Goal: Transaction & Acquisition: Purchase product/service

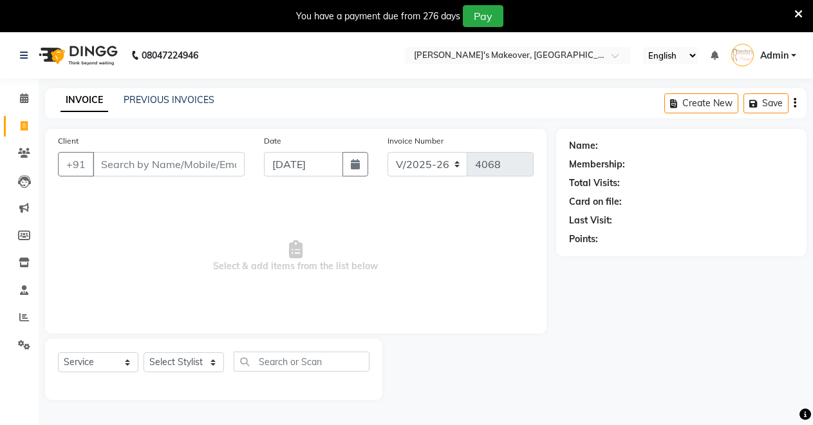
select select "7317"
select select "service"
click at [170, 362] on select "Select Stylist [PERSON_NAME] [PERSON_NAME] [MEDICAL_DATA][PERSON_NAME] [PERSON_…" at bounding box center [183, 362] width 80 height 20
select select "88618"
click at [143, 352] on select "Select Stylist [PERSON_NAME] [PERSON_NAME] [MEDICAL_DATA][PERSON_NAME] [PERSON_…" at bounding box center [183, 362] width 80 height 20
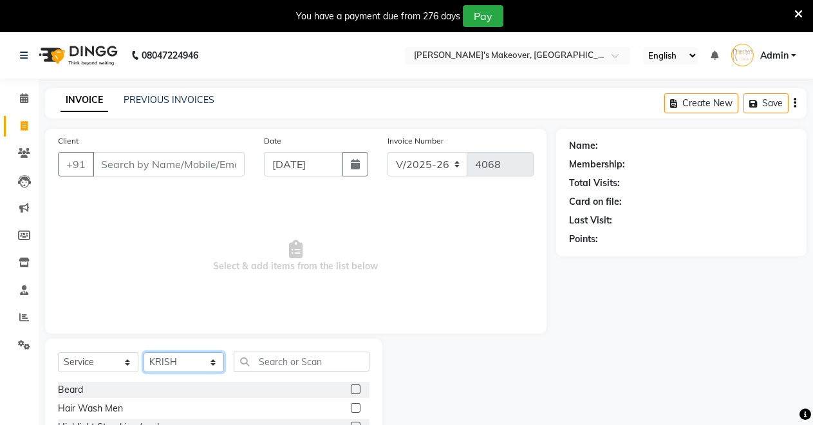
scroll to position [123, 0]
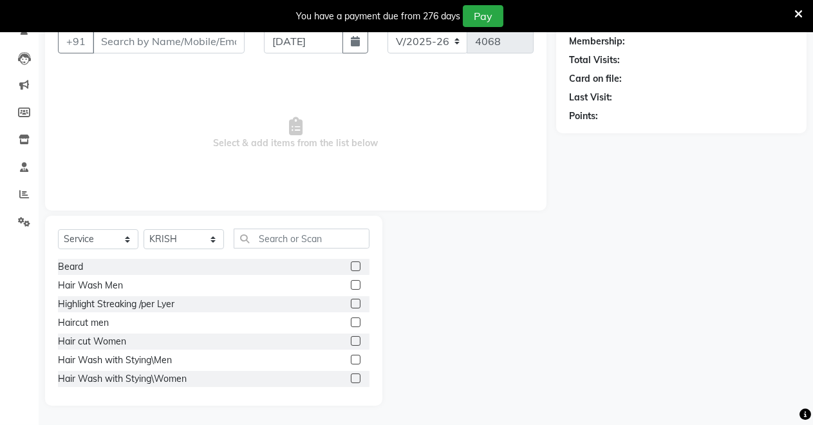
click at [351, 266] on label at bounding box center [356, 266] width 10 height 10
click at [351, 266] on input "checkbox" at bounding box center [355, 266] width 8 height 8
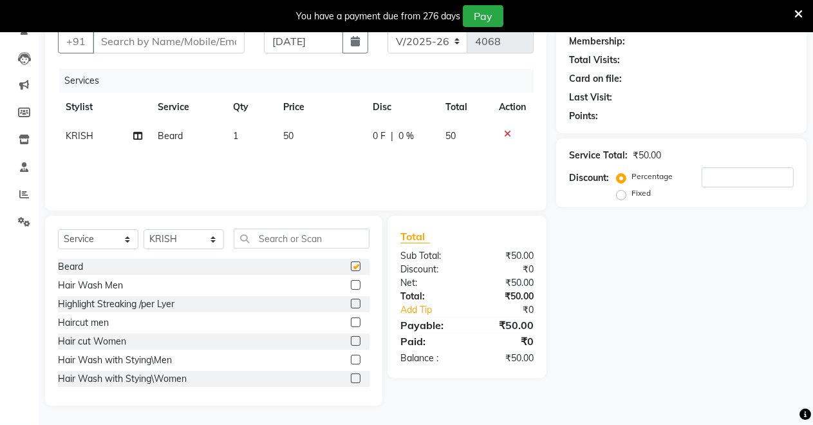
checkbox input "false"
click at [351, 318] on label at bounding box center [356, 322] width 10 height 10
click at [351, 318] on input "checkbox" at bounding box center [355, 322] width 8 height 8
click at [351, 324] on label at bounding box center [356, 322] width 10 height 10
click at [351, 324] on input "checkbox" at bounding box center [355, 322] width 8 height 8
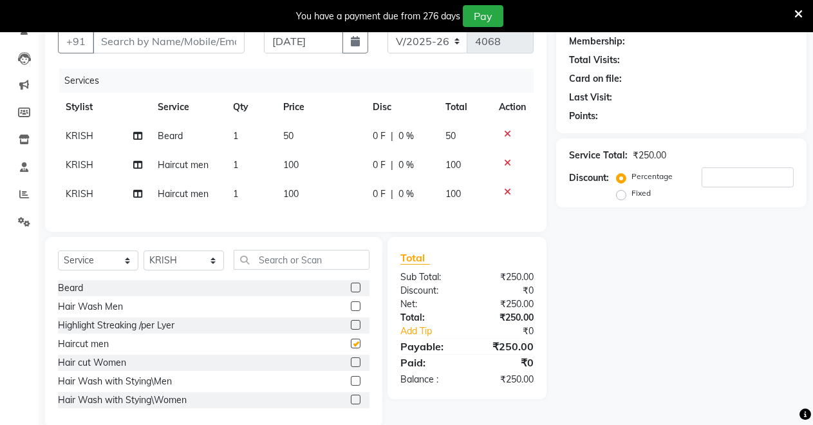
checkbox input "false"
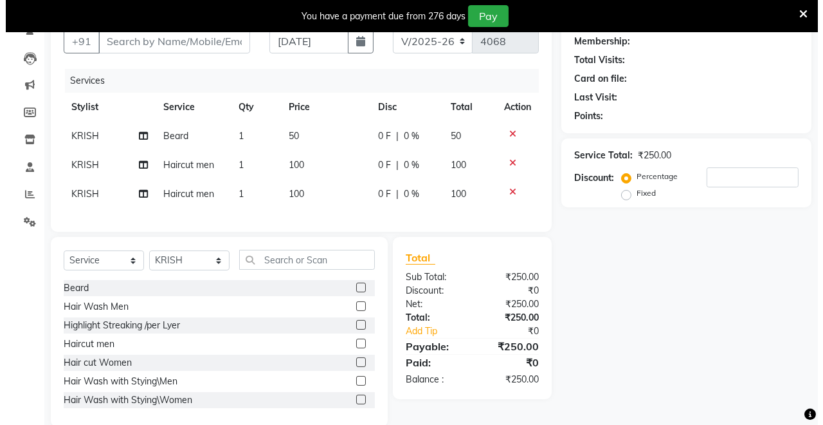
scroll to position [0, 0]
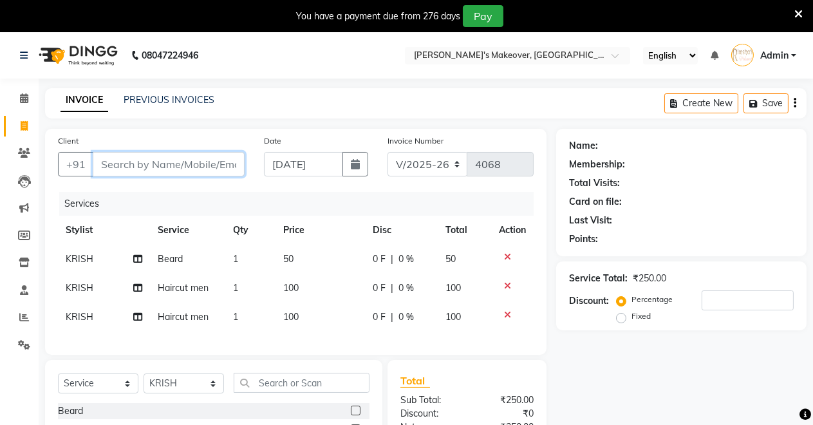
click at [121, 167] on input "Client" at bounding box center [169, 164] width 152 height 24
type input "9"
type input "0"
type input "9020611674"
click at [222, 166] on span "Add Client" at bounding box center [211, 164] width 51 height 13
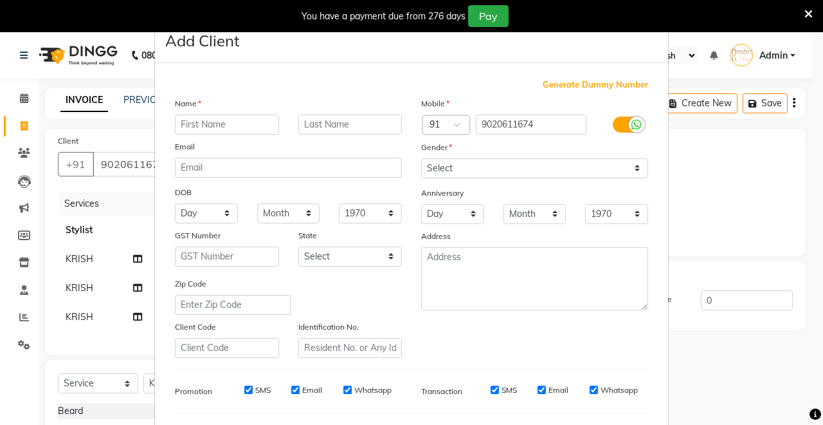
click at [204, 119] on input "text" at bounding box center [227, 125] width 104 height 20
type input "d"
type input "DEEPAK"
click at [492, 170] on select "Select [DEMOGRAPHIC_DATA] [DEMOGRAPHIC_DATA] Other Prefer Not To Say" at bounding box center [534, 168] width 227 height 20
select select "[DEMOGRAPHIC_DATA]"
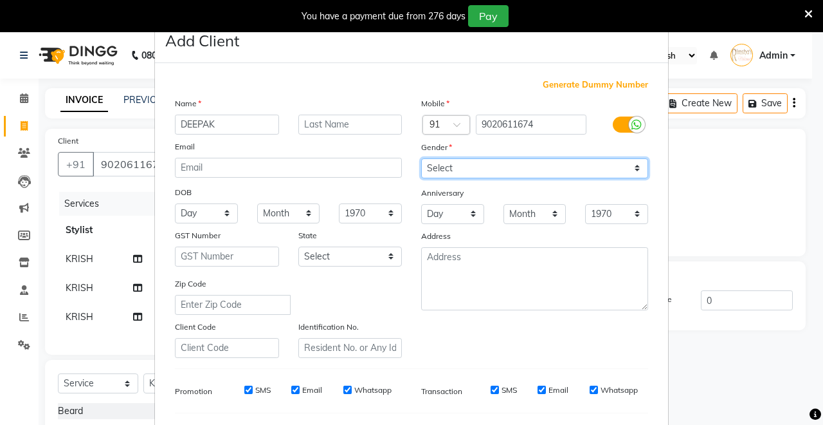
click at [421, 158] on select "Select [DEMOGRAPHIC_DATA] [DEMOGRAPHIC_DATA] Other Prefer Not To Say" at bounding box center [534, 168] width 227 height 20
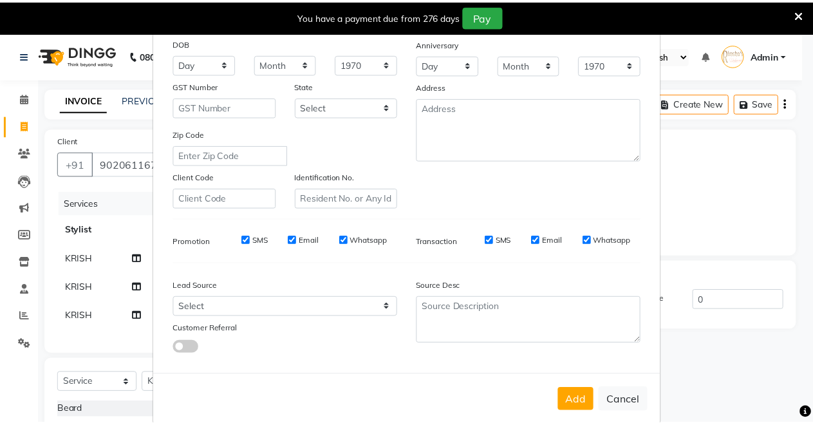
scroll to position [167, 0]
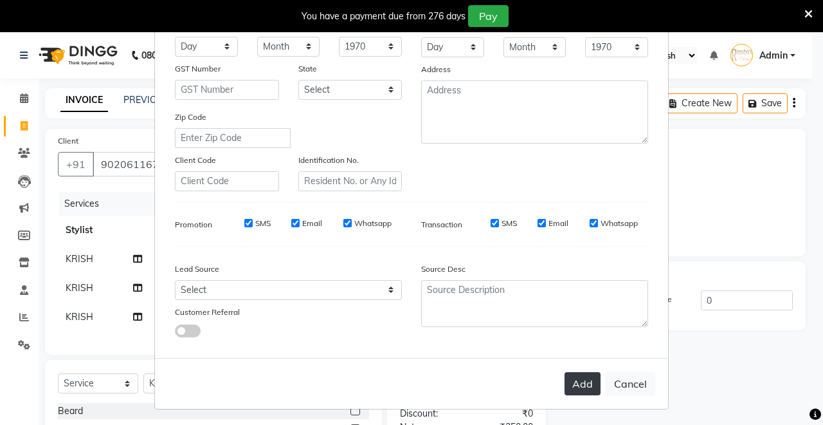
click at [573, 382] on button "Add" at bounding box center [583, 383] width 36 height 23
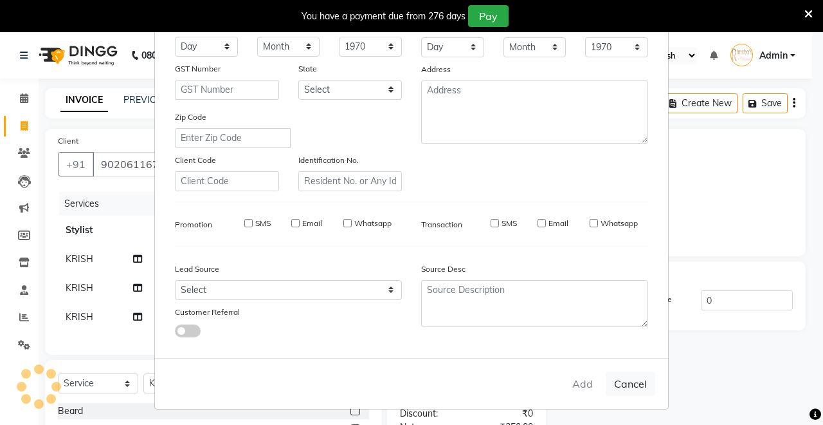
select select
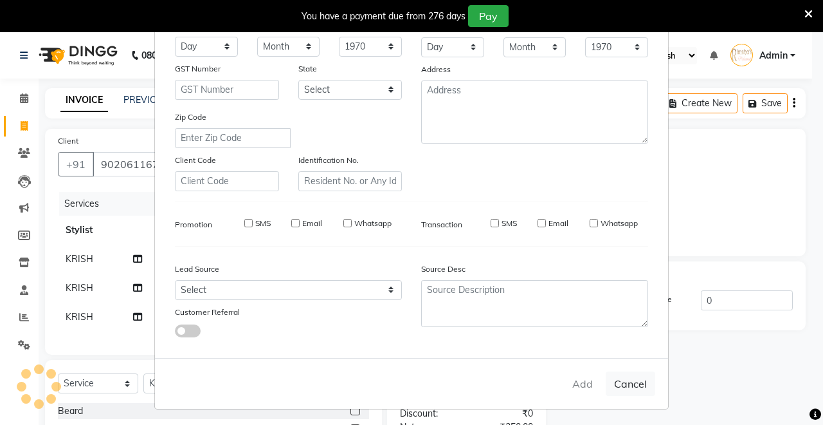
select select
checkbox input "false"
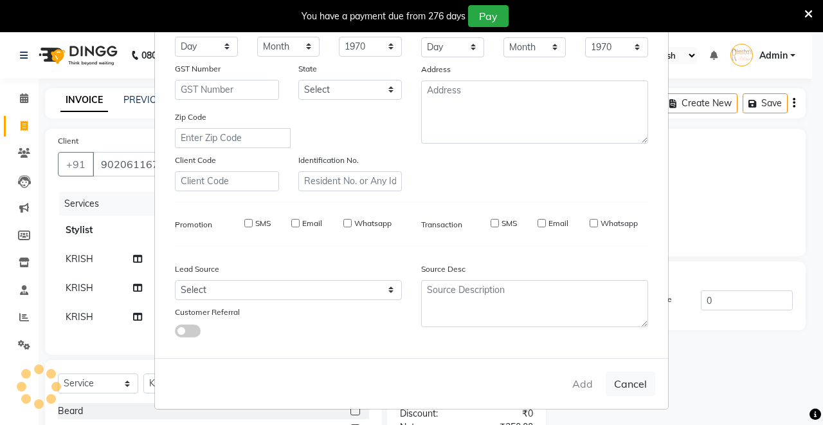
checkbox input "false"
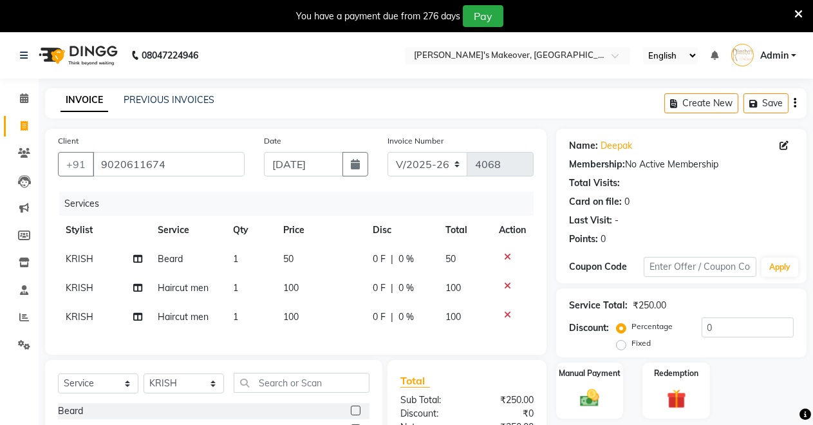
scroll to position [154, 0]
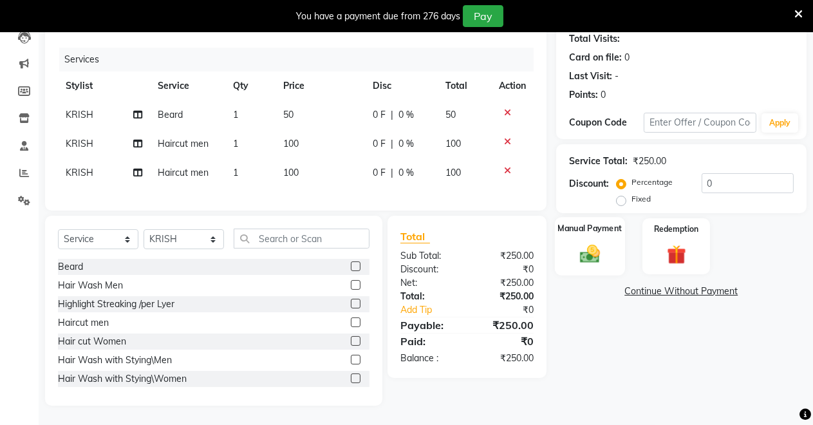
click at [574, 242] on img at bounding box center [589, 253] width 33 height 23
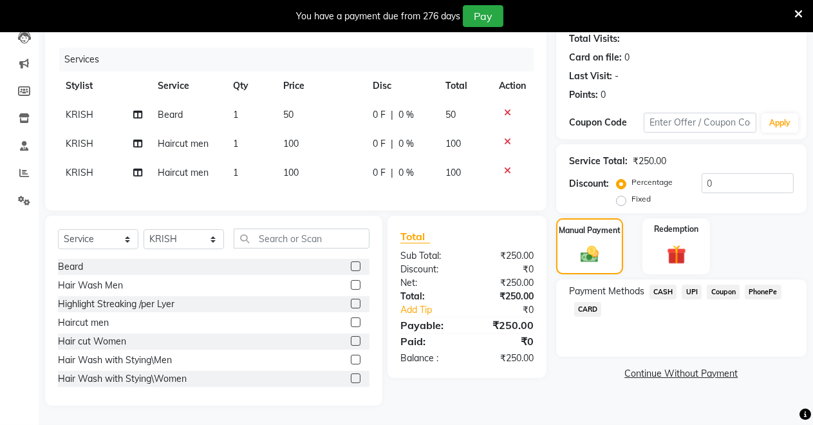
click at [664, 284] on span "CASH" at bounding box center [663, 291] width 28 height 15
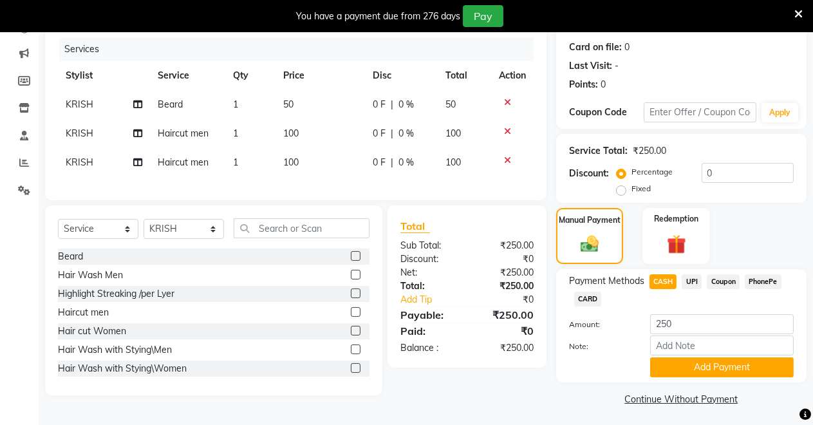
scroll to position [158, 0]
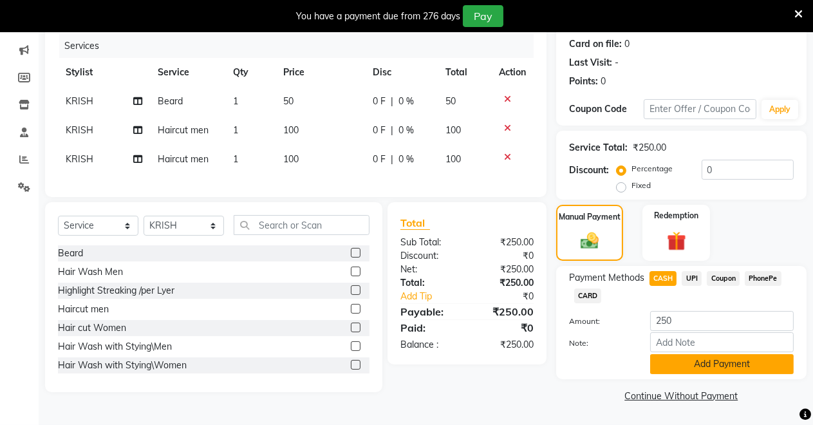
click at [663, 364] on button "Add Payment" at bounding box center [721, 364] width 143 height 20
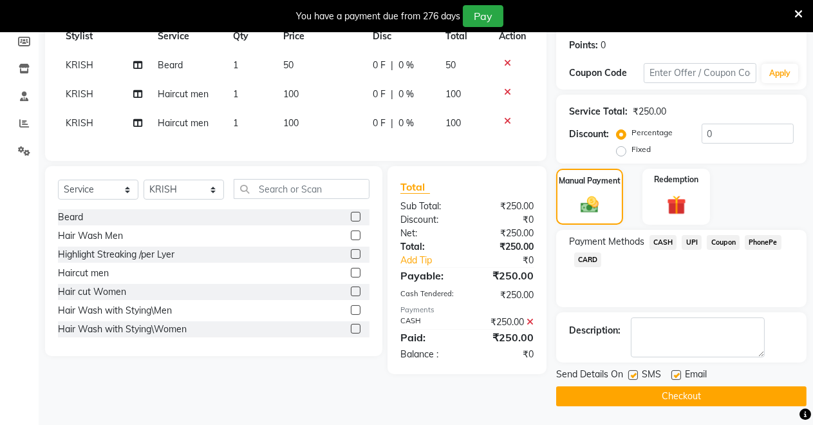
scroll to position [194, 0]
click at [677, 390] on button "Checkout" at bounding box center [681, 395] width 250 height 20
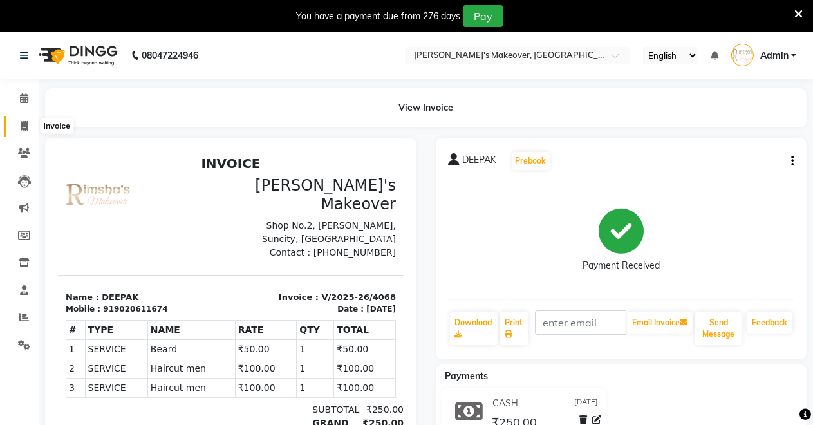
click at [15, 126] on span at bounding box center [24, 126] width 23 height 15
select select "service"
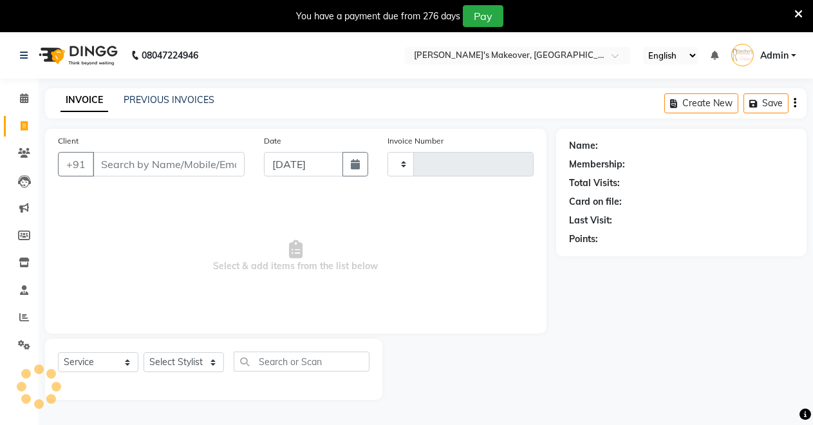
scroll to position [32, 0]
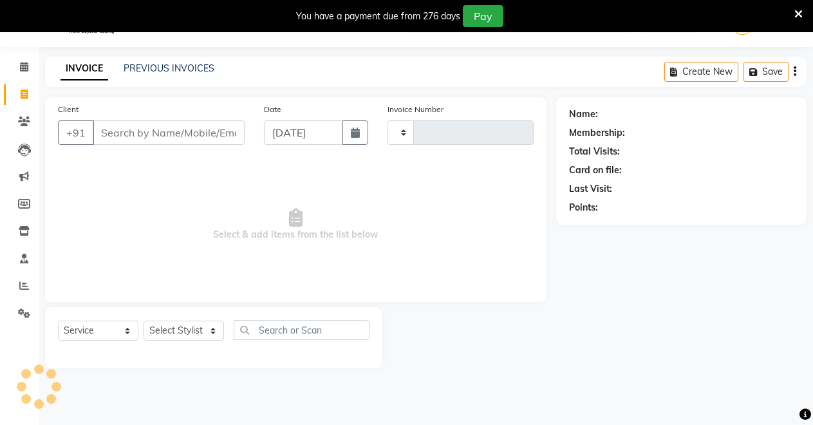
type input "4069"
select select "7317"
click at [24, 68] on icon at bounding box center [24, 67] width 8 height 10
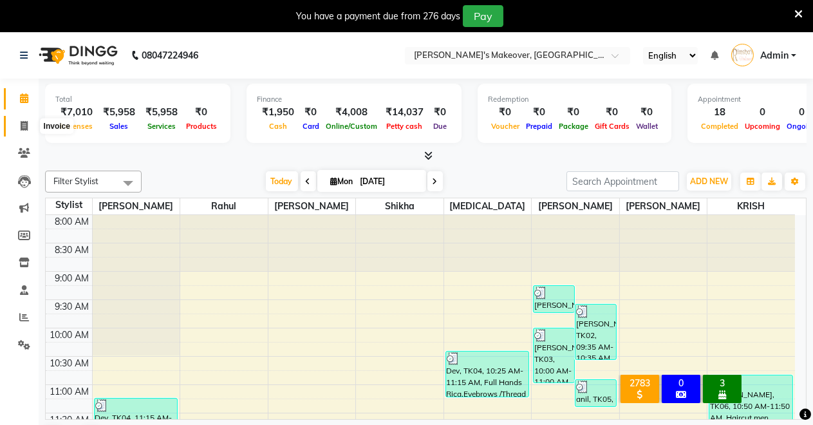
click at [26, 122] on icon at bounding box center [24, 126] width 7 height 10
select select "service"
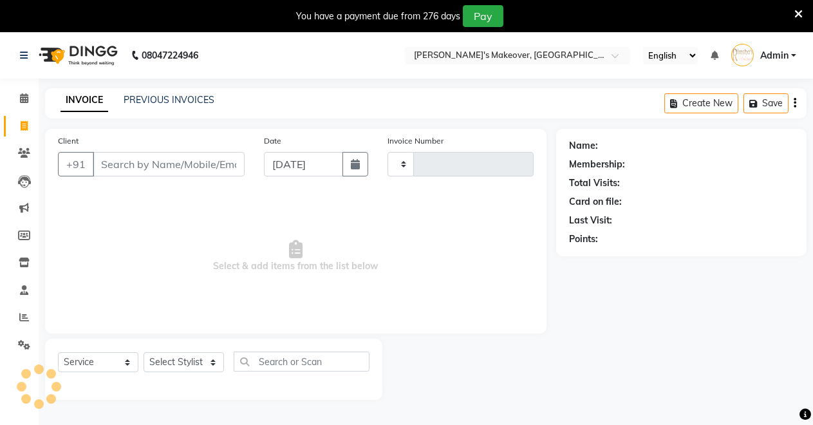
type input "4069"
select select "7317"
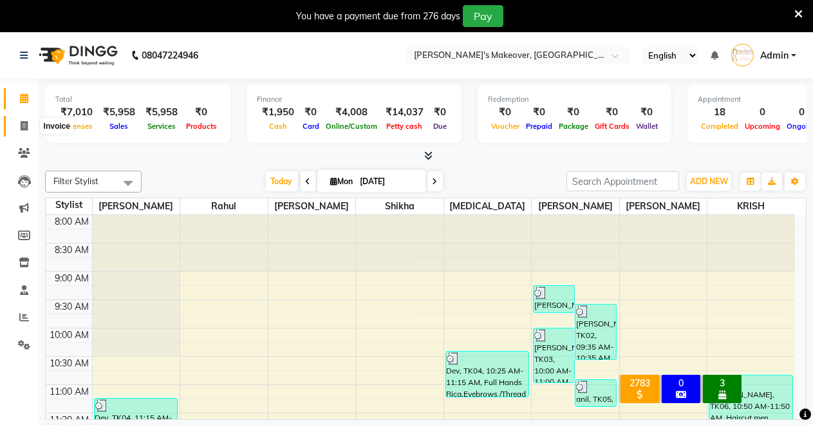
click at [19, 131] on span at bounding box center [24, 126] width 23 height 15
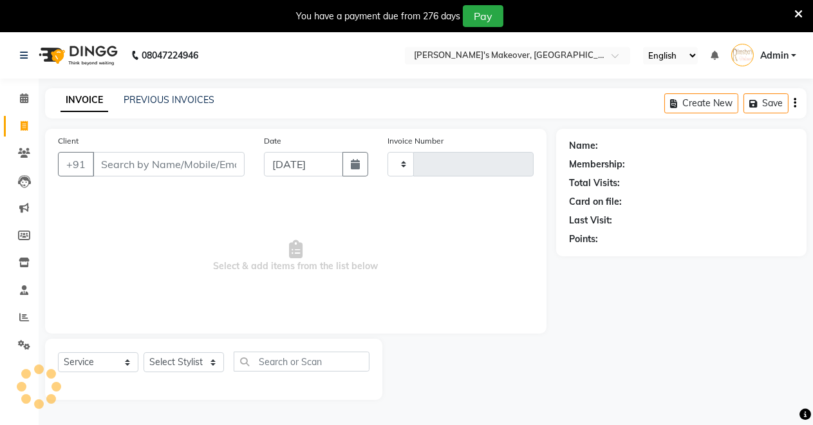
click at [26, 125] on icon at bounding box center [24, 126] width 7 height 10
select select "service"
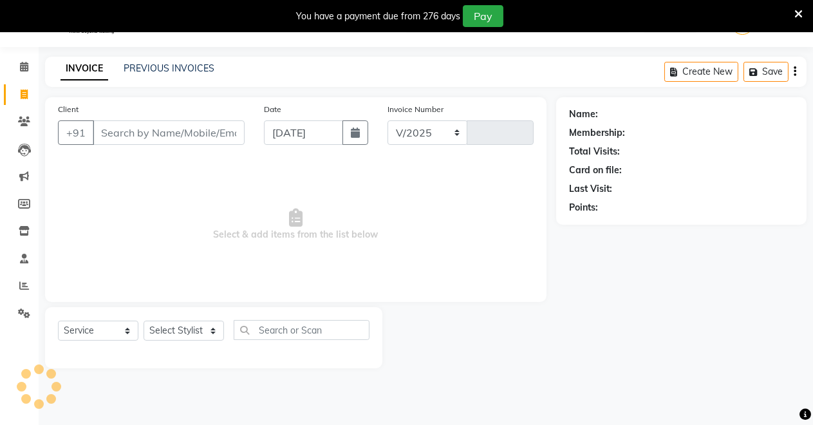
select select "7317"
type input "4069"
click at [124, 132] on input "Client" at bounding box center [169, 132] width 152 height 24
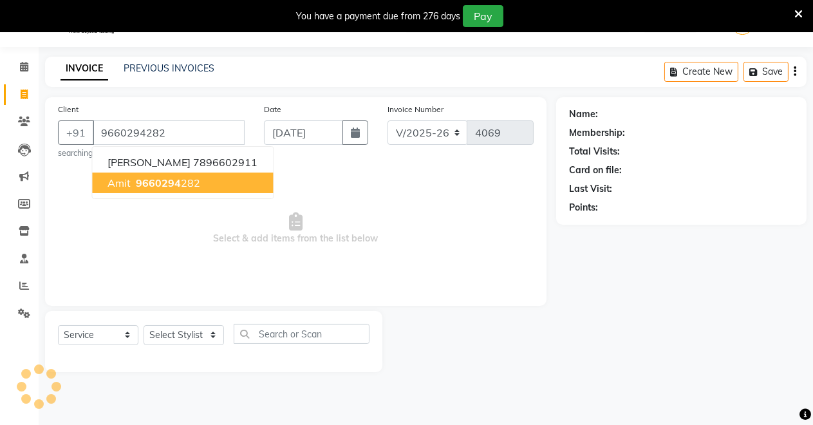
click at [154, 184] on span "9660294" at bounding box center [158, 182] width 45 height 13
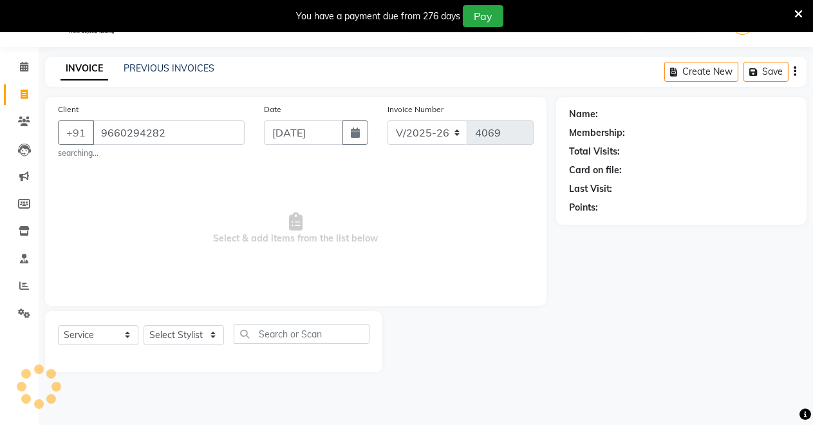
type input "9660294282"
drag, startPoint x: 178, startPoint y: 342, endPoint x: 176, endPoint y: 335, distance: 8.0
click at [176, 336] on div "Select Service Product Membership Package Voucher Prepaid Gift Card Select Styl…" at bounding box center [213, 339] width 311 height 30
click at [174, 333] on select "Select Stylist [PERSON_NAME] [PERSON_NAME] [MEDICAL_DATA][PERSON_NAME] [PERSON_…" at bounding box center [183, 335] width 80 height 20
select select "64880"
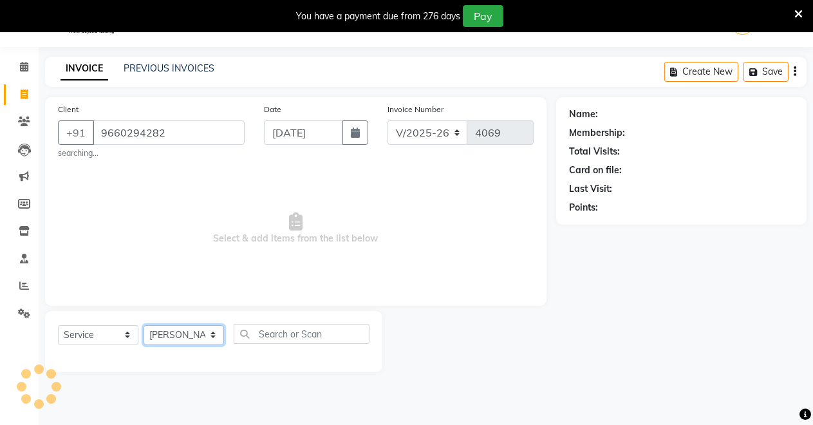
click at [143, 325] on select "Select Stylist [PERSON_NAME] [PERSON_NAME] [MEDICAL_DATA][PERSON_NAME] [PERSON_…" at bounding box center [183, 335] width 80 height 20
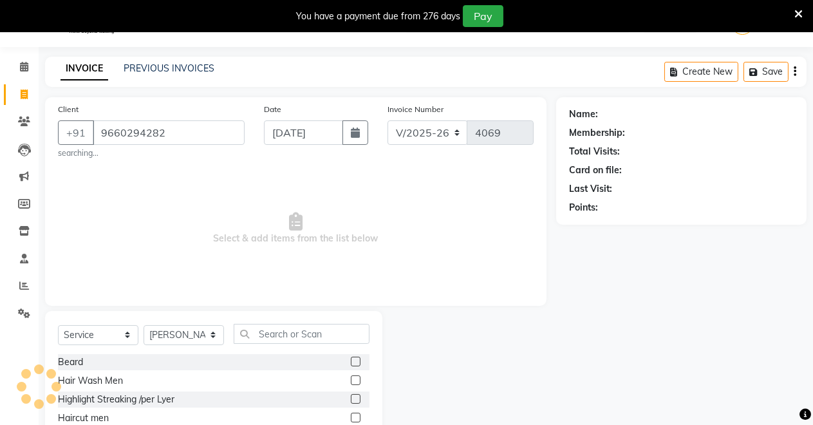
click at [351, 361] on label at bounding box center [356, 361] width 10 height 10
click at [351, 361] on input "checkbox" at bounding box center [355, 362] width 8 height 8
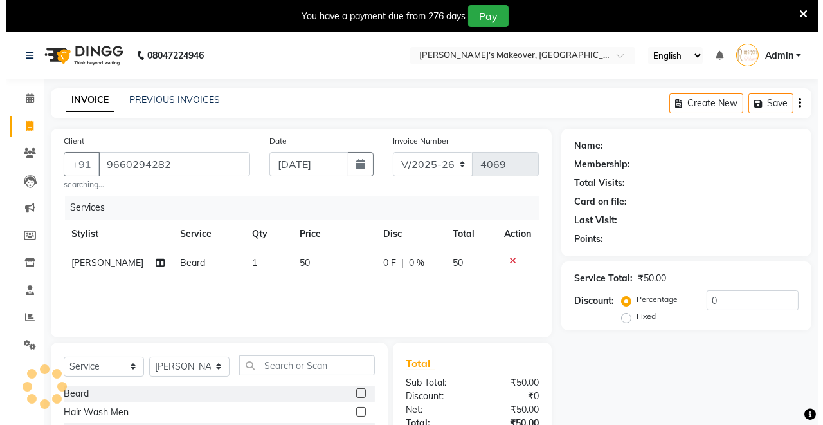
scroll to position [127, 0]
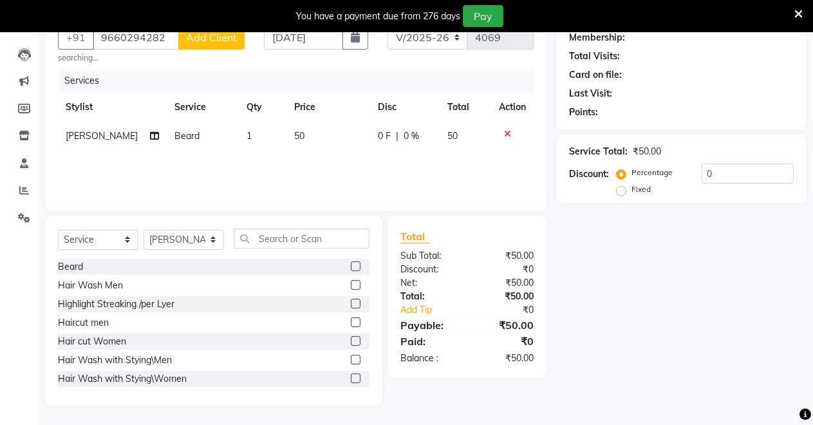
click at [632, 228] on div "Name: Membership: Total Visits: Card on file: Last Visit: Points: Service Total…" at bounding box center [686, 203] width 260 height 403
click at [630, 230] on div "Name: Membership: Total Visits: Card on file: Last Visit: Points: Service Total…" at bounding box center [686, 203] width 260 height 403
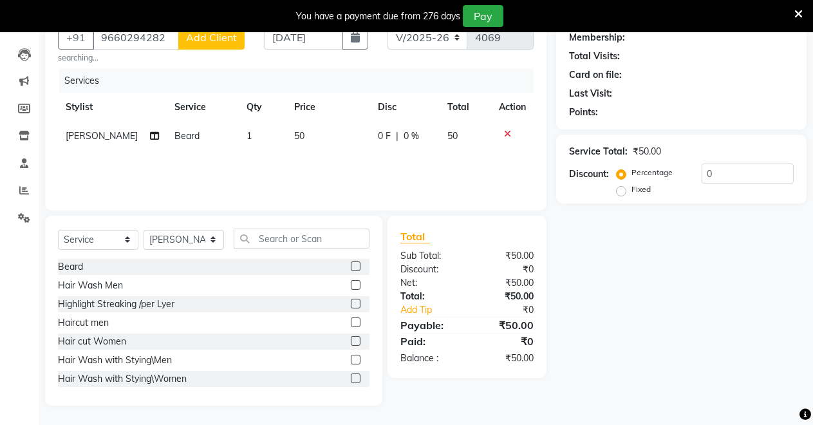
click at [630, 232] on div "Name: Membership: Total Visits: Card on file: Last Visit: Points: Service Total…" at bounding box center [686, 203] width 260 height 403
click at [633, 238] on div "Name: Membership: Total Visits: Card on file: Last Visit: Points: Service Total…" at bounding box center [686, 203] width 260 height 403
click at [637, 238] on div "Name: Membership: Total Visits: Card on file: Last Visit: Points: Service Total…" at bounding box center [686, 203] width 260 height 403
click at [643, 239] on div "Name: Membership: Total Visits: Card on file: Last Visit: Points: Service Total…" at bounding box center [686, 203] width 260 height 403
click at [598, 259] on div "Name: Membership: Total Visits: Card on file: Last Visit: Points: Service Total…" at bounding box center [686, 203] width 260 height 403
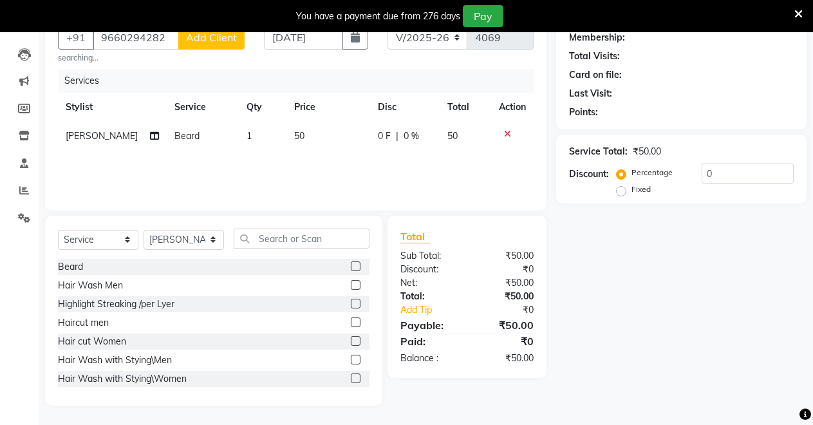
click at [611, 257] on div "Name: Membership: Total Visits: Card on file: Last Visit: Points: Service Total…" at bounding box center [686, 203] width 260 height 403
click at [612, 256] on div "Name: Membership: Total Visits: Card on file: Last Visit: Points: Service Total…" at bounding box center [686, 203] width 260 height 403
click at [504, 130] on icon at bounding box center [507, 133] width 7 height 9
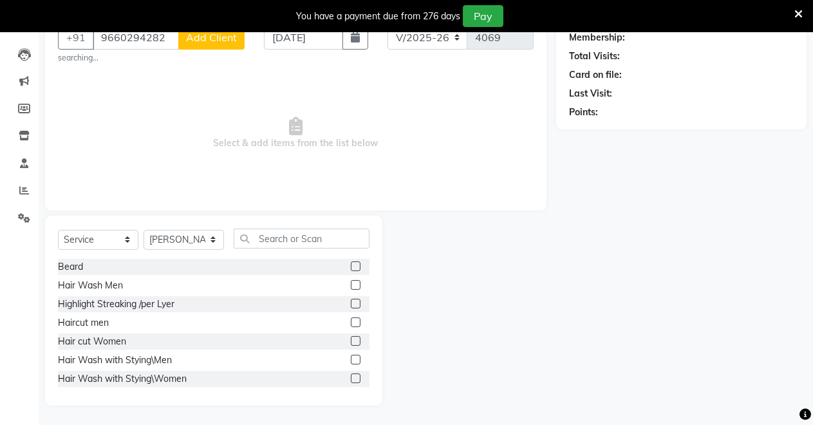
click at [351, 268] on label at bounding box center [356, 266] width 10 height 10
click at [351, 268] on input "checkbox" at bounding box center [355, 266] width 8 height 8
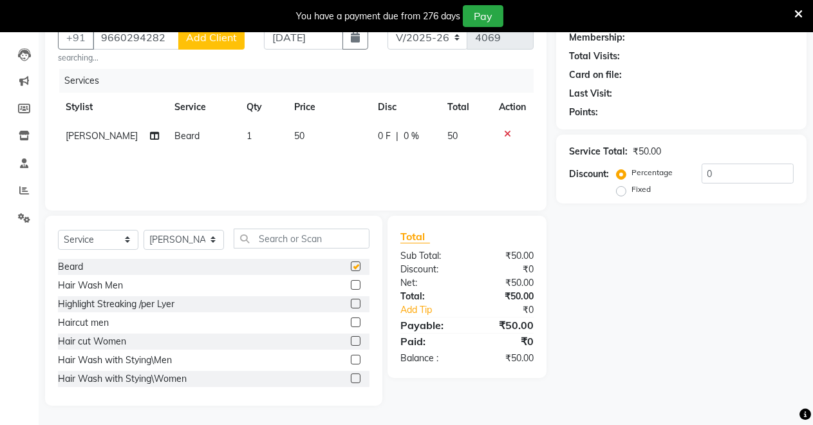
checkbox input "false"
click at [228, 35] on span "Add Client" at bounding box center [211, 37] width 51 height 13
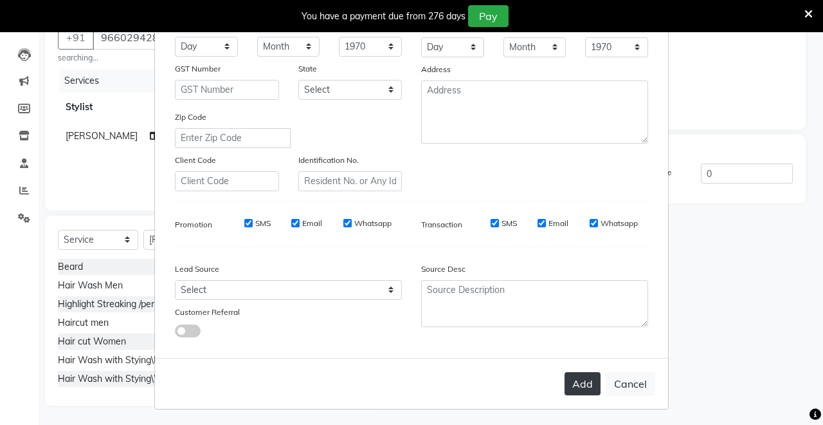
click at [585, 378] on button "Add" at bounding box center [583, 383] width 36 height 23
click at [578, 363] on div "Add Cancel" at bounding box center [411, 382] width 513 height 51
click at [590, 396] on div "Add Cancel" at bounding box center [411, 382] width 513 height 51
click at [594, 394] on div "Add Cancel" at bounding box center [411, 382] width 513 height 51
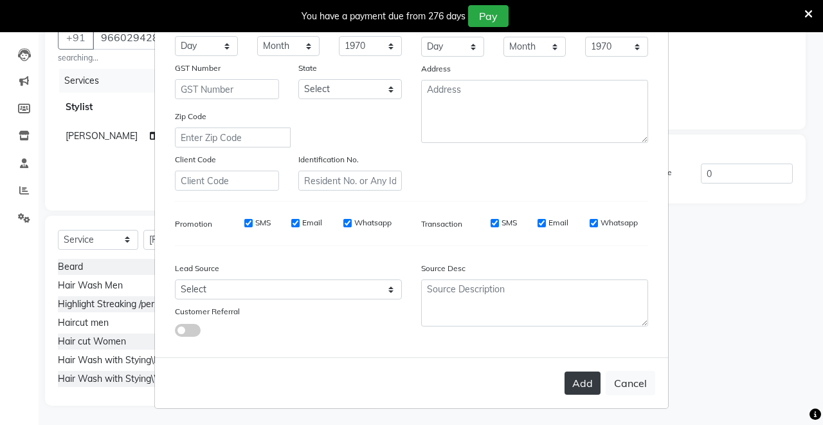
click at [592, 387] on button "Add" at bounding box center [583, 382] width 36 height 23
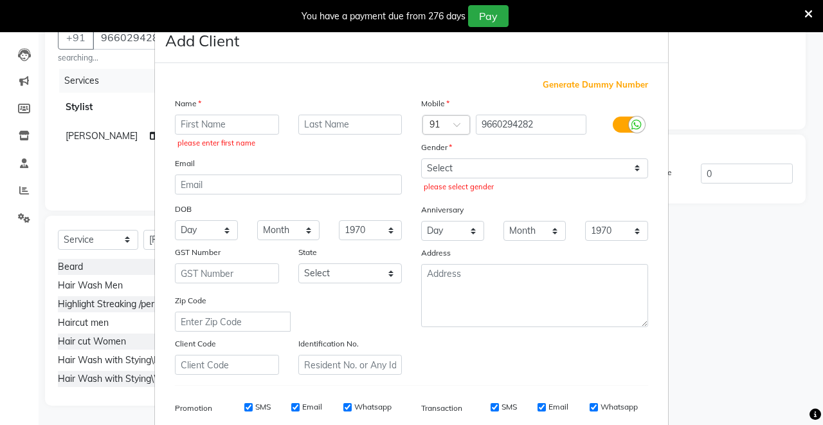
click at [199, 113] on div "Name please enter first name Email DOB Day 01 02 03 04 05 06 07 08 09 10 11 12 …" at bounding box center [288, 235] width 246 height 279
click at [198, 128] on input "text" at bounding box center [227, 125] width 104 height 20
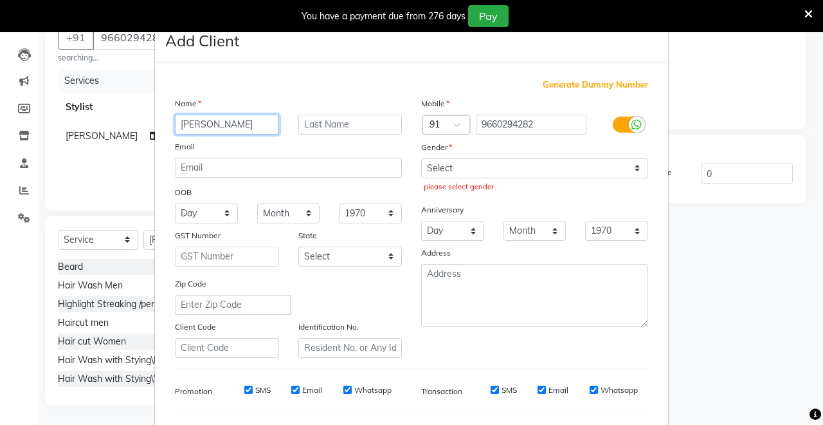
type input "amit"
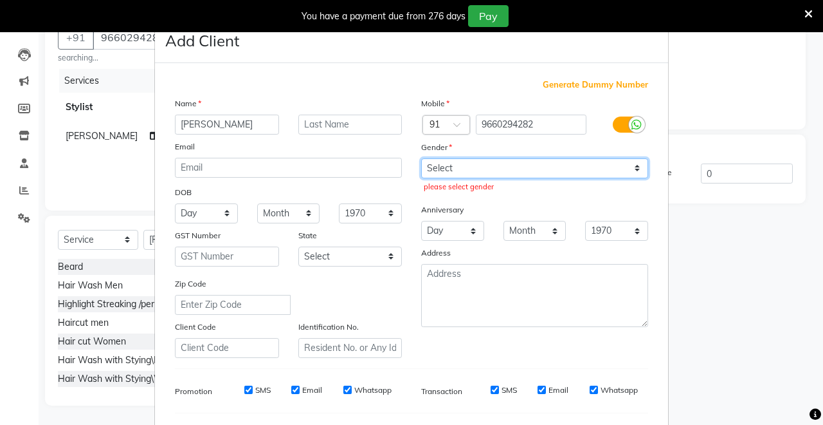
click at [540, 162] on select "Select [DEMOGRAPHIC_DATA] [DEMOGRAPHIC_DATA] Other Prefer Not To Say" at bounding box center [534, 168] width 227 height 20
select select "[DEMOGRAPHIC_DATA]"
click at [421, 158] on select "Select [DEMOGRAPHIC_DATA] [DEMOGRAPHIC_DATA] Other Prefer Not To Say" at bounding box center [534, 168] width 227 height 20
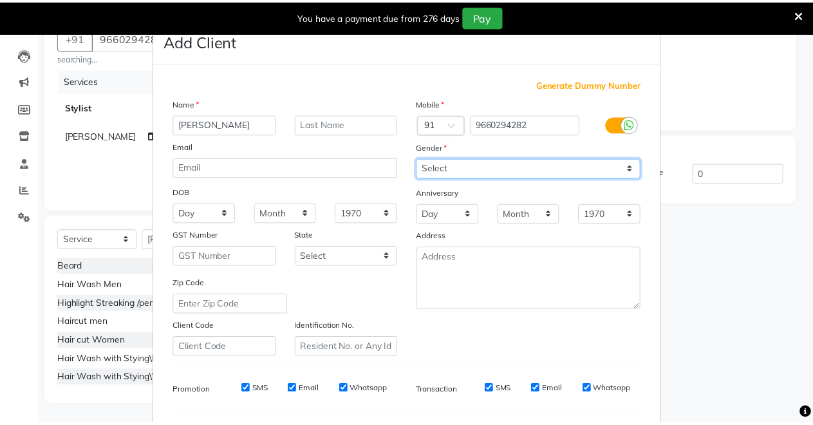
scroll to position [167, 0]
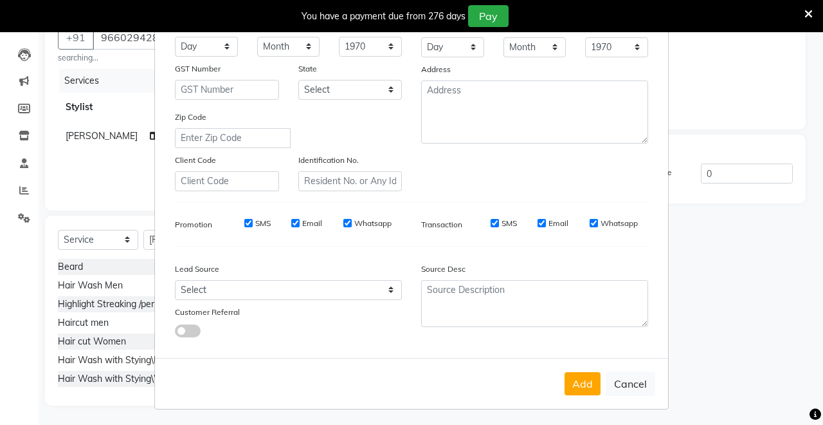
click at [582, 382] on button "Add" at bounding box center [583, 383] width 36 height 23
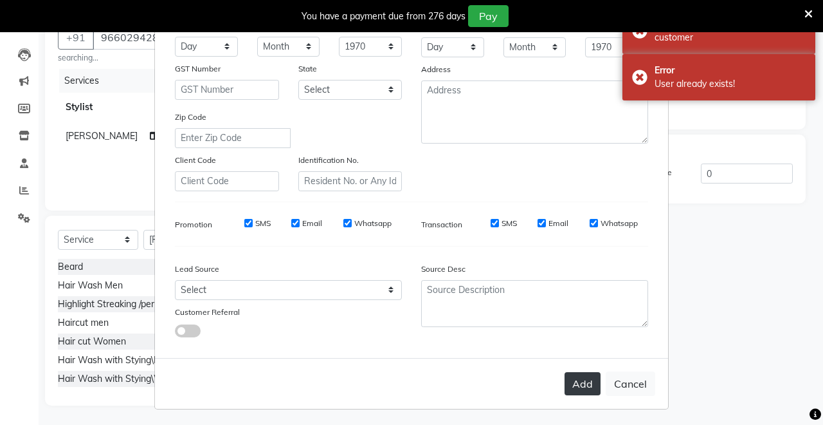
click at [589, 387] on button "Add" at bounding box center [583, 383] width 36 height 23
click at [587, 385] on button "Add" at bounding box center [583, 383] width 36 height 23
click at [587, 383] on button "Add" at bounding box center [583, 383] width 36 height 23
click at [582, 381] on button "Add" at bounding box center [583, 383] width 36 height 23
click at [582, 382] on button "Add" at bounding box center [583, 383] width 36 height 23
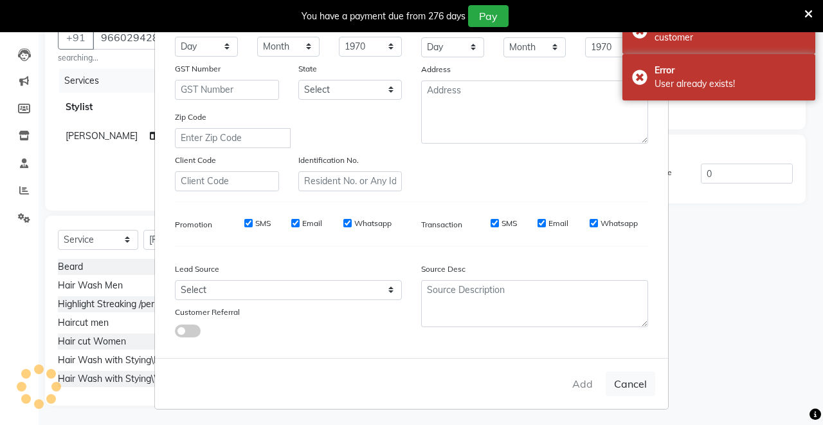
click at [582, 382] on button "Add" at bounding box center [583, 383] width 36 height 23
click at [582, 383] on div "Add Cancel" at bounding box center [411, 383] width 513 height 51
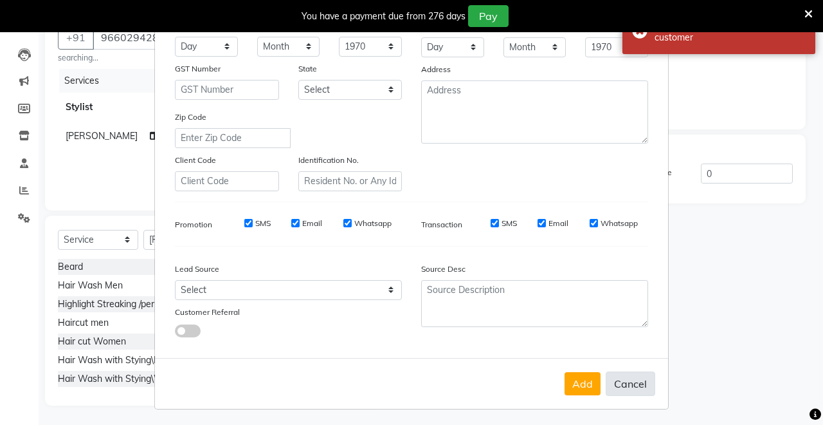
click at [607, 374] on button "Cancel" at bounding box center [631, 383] width 50 height 24
select select
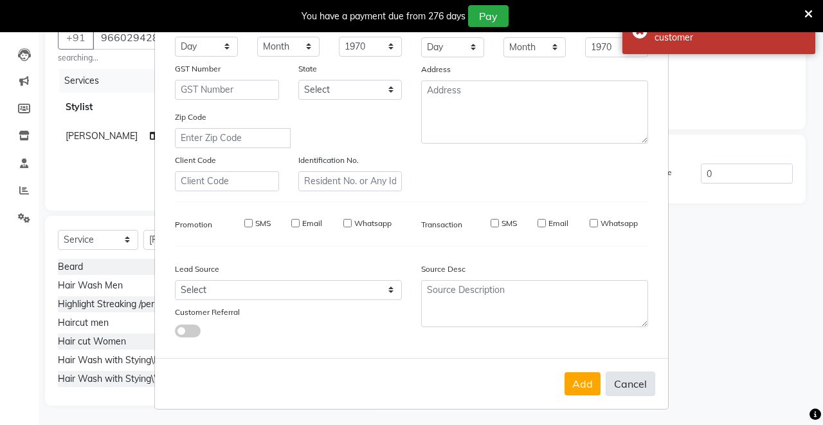
select select
checkbox input "false"
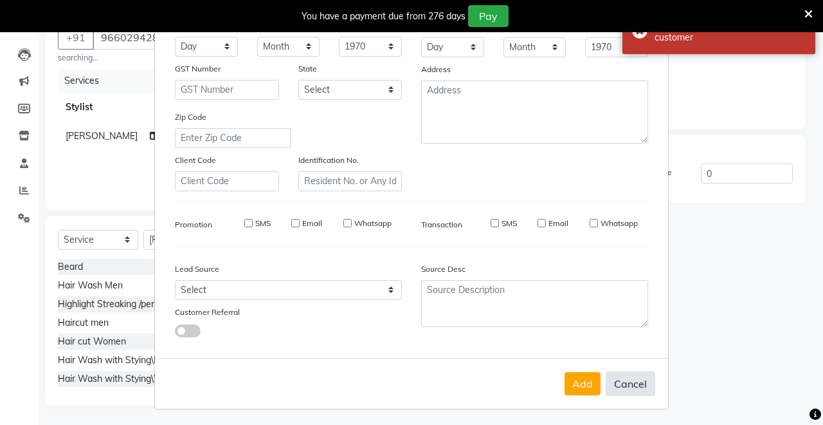
checkbox input "false"
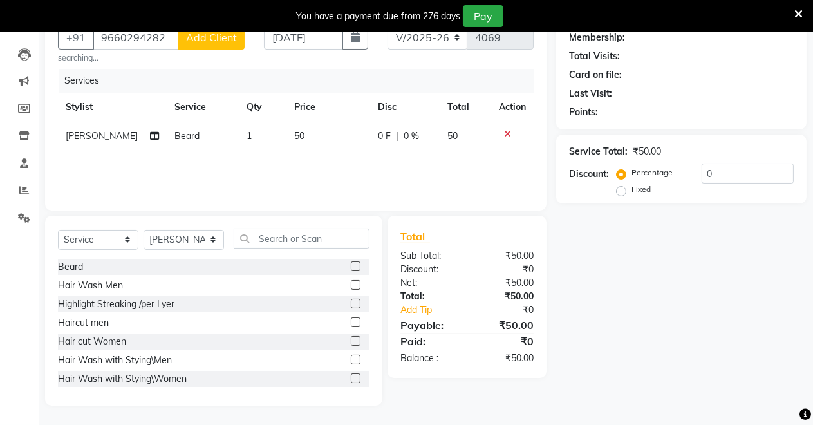
scroll to position [0, 0]
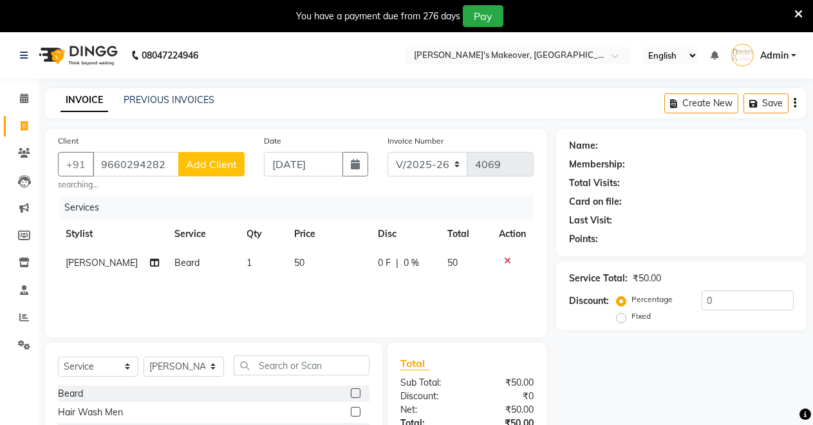
click at [798, 17] on icon at bounding box center [798, 14] width 8 height 12
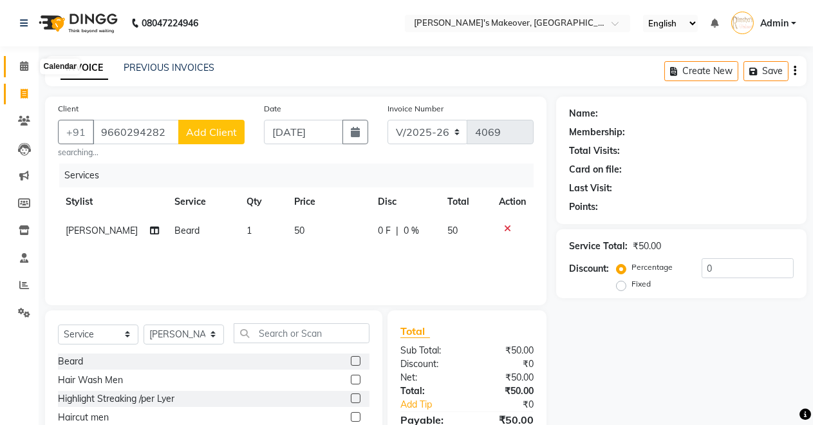
click at [20, 62] on icon at bounding box center [24, 66] width 8 height 10
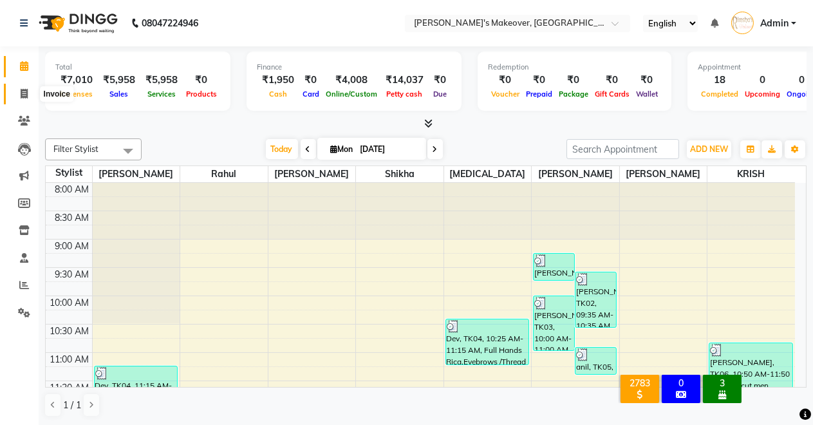
click at [21, 95] on icon at bounding box center [24, 94] width 7 height 10
select select "service"
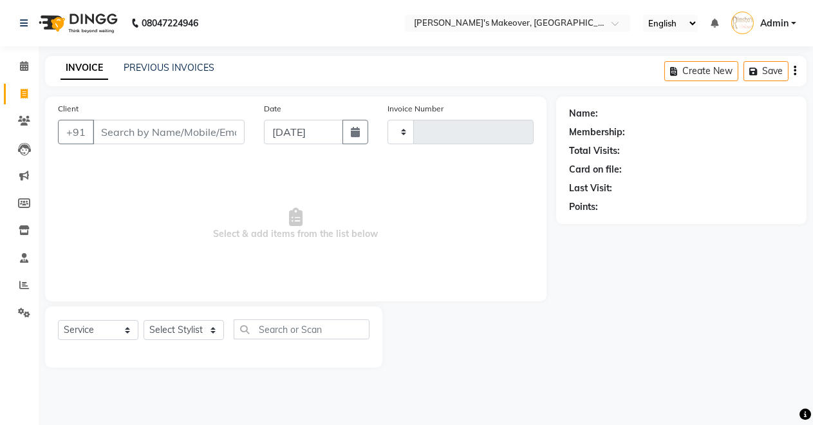
type input "4069"
select select "7317"
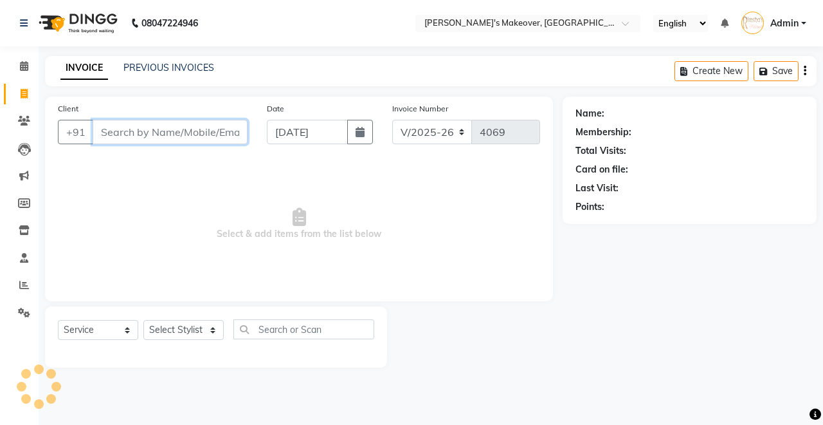
click at [163, 125] on input "Client" at bounding box center [170, 132] width 155 height 24
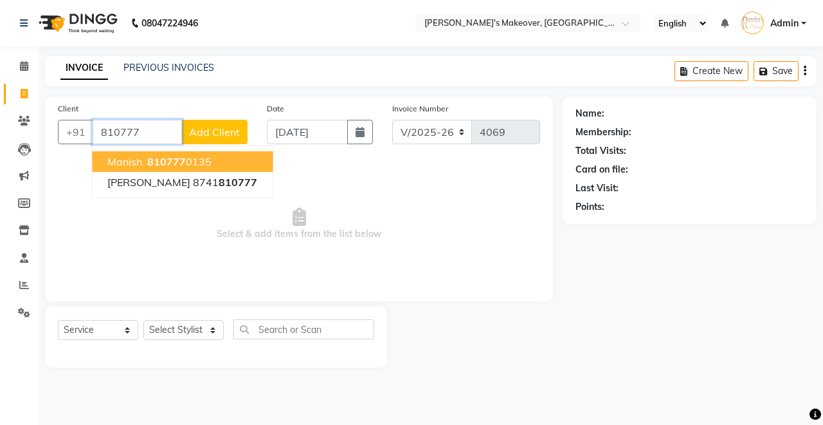
click at [183, 160] on span "810777" at bounding box center [166, 161] width 39 height 13
type input "8107770135"
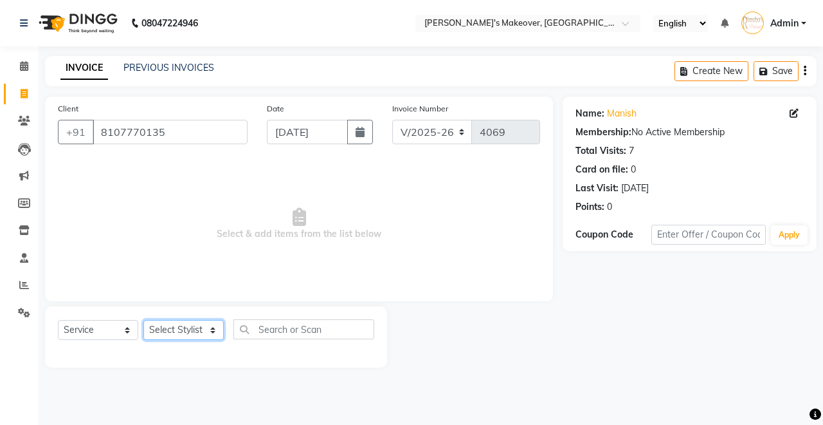
click at [188, 326] on select "Select Stylist [PERSON_NAME] [PERSON_NAME] [MEDICAL_DATA][PERSON_NAME] [PERSON_…" at bounding box center [183, 330] width 80 height 20
select select "88618"
click at [143, 320] on select "Select Stylist [PERSON_NAME] [PERSON_NAME] [MEDICAL_DATA][PERSON_NAME] [PERSON_…" at bounding box center [183, 330] width 80 height 20
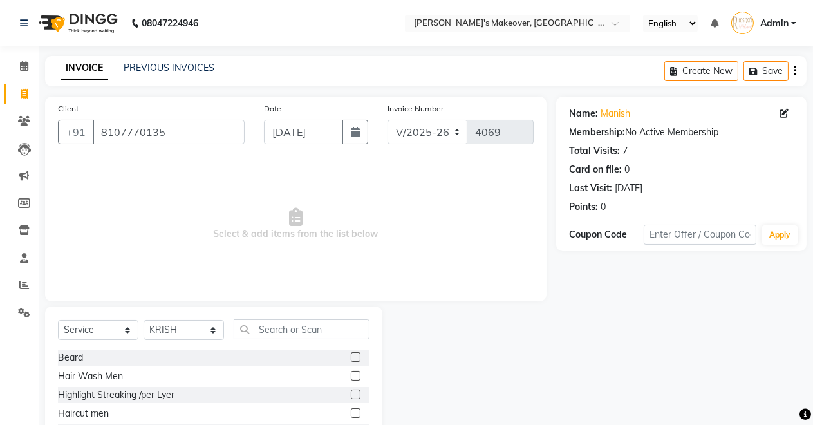
click at [351, 408] on label at bounding box center [356, 413] width 10 height 10
click at [351, 409] on input "checkbox" at bounding box center [355, 413] width 8 height 8
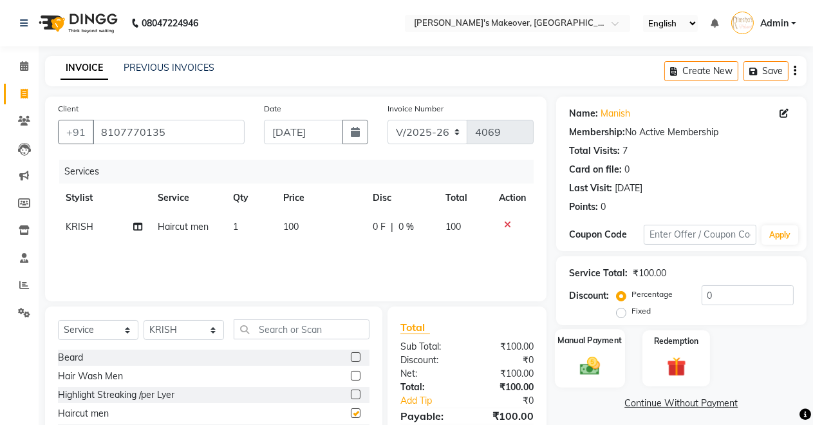
checkbox input "false"
click at [609, 342] on label "Manual Payment" at bounding box center [589, 340] width 64 height 12
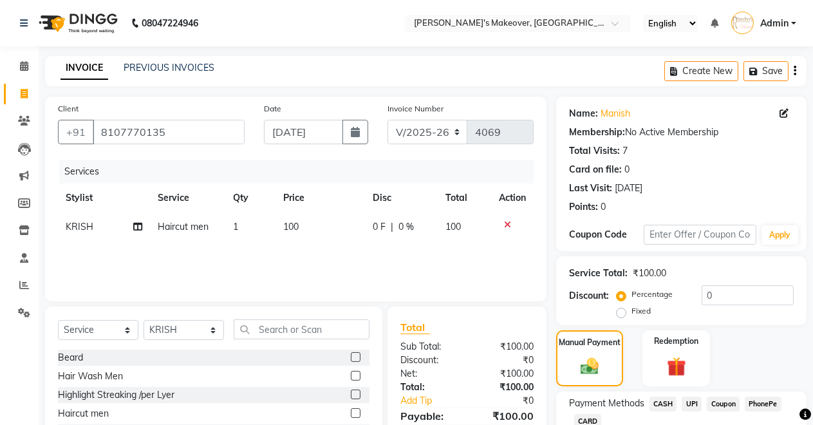
scroll to position [91, 0]
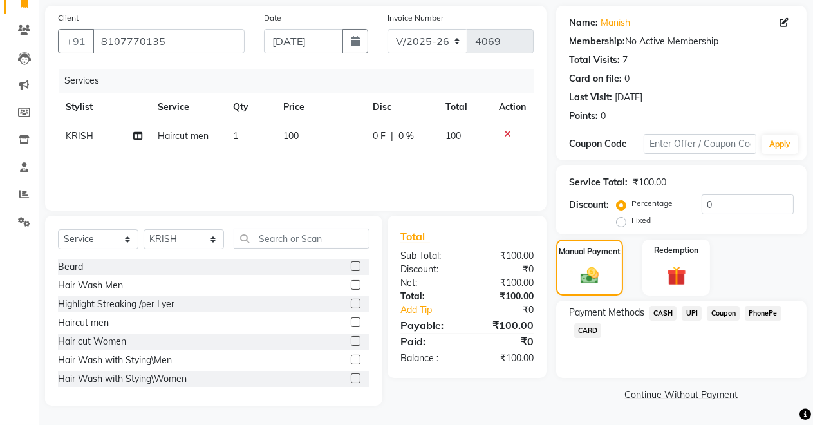
click at [692, 315] on span "UPI" at bounding box center [691, 313] width 20 height 15
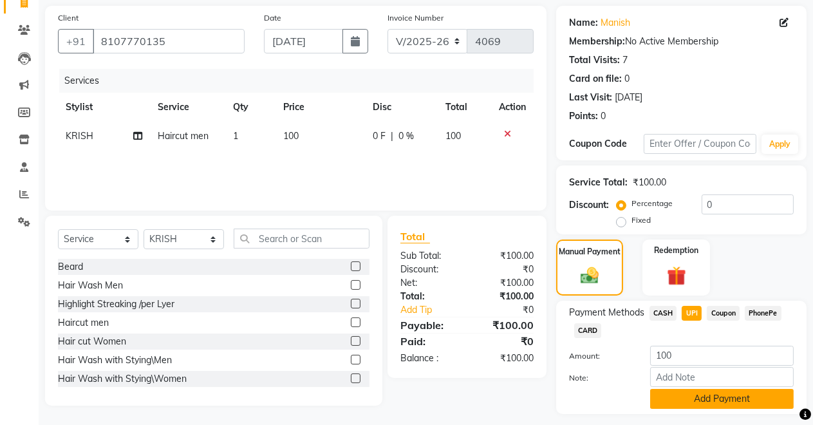
click at [708, 399] on button "Add Payment" at bounding box center [721, 399] width 143 height 20
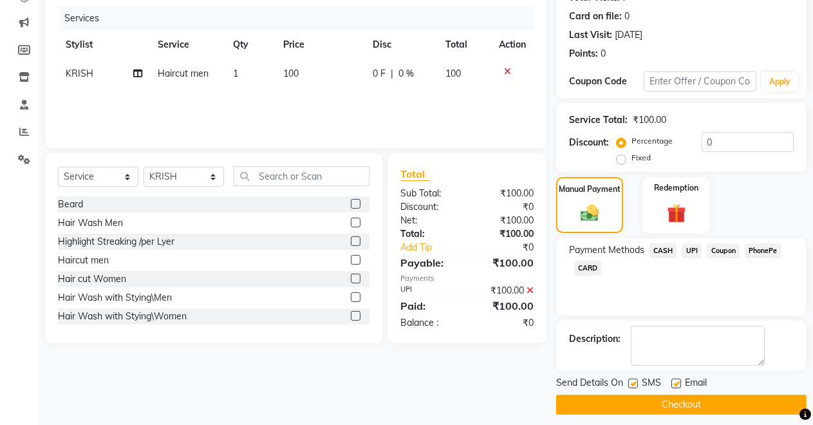
scroll to position [161, 0]
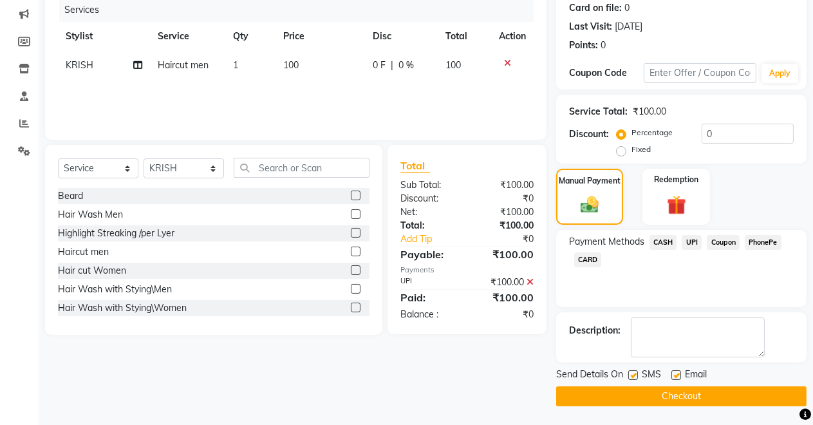
click at [704, 394] on button "Checkout" at bounding box center [681, 396] width 250 height 20
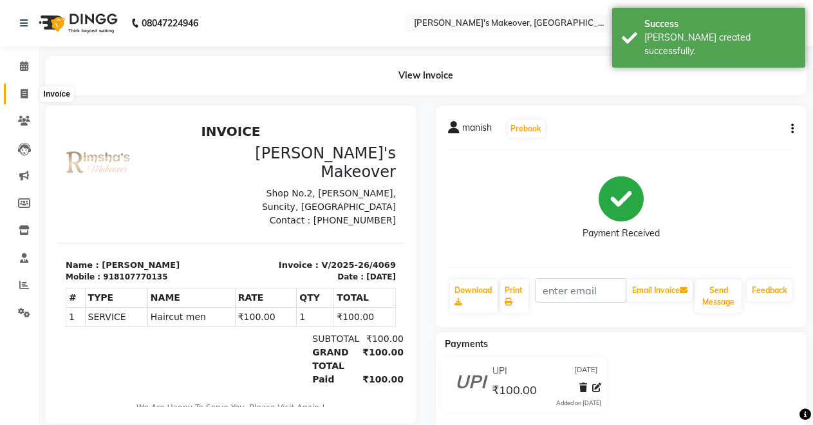
click at [19, 93] on span at bounding box center [24, 94] width 23 height 15
select select "service"
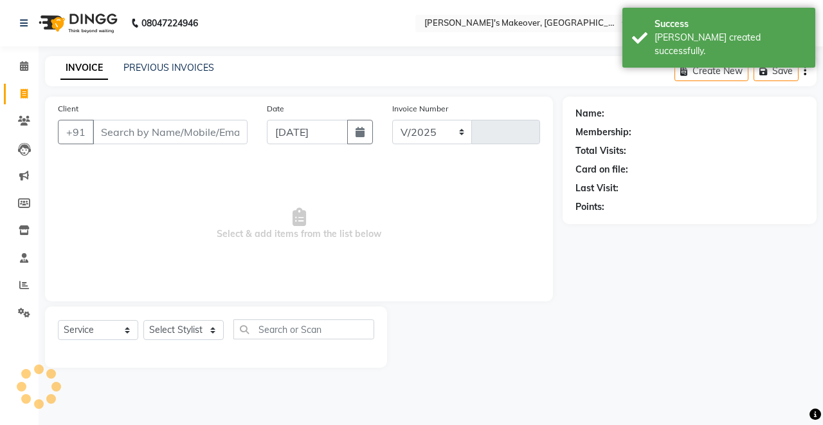
select select "7317"
type input "4070"
click at [136, 131] on input "Client" at bounding box center [170, 132] width 155 height 24
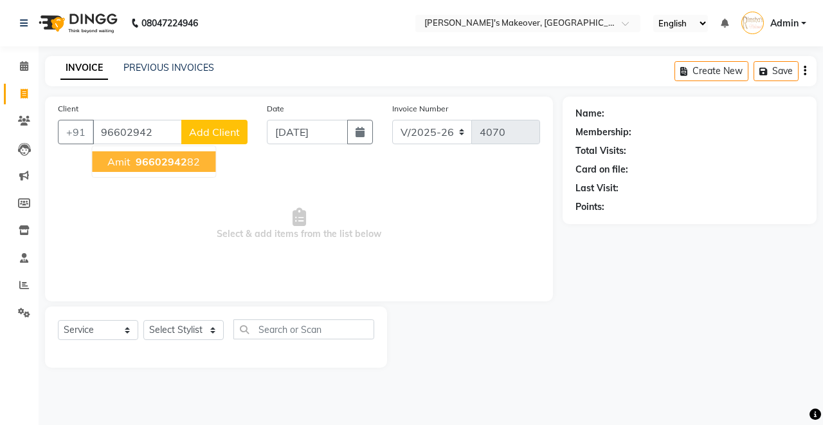
click at [175, 161] on span "96602942" at bounding box center [161, 161] width 51 height 13
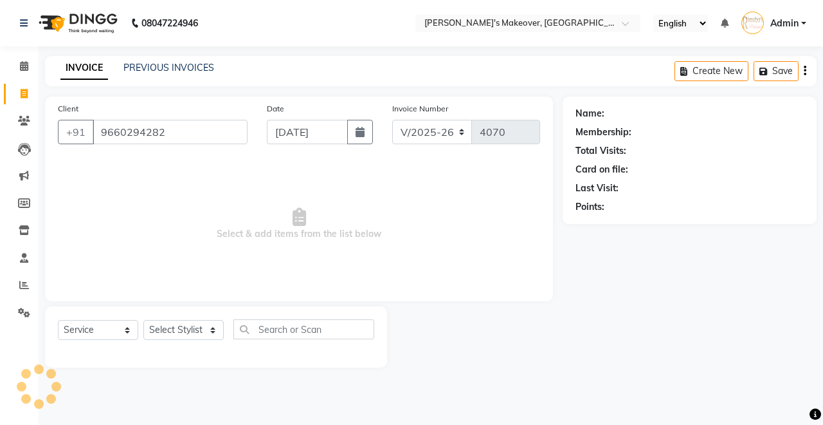
type input "9660294282"
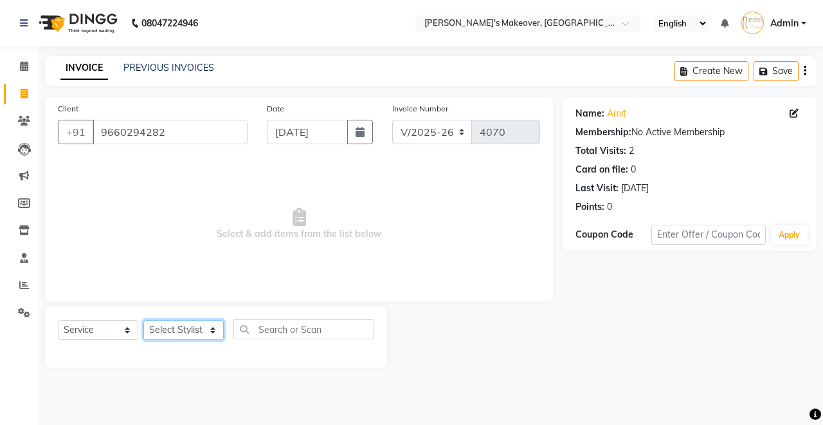
click at [190, 322] on select "Select Stylist [PERSON_NAME] [PERSON_NAME] [MEDICAL_DATA][PERSON_NAME] [PERSON_…" at bounding box center [183, 330] width 80 height 20
select select "64880"
click at [143, 320] on select "Select Stylist [PERSON_NAME] [PERSON_NAME] [MEDICAL_DATA][PERSON_NAME] [PERSON_…" at bounding box center [183, 330] width 80 height 20
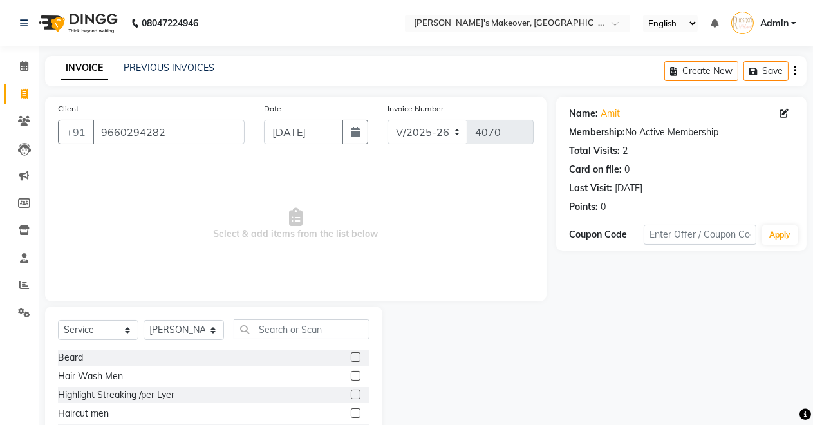
click at [351, 356] on label at bounding box center [356, 357] width 10 height 10
click at [351, 356] on input "checkbox" at bounding box center [355, 357] width 8 height 8
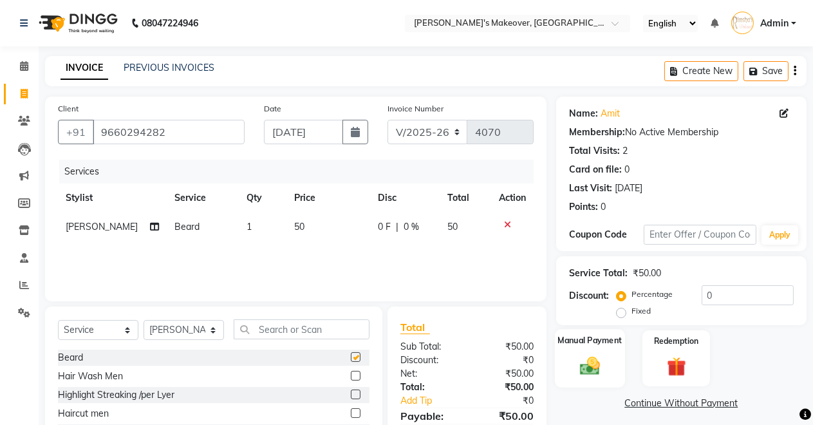
checkbox input "false"
click at [606, 356] on div "Manual Payment" at bounding box center [590, 358] width 70 height 59
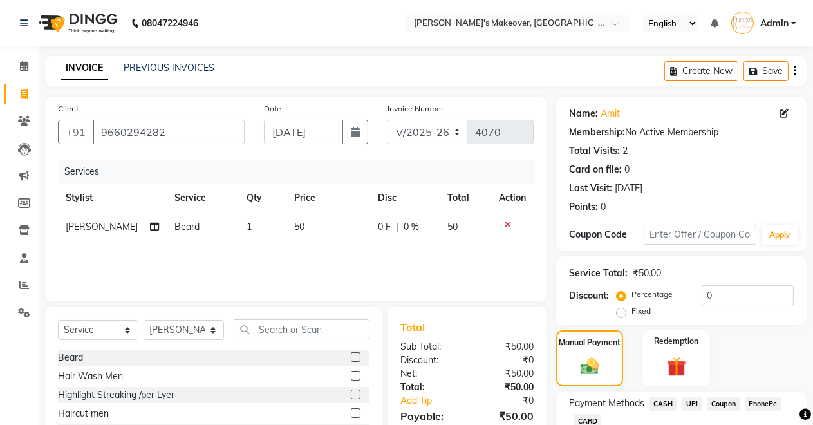
scroll to position [91, 0]
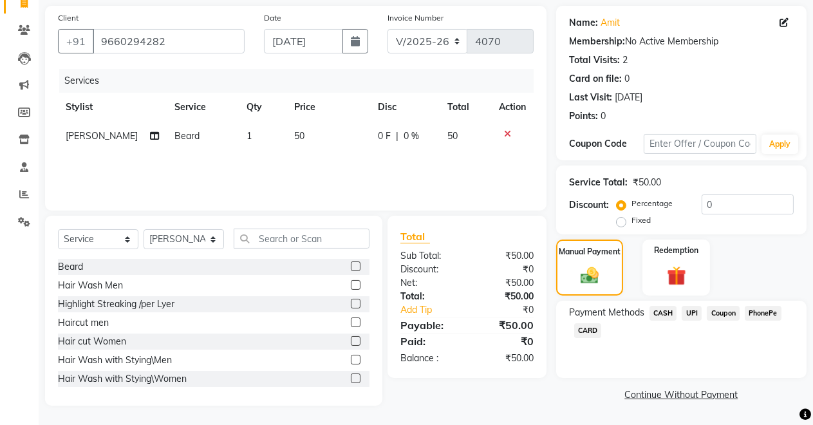
click at [668, 310] on span "CASH" at bounding box center [663, 313] width 28 height 15
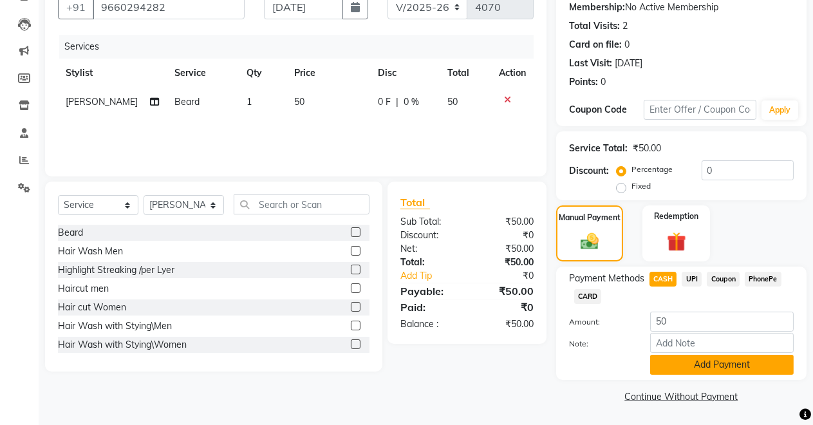
click at [675, 367] on button "Add Payment" at bounding box center [721, 364] width 143 height 20
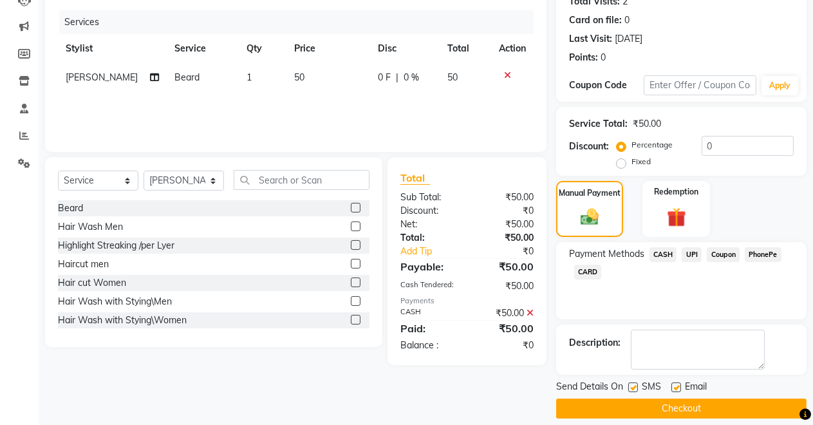
scroll to position [161, 0]
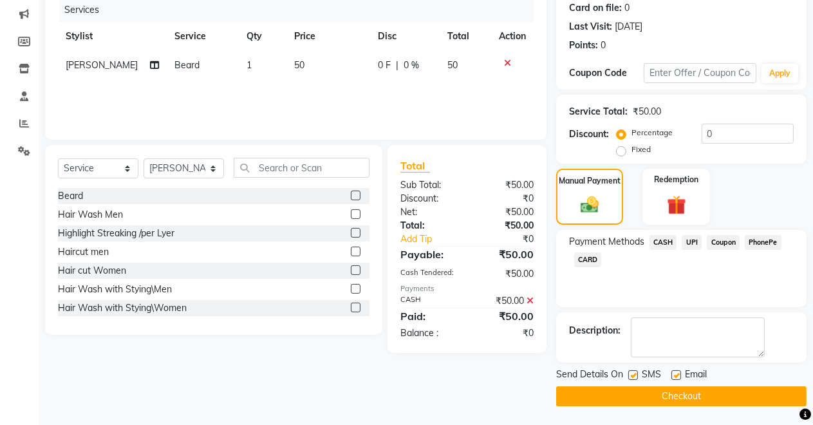
click at [666, 394] on button "Checkout" at bounding box center [681, 396] width 250 height 20
click at [644, 399] on button "Checkout" at bounding box center [681, 396] width 250 height 20
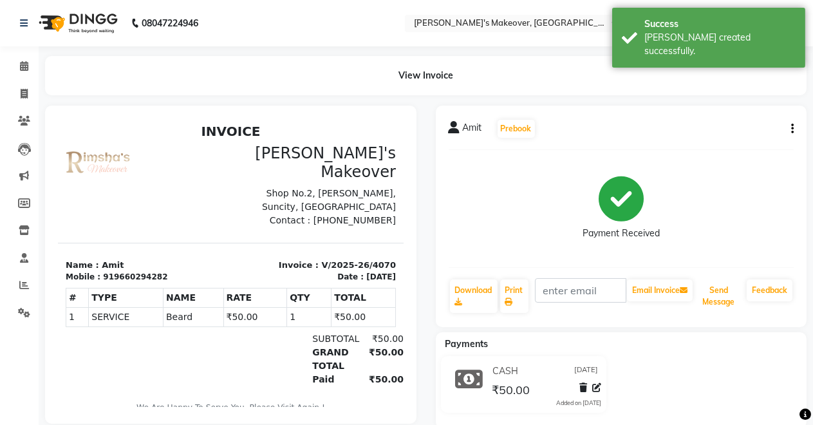
click at [740, 314] on div "Amit Prebook Payment Received Download Print Email Invoice Send Message Feedback" at bounding box center [621, 216] width 371 height 221
click at [746, 355] on div "Amit Prebook Payment Received Download Print Email Invoice Send Message Feedbac…" at bounding box center [621, 267] width 391 height 322
click at [729, 300] on button "Send Message" at bounding box center [718, 295] width 46 height 33
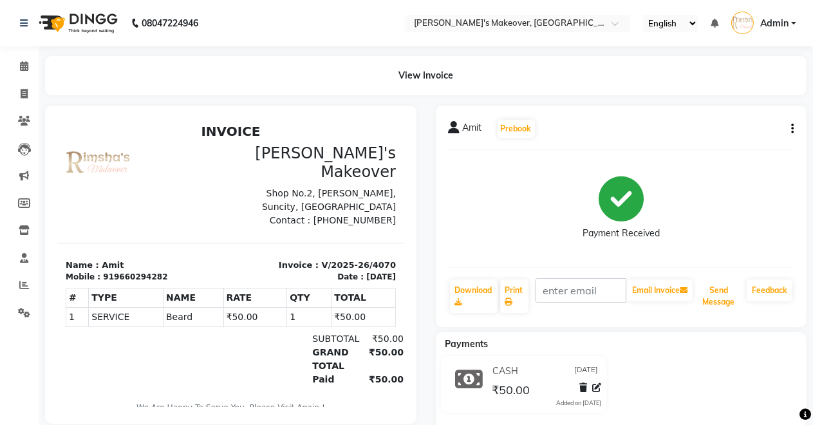
drag, startPoint x: 724, startPoint y: 300, endPoint x: 686, endPoint y: 323, distance: 44.1
click at [686, 323] on div "Amit Prebook Payment Received Download Print Email Invoice Send Message Feedback" at bounding box center [621, 216] width 371 height 221
click at [719, 291] on button "Send Message" at bounding box center [718, 295] width 46 height 33
click at [19, 98] on span at bounding box center [24, 94] width 23 height 15
select select "service"
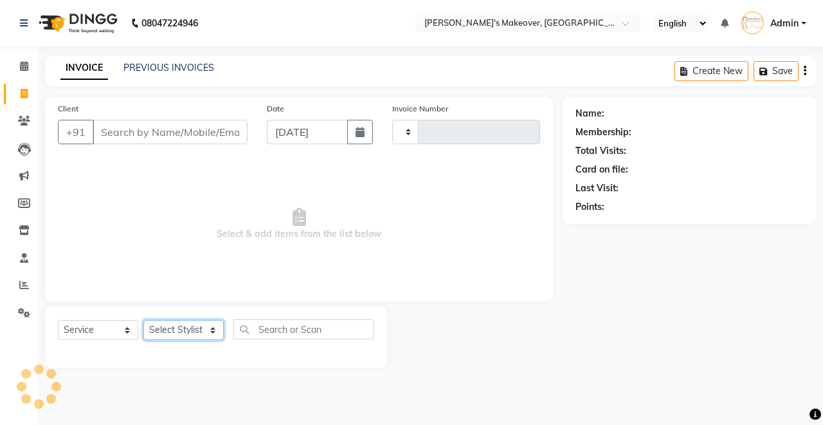
click at [145, 333] on select "Select Stylist" at bounding box center [183, 330] width 80 height 20
click at [165, 325] on select "Select Stylist" at bounding box center [183, 330] width 80 height 20
click at [165, 328] on select "Select Stylist" at bounding box center [183, 330] width 80 height 20
click at [190, 327] on select "Select Stylist" at bounding box center [183, 330] width 80 height 20
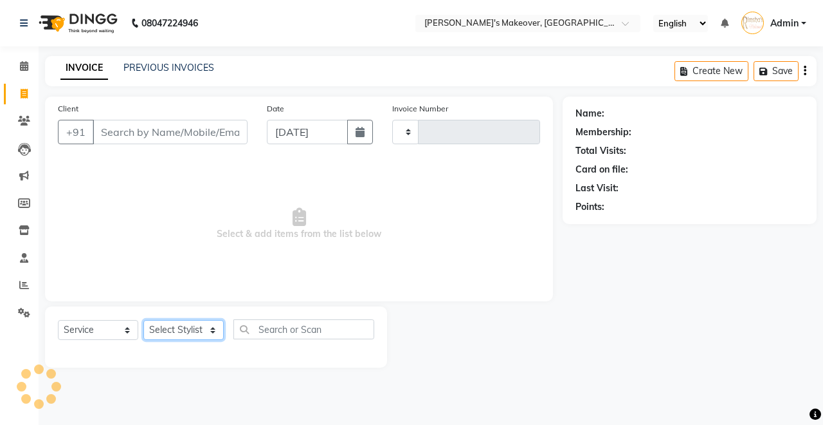
click at [143, 320] on select "Select Stylist" at bounding box center [183, 330] width 80 height 20
click at [208, 326] on select "Select Stylist" at bounding box center [183, 330] width 80 height 20
click at [207, 327] on select "Select Stylist" at bounding box center [183, 330] width 80 height 20
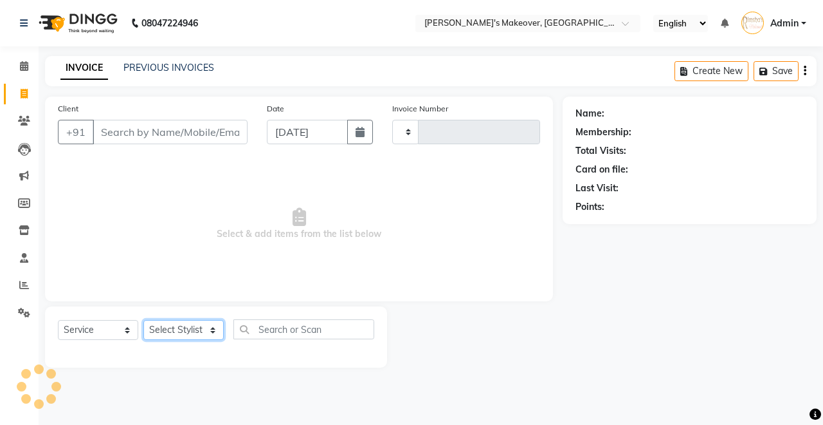
click at [207, 327] on select "Select Stylist" at bounding box center [183, 330] width 80 height 20
click at [478, 263] on span "Select & add items from the list below" at bounding box center [299, 224] width 482 height 129
click at [214, 326] on select "Select Stylist" at bounding box center [183, 330] width 80 height 20
click at [214, 336] on select "Select Stylist" at bounding box center [183, 330] width 80 height 20
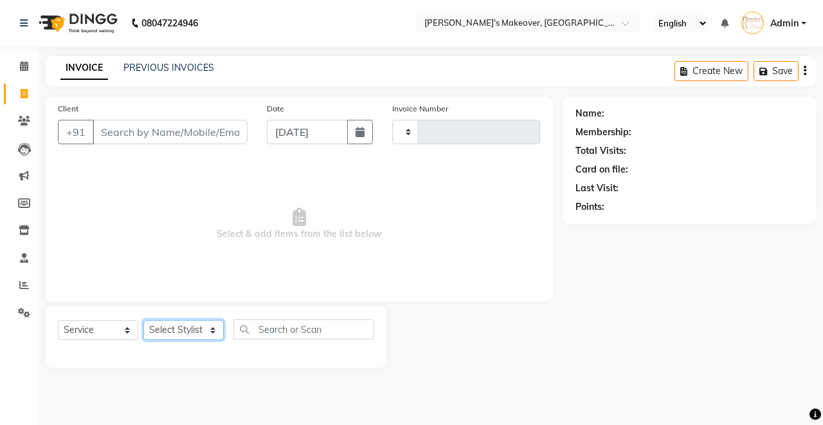
click at [143, 320] on select "Select Stylist" at bounding box center [183, 330] width 80 height 20
click at [214, 354] on div "Select Service Product Membership Package Voucher Prepaid Gift Card Select Styl…" at bounding box center [216, 336] width 342 height 61
click at [201, 331] on select "Select Stylist" at bounding box center [183, 330] width 80 height 20
click at [509, 227] on span "Select & add items from the list below" at bounding box center [299, 224] width 482 height 129
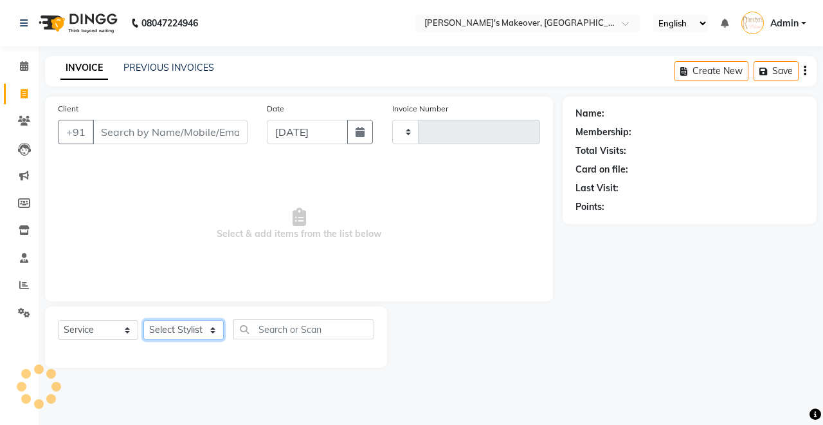
click at [215, 333] on select "Select Stylist" at bounding box center [183, 330] width 80 height 20
click at [210, 327] on select "Select Stylist" at bounding box center [183, 330] width 80 height 20
click at [205, 331] on select "Select Stylist" at bounding box center [183, 330] width 80 height 20
click at [143, 320] on select "Select Stylist" at bounding box center [183, 330] width 80 height 20
click at [201, 331] on select "Select Stylist" at bounding box center [183, 330] width 80 height 20
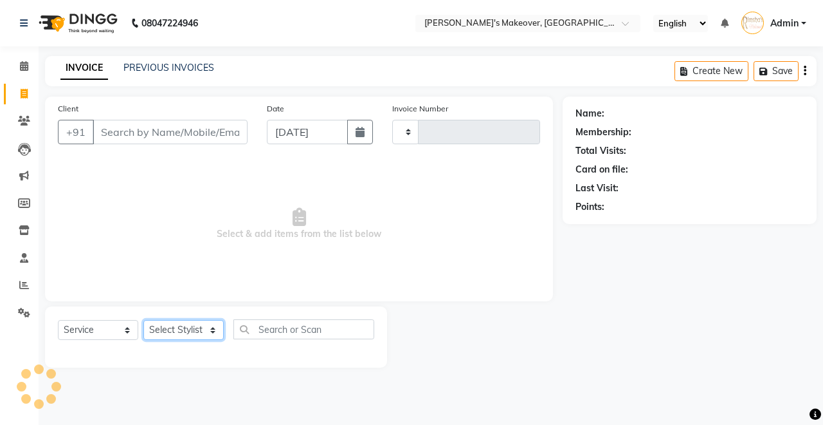
drag, startPoint x: 201, startPoint y: 331, endPoint x: 203, endPoint y: 349, distance: 18.8
click at [203, 349] on div "Select Service Product Membership Package Voucher Prepaid Gift Card Select Styl…" at bounding box center [216, 336] width 342 height 61
click at [203, 349] on div at bounding box center [216, 351] width 317 height 5
click at [205, 335] on select "Select Stylist" at bounding box center [183, 330] width 80 height 20
click at [205, 336] on select "Select Stylist" at bounding box center [183, 330] width 80 height 20
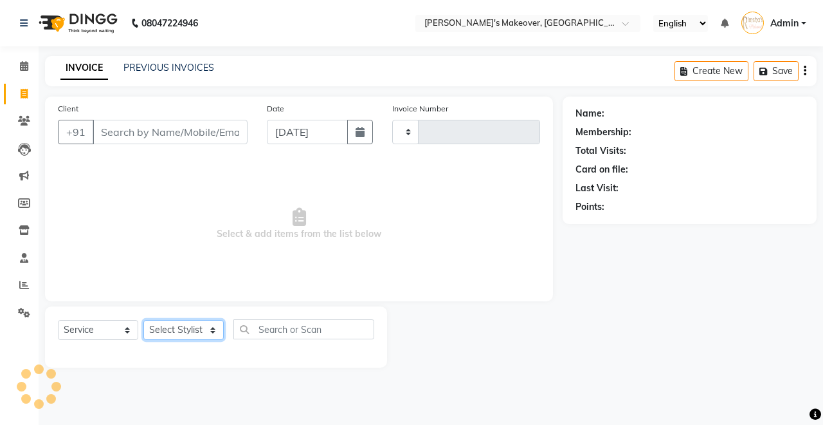
drag, startPoint x: 210, startPoint y: 327, endPoint x: 210, endPoint y: 270, distance: 56.6
click at [210, 318] on div "Select Service Product Membership Package Voucher Prepaid Gift Card Select Styl…" at bounding box center [216, 336] width 342 height 61
click at [200, 224] on span "Select & add items from the list below" at bounding box center [299, 224] width 482 height 129
click at [544, 243] on div "Client +91 Date 01-09-2025 Invoice Number Select & add items from the list below" at bounding box center [299, 198] width 508 height 205
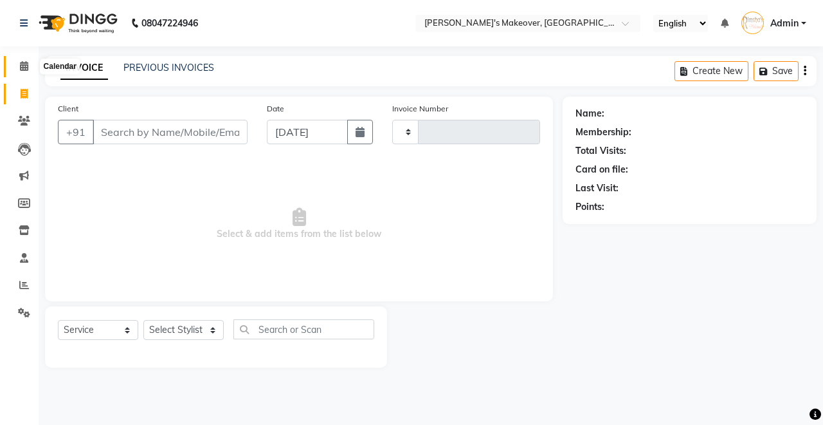
click at [20, 62] on icon at bounding box center [24, 66] width 8 height 10
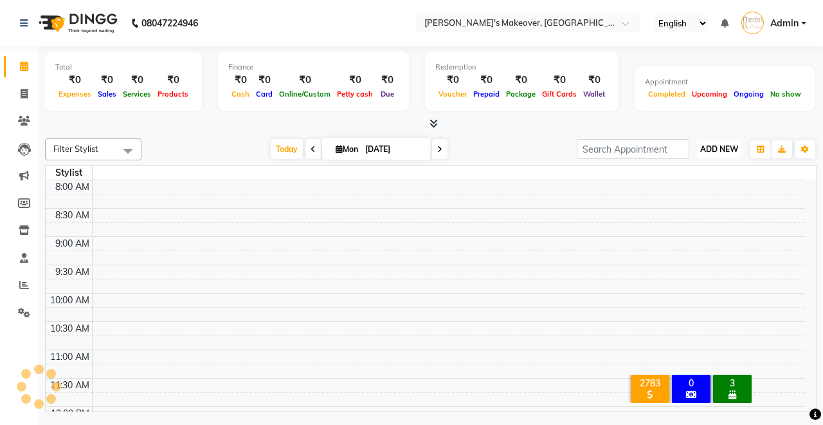
click at [721, 151] on span "ADD NEW" at bounding box center [720, 149] width 38 height 10
click at [708, 205] on link "Add Expense" at bounding box center [690, 207] width 102 height 17
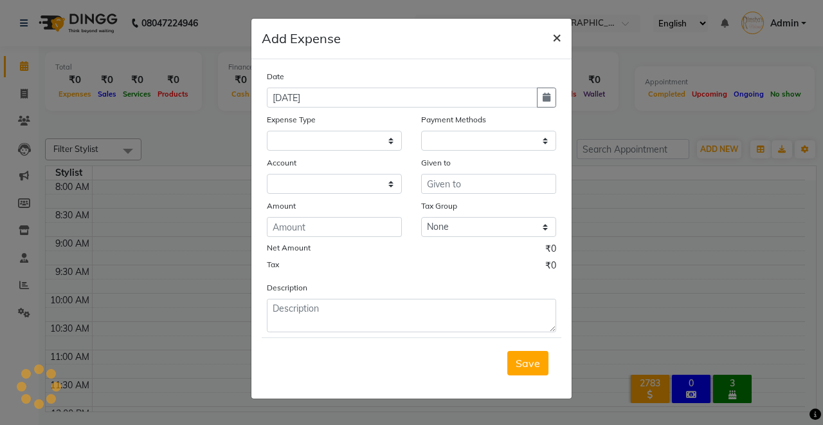
click at [564, 37] on button "×" at bounding box center [557, 37] width 30 height 36
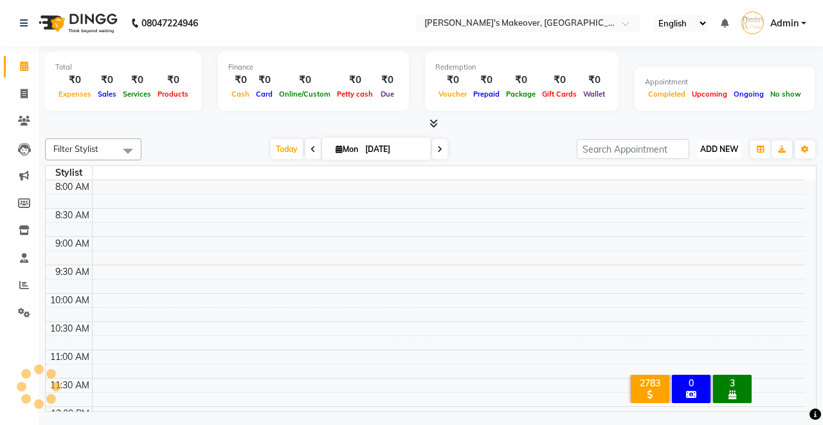
click at [728, 148] on span "ADD NEW" at bounding box center [720, 149] width 38 height 10
click at [693, 207] on link "Add Expense" at bounding box center [690, 207] width 102 height 17
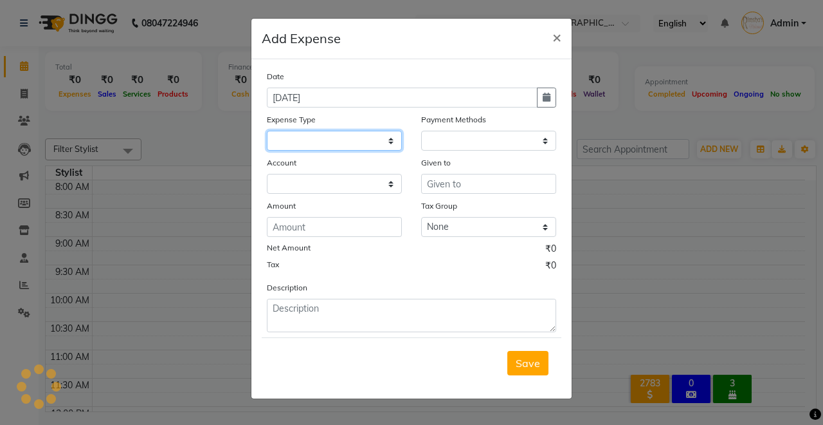
click at [368, 140] on select at bounding box center [334, 141] width 135 height 20
click at [392, 143] on select at bounding box center [334, 141] width 135 height 20
click at [394, 141] on select at bounding box center [334, 141] width 135 height 20
click at [556, 37] on span "×" at bounding box center [557, 36] width 9 height 19
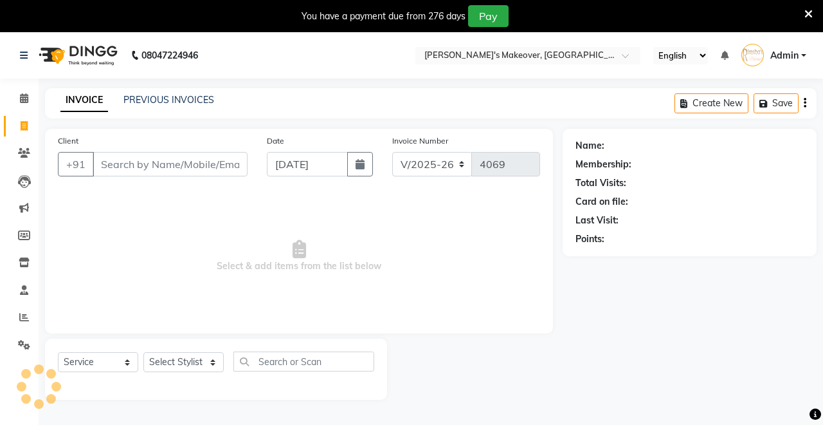
select select "7317"
select select "service"
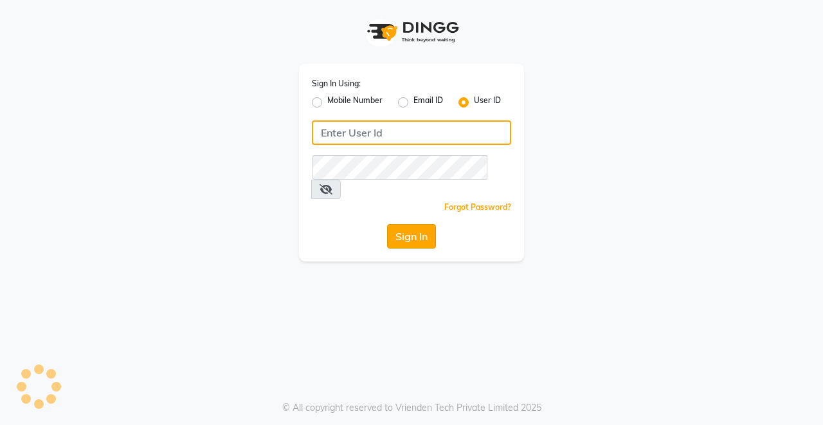
type input "Rimshamakeover123"
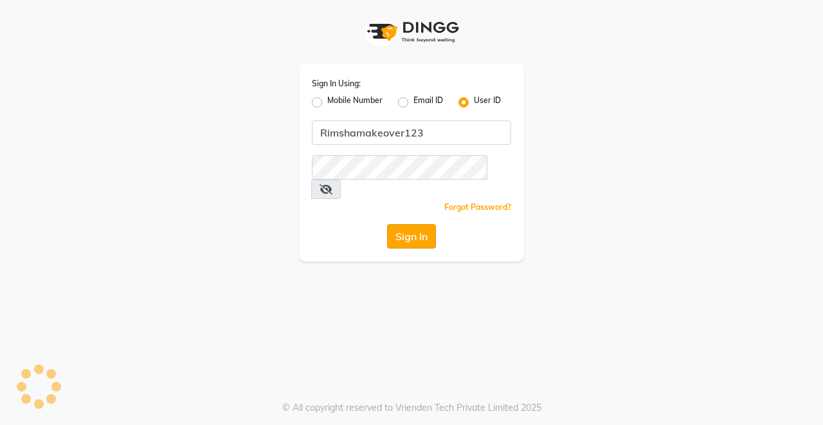
click at [410, 224] on button "Sign In" at bounding box center [411, 236] width 49 height 24
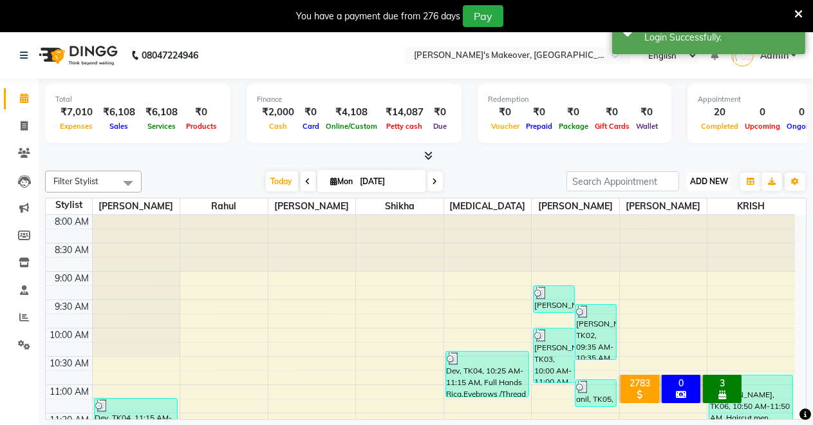
click at [707, 178] on span "ADD NEW" at bounding box center [709, 181] width 38 height 10
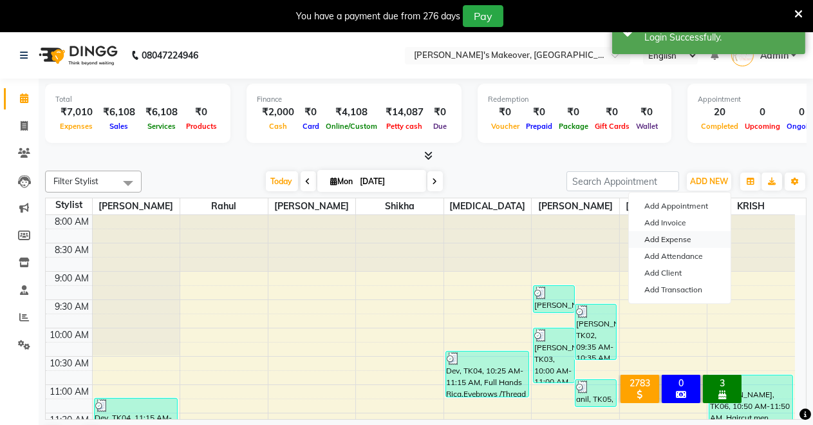
click at [691, 240] on link "Add Expense" at bounding box center [680, 239] width 102 height 17
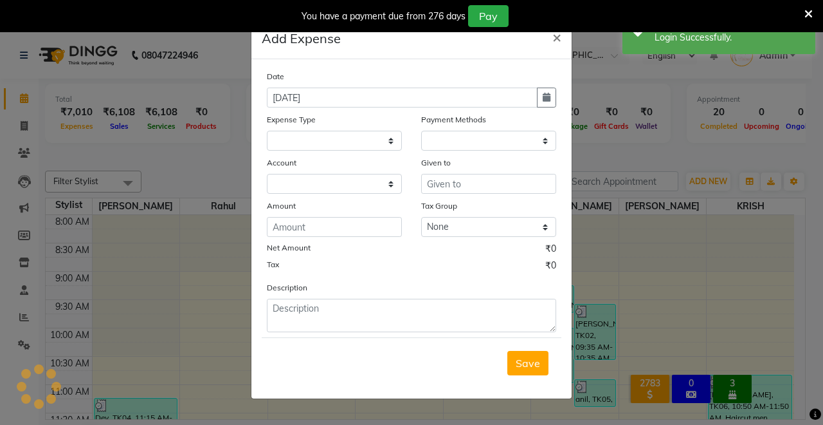
select select "1"
select select "6406"
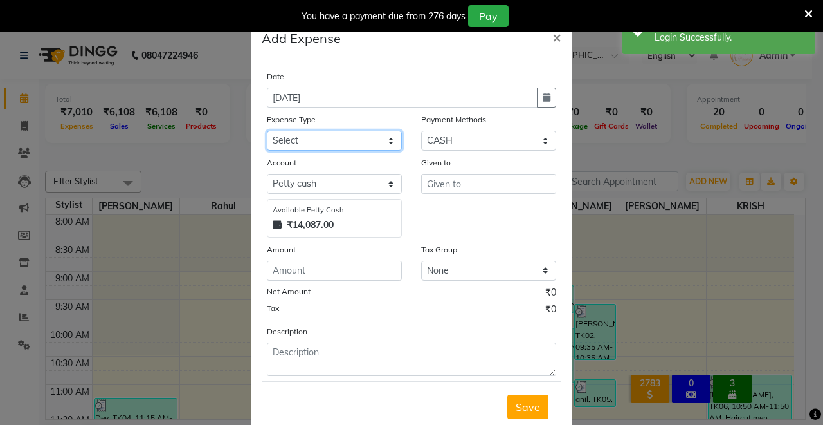
click at [382, 145] on select "Select Advance Salary Baba Bank Service Charges CLEANING Clinical charges DM SI…" at bounding box center [334, 141] width 135 height 20
select select "19381"
click at [267, 131] on select "Select Advance Salary Baba Bank Service Charges CLEANING Clinical charges DM SI…" at bounding box center [334, 141] width 135 height 20
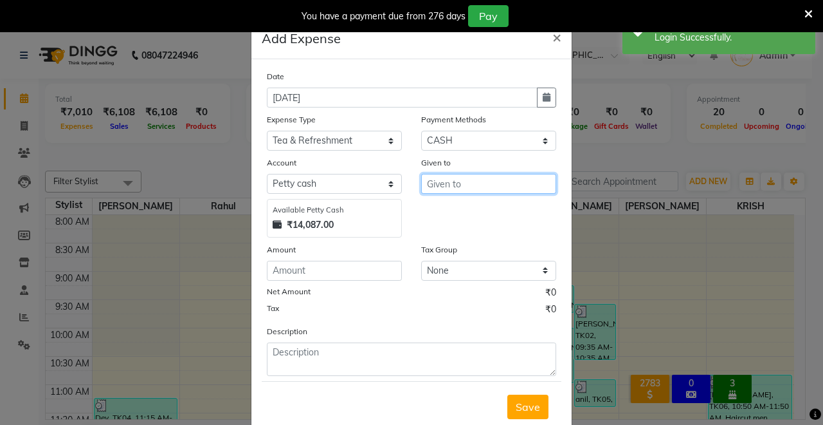
click at [457, 176] on input "text" at bounding box center [488, 184] width 135 height 20
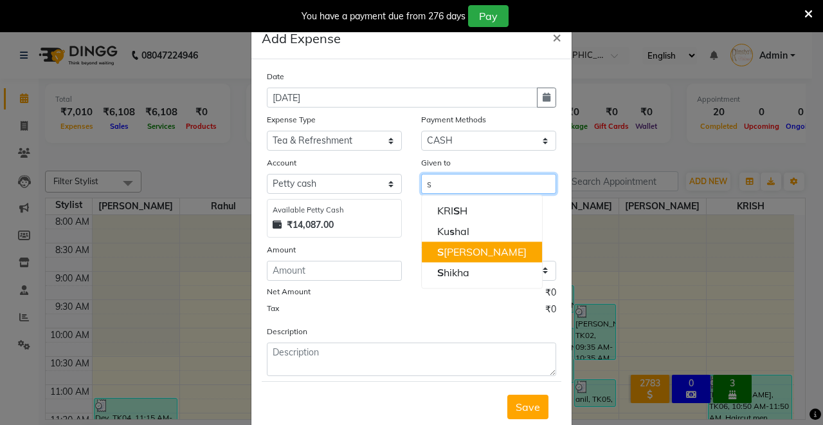
click at [472, 257] on ngb-highlight "S [PERSON_NAME]" at bounding box center [481, 251] width 89 height 13
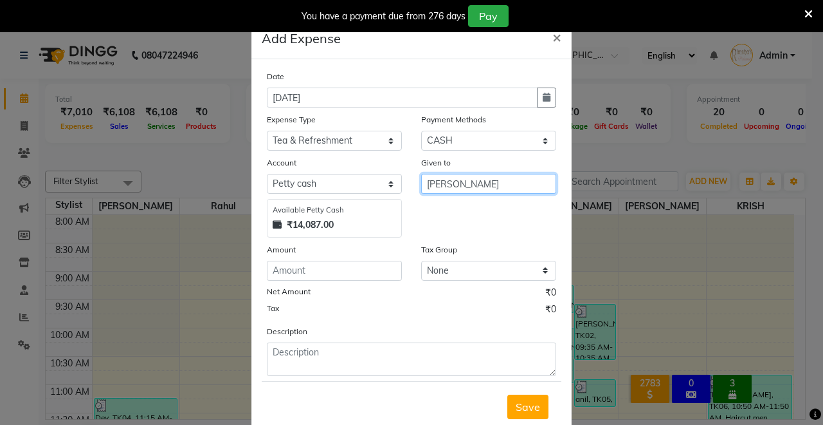
type input "[PERSON_NAME]"
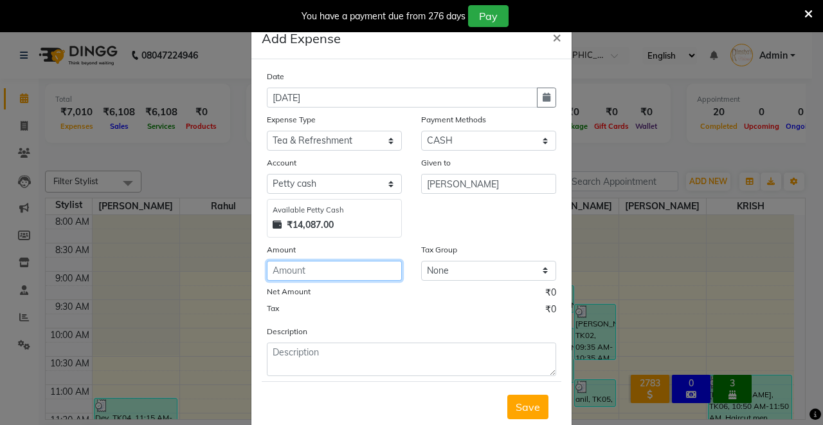
click at [334, 266] on input "number" at bounding box center [334, 271] width 135 height 20
type input "50"
click at [516, 403] on span "Save" at bounding box center [528, 406] width 24 height 13
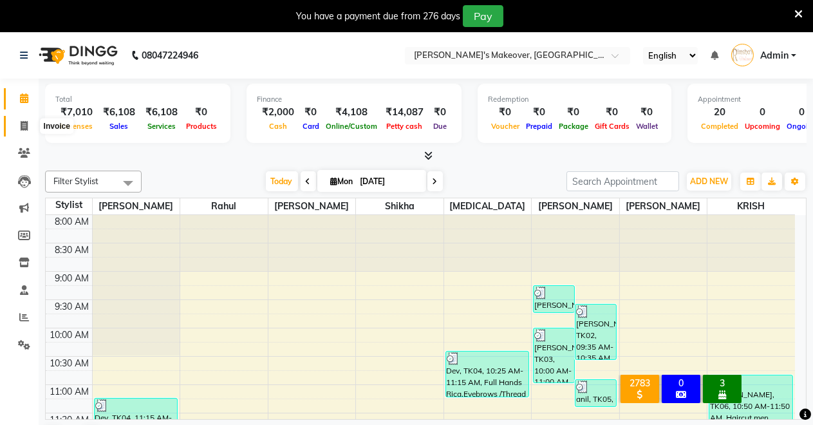
click at [28, 124] on span at bounding box center [24, 126] width 23 height 15
select select "service"
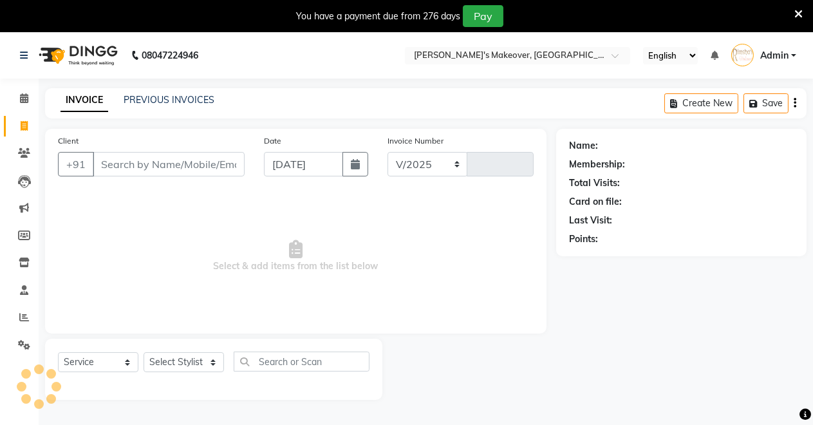
select select "7317"
type input "4071"
click at [136, 158] on input "Client" at bounding box center [169, 164] width 152 height 24
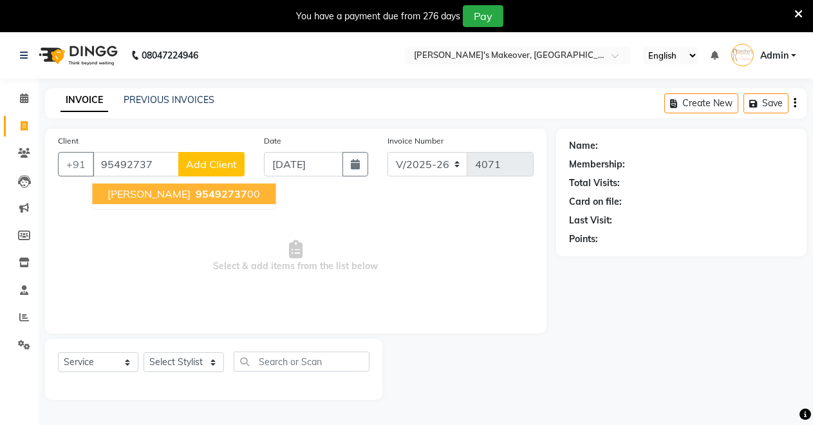
click at [142, 194] on span "[PERSON_NAME]" at bounding box center [148, 193] width 83 height 13
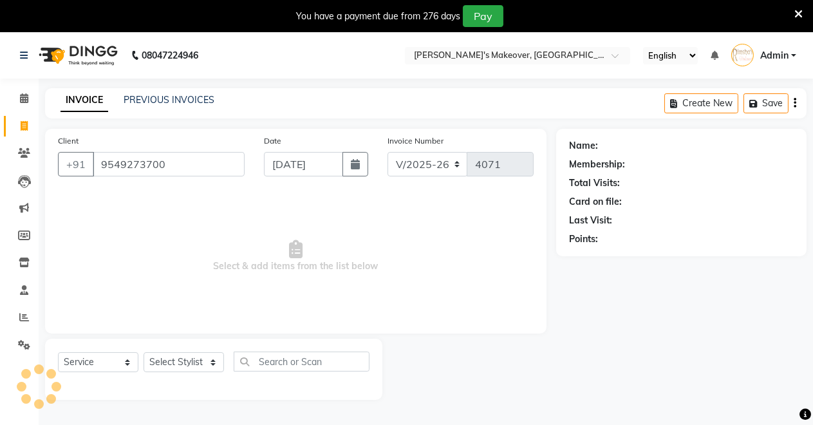
type input "9549273700"
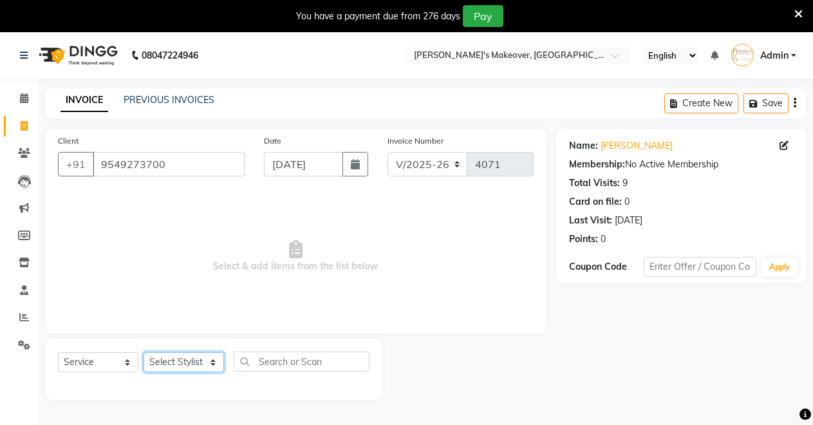
click at [206, 362] on select "Select Stylist [PERSON_NAME] [PERSON_NAME] [MEDICAL_DATA][PERSON_NAME] [PERSON_…" at bounding box center [183, 362] width 80 height 20
select select "84062"
click at [143, 352] on select "Select Stylist [PERSON_NAME] [PERSON_NAME] [MEDICAL_DATA][PERSON_NAME] [PERSON_…" at bounding box center [183, 362] width 80 height 20
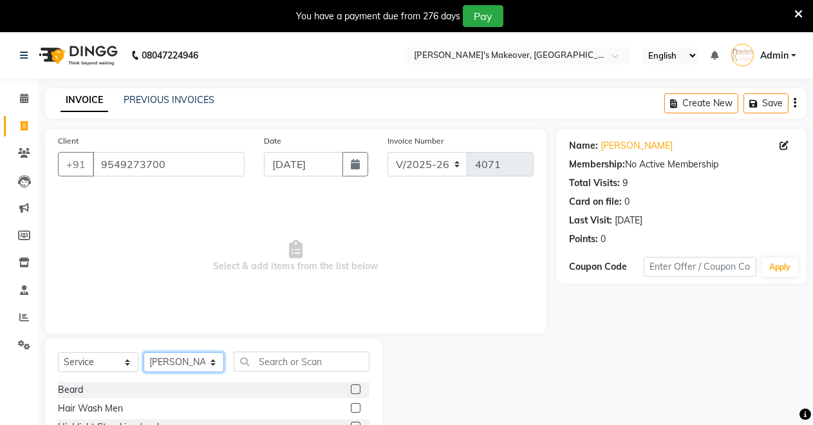
scroll to position [123, 0]
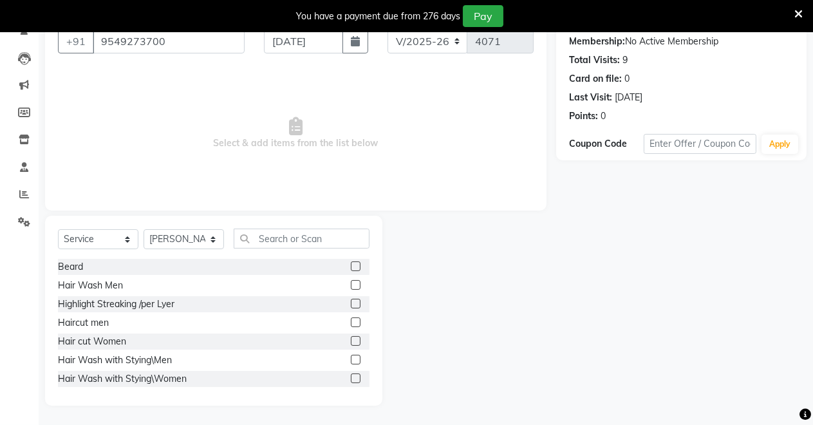
click at [351, 264] on label at bounding box center [356, 266] width 10 height 10
click at [351, 264] on input "checkbox" at bounding box center [355, 266] width 8 height 8
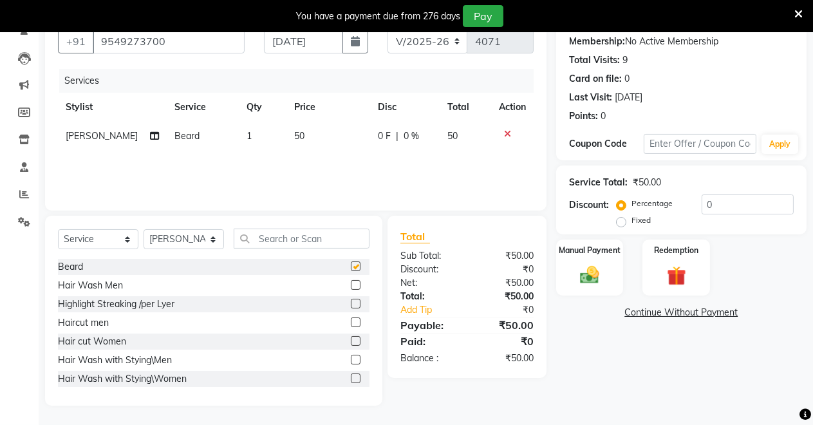
checkbox input "false"
click at [351, 318] on label at bounding box center [356, 322] width 10 height 10
click at [351, 318] on input "checkbox" at bounding box center [355, 322] width 8 height 8
checkbox input "false"
click at [570, 267] on div "Manual Payment" at bounding box center [590, 267] width 70 height 59
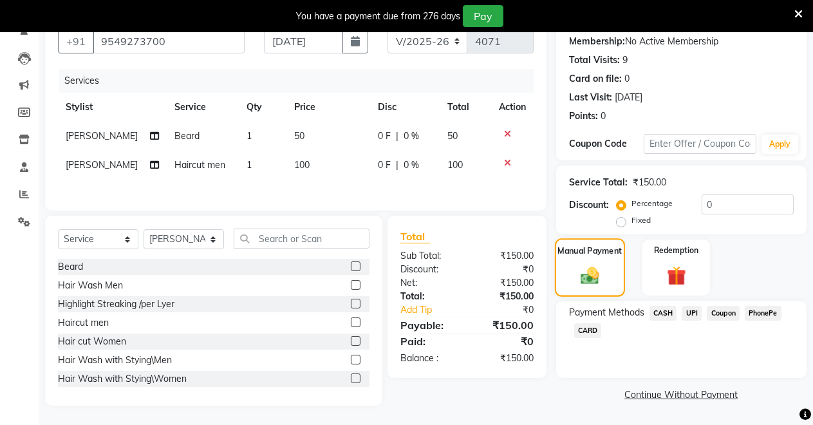
scroll to position [125, 0]
click at [692, 309] on span "UPI" at bounding box center [691, 313] width 20 height 15
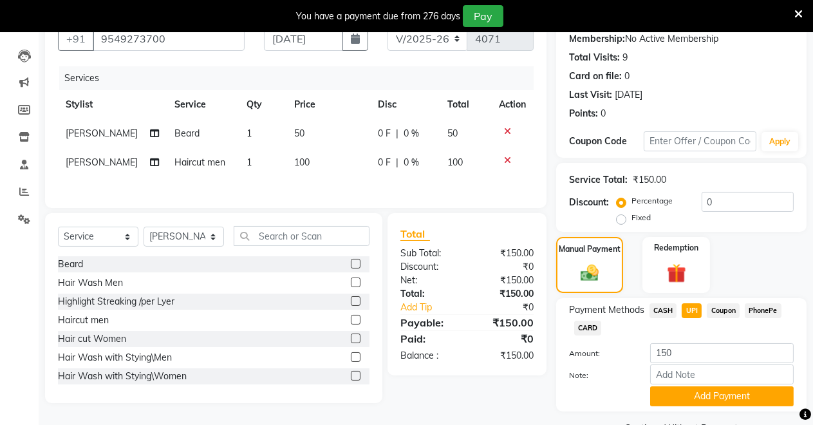
scroll to position [158, 0]
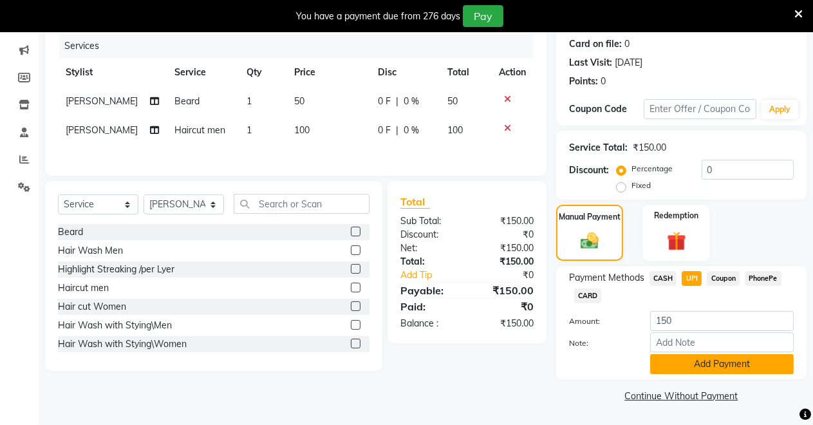
click at [724, 362] on button "Add Payment" at bounding box center [721, 364] width 143 height 20
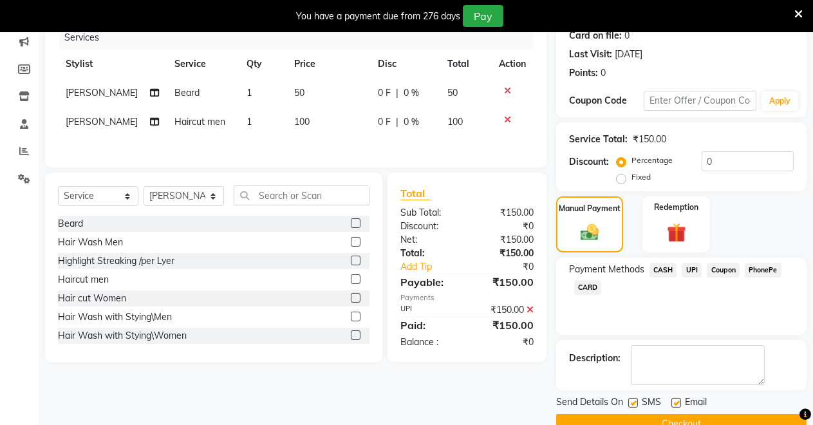
scroll to position [194, 0]
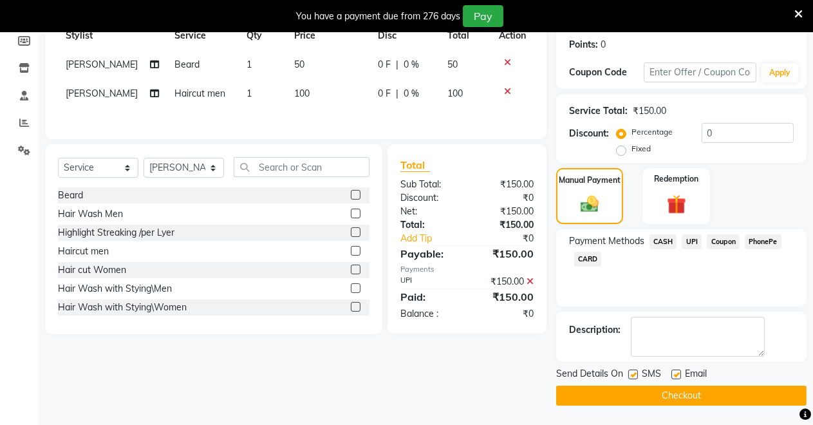
click at [724, 392] on button "Checkout" at bounding box center [681, 395] width 250 height 20
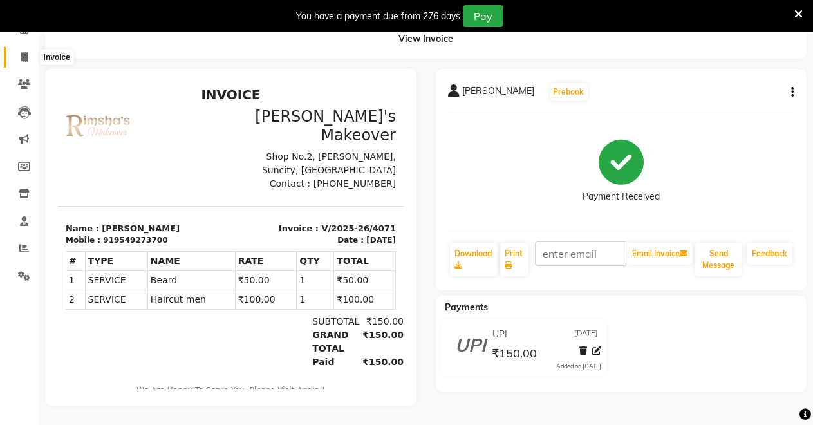
click at [18, 50] on span at bounding box center [24, 57] width 23 height 15
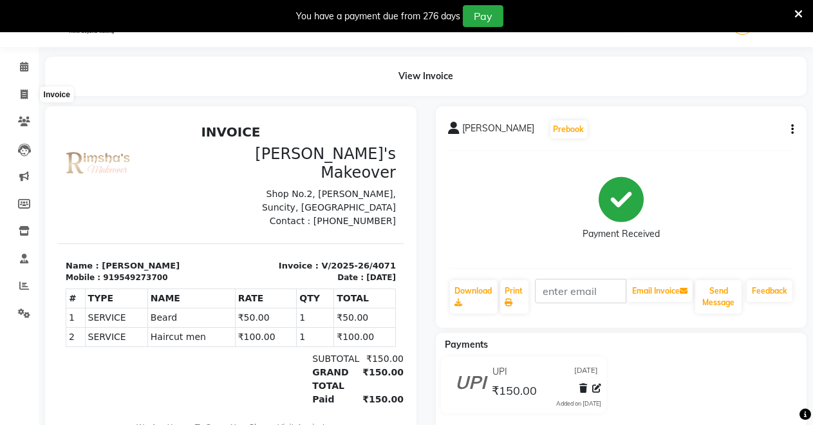
select select "service"
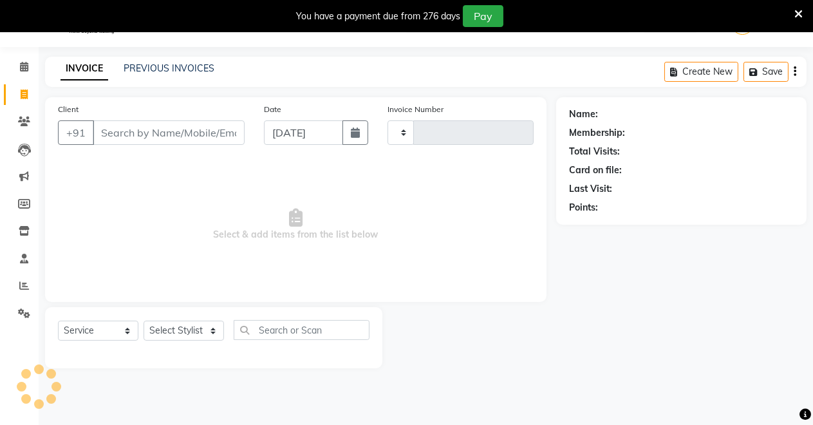
type input "4072"
select select "7317"
click at [21, 68] on icon at bounding box center [24, 67] width 8 height 10
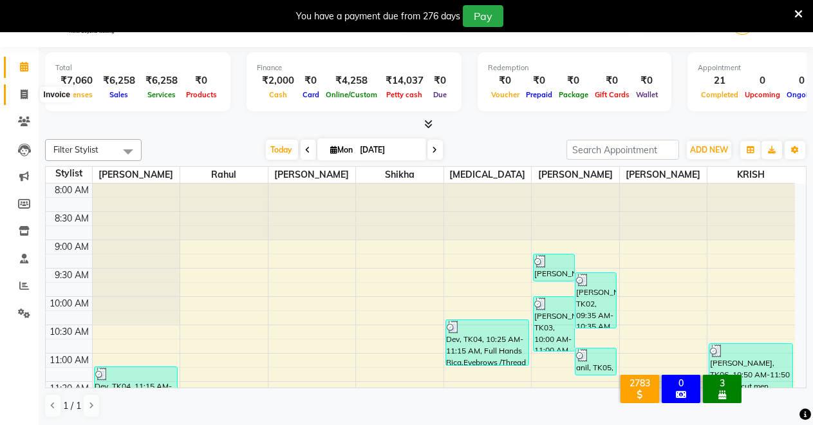
click at [25, 96] on icon at bounding box center [24, 94] width 7 height 10
select select "service"
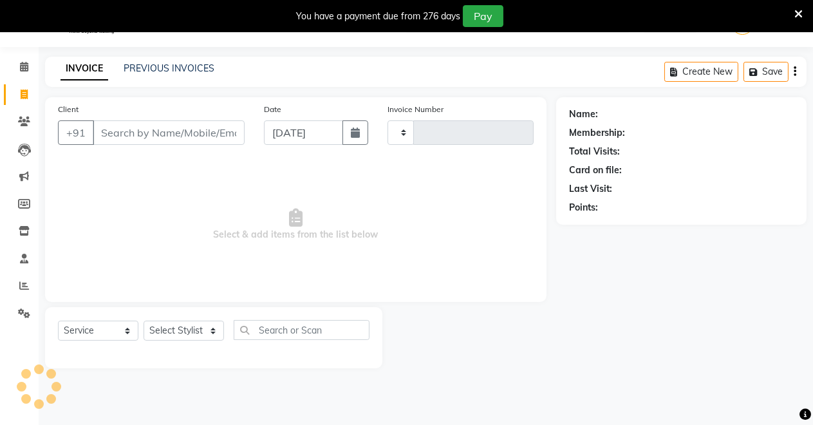
type input "4072"
select select "7317"
click at [143, 131] on input "Client" at bounding box center [169, 132] width 152 height 24
drag, startPoint x: 155, startPoint y: 119, endPoint x: 155, endPoint y: 127, distance: 7.7
click at [155, 120] on input "Client" at bounding box center [169, 132] width 152 height 24
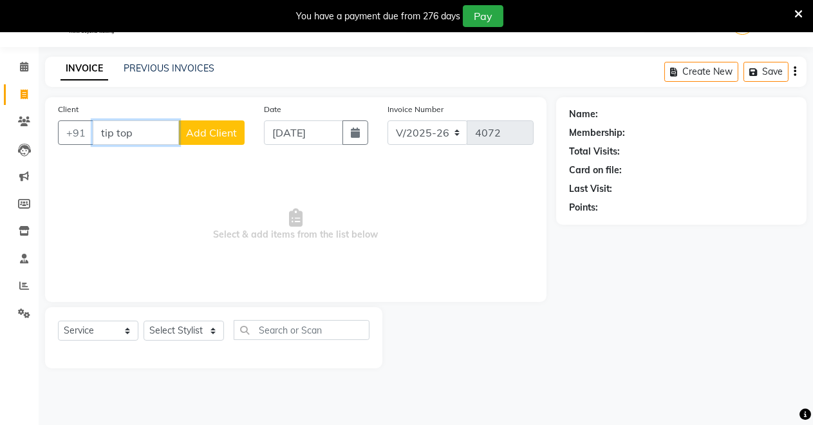
click at [161, 140] on input "tip top" at bounding box center [136, 132] width 86 height 24
type input "t"
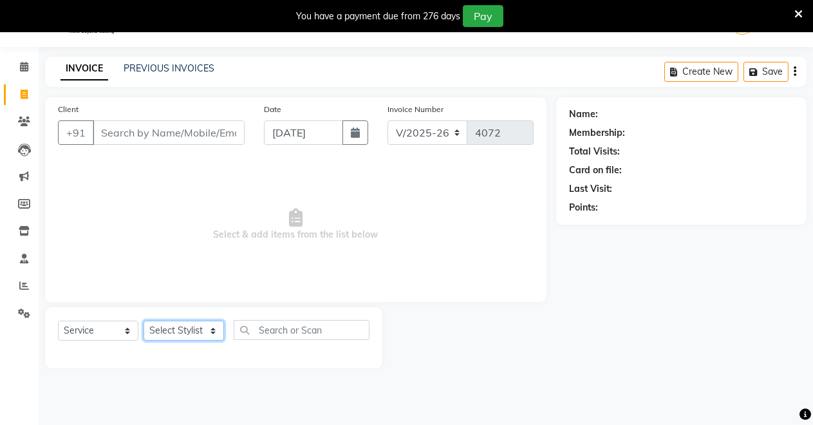
click at [175, 323] on select "Select Stylist [PERSON_NAME] [PERSON_NAME] [MEDICAL_DATA][PERSON_NAME] [PERSON_…" at bounding box center [183, 330] width 80 height 20
select select "88618"
click at [143, 320] on select "Select Stylist [PERSON_NAME] [PERSON_NAME] [MEDICAL_DATA][PERSON_NAME] [PERSON_…" at bounding box center [183, 330] width 80 height 20
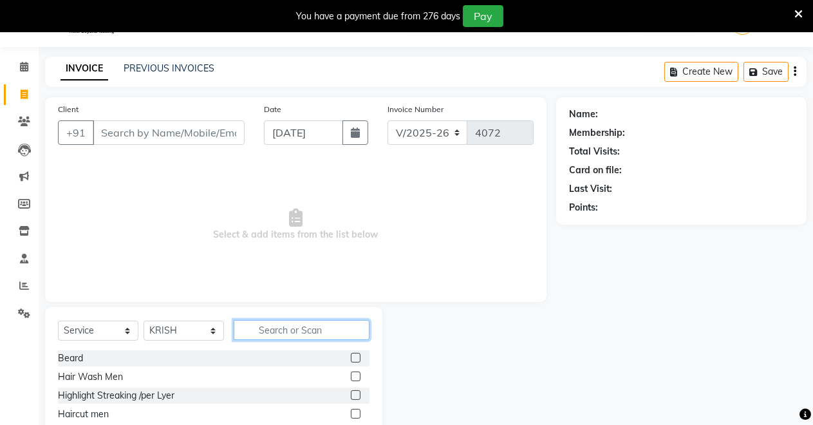
click at [288, 326] on input "text" at bounding box center [302, 330] width 136 height 20
type input "ped"
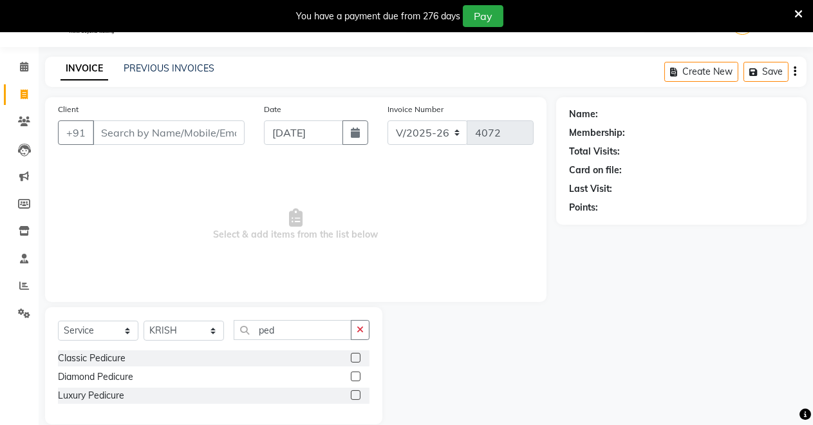
click at [356, 353] on label at bounding box center [356, 358] width 10 height 10
click at [356, 354] on input "checkbox" at bounding box center [355, 358] width 8 height 8
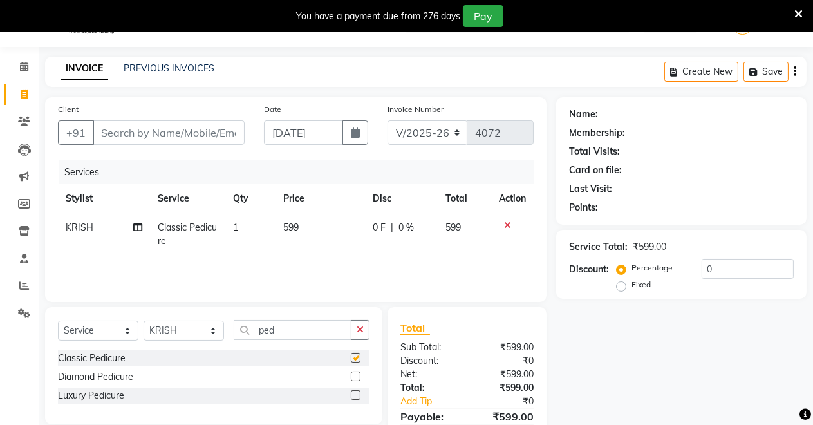
checkbox input "false"
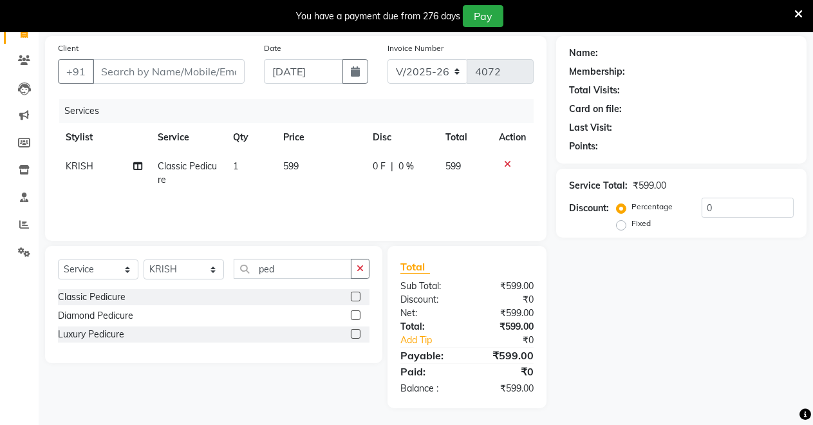
scroll to position [95, 0]
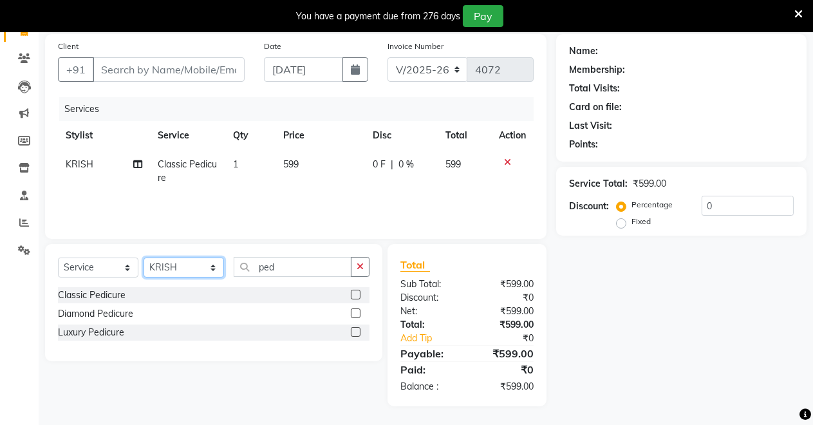
click at [180, 266] on select "Select Stylist [PERSON_NAME] [PERSON_NAME] [MEDICAL_DATA][PERSON_NAME] [PERSON_…" at bounding box center [183, 267] width 80 height 20
select select "75199"
click at [143, 257] on select "Select Stylist [PERSON_NAME] [PERSON_NAME] [MEDICAL_DATA][PERSON_NAME] [PERSON_…" at bounding box center [183, 267] width 80 height 20
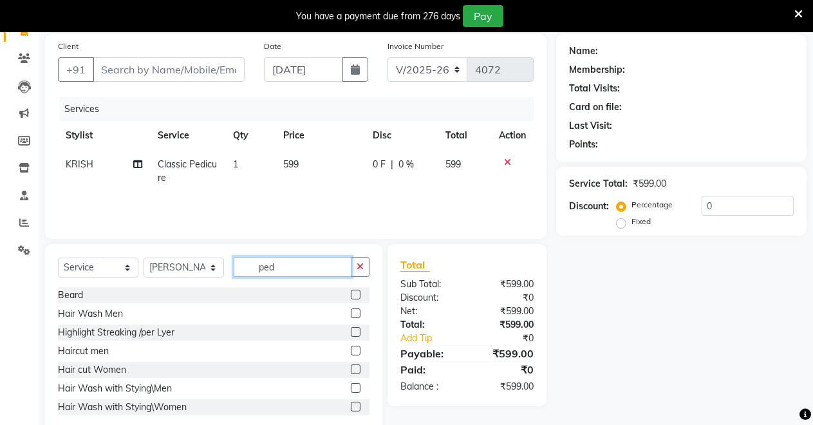
click at [268, 267] on input "ped" at bounding box center [293, 267] width 118 height 20
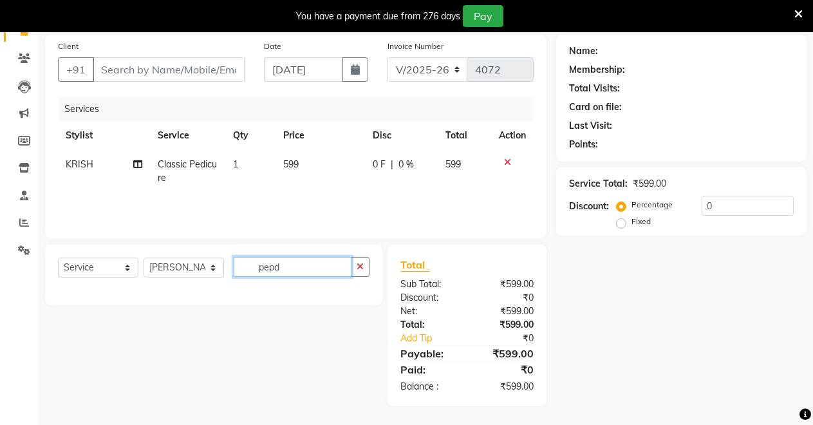
type input "ped"
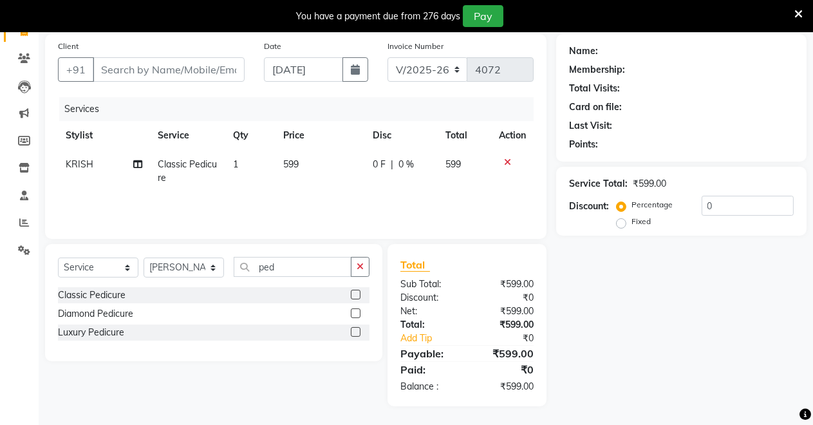
click at [352, 293] on label at bounding box center [356, 294] width 10 height 10
click at [352, 293] on input "checkbox" at bounding box center [355, 295] width 8 height 8
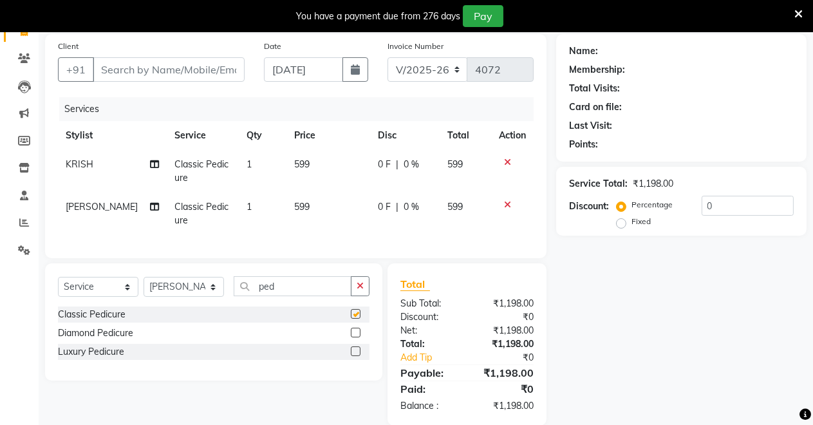
checkbox input "false"
click at [507, 159] on icon at bounding box center [507, 162] width 7 height 9
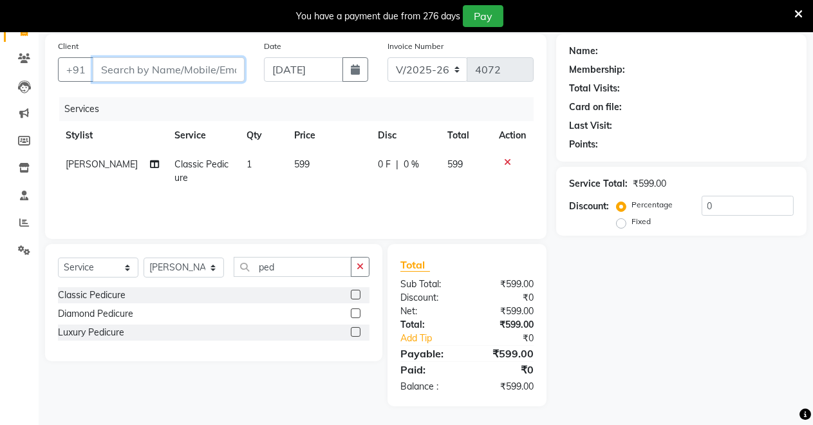
click at [234, 71] on input "Client" at bounding box center [169, 69] width 152 height 24
type input "t"
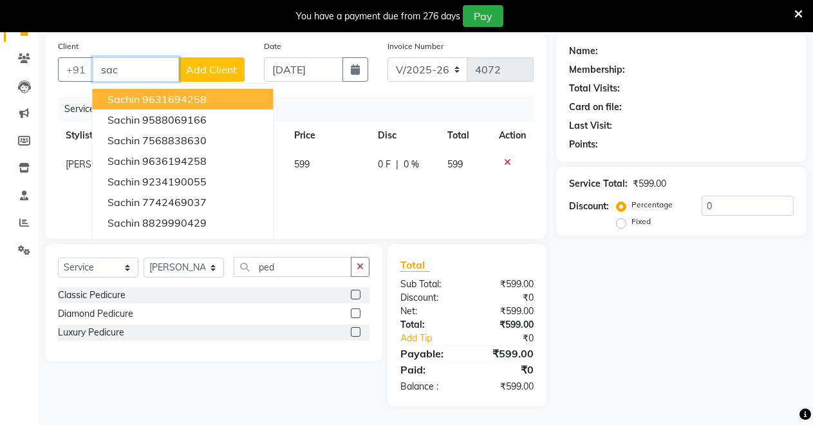
click at [221, 99] on button "Sachin 9631694258" at bounding box center [182, 99] width 181 height 21
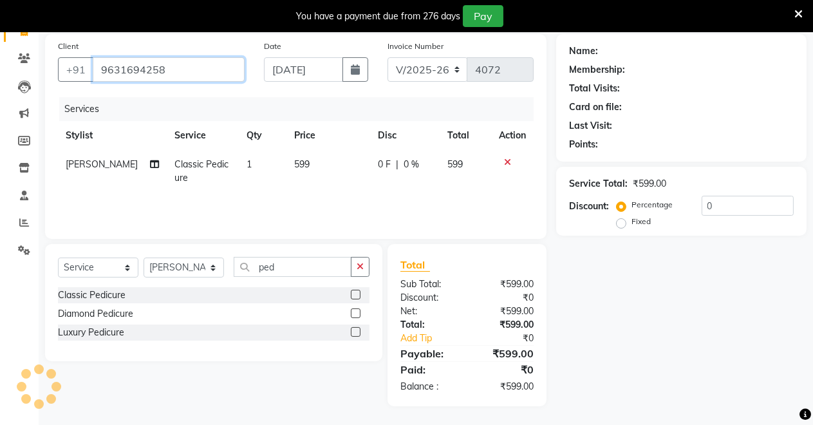
type input "9631694258"
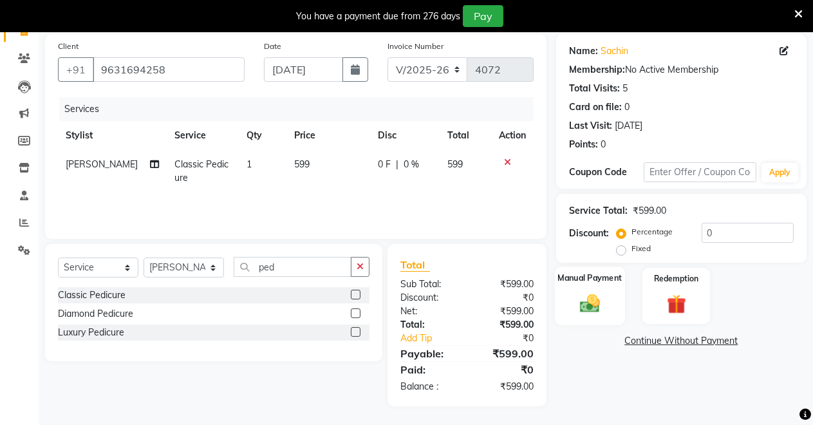
click at [584, 300] on img at bounding box center [589, 302] width 33 height 23
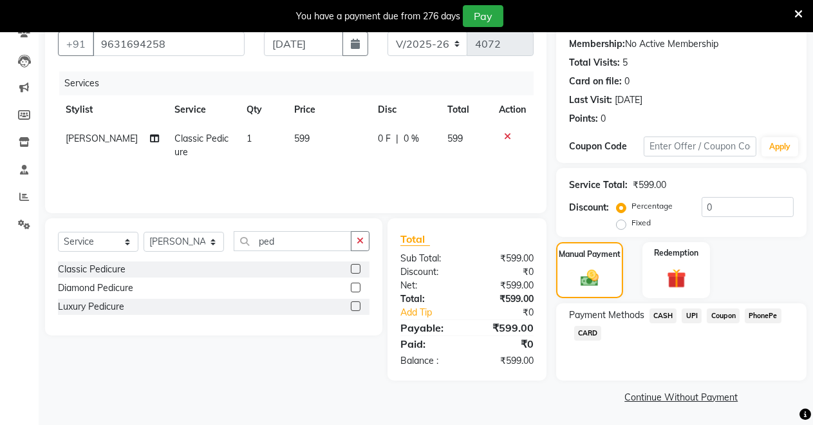
scroll to position [122, 0]
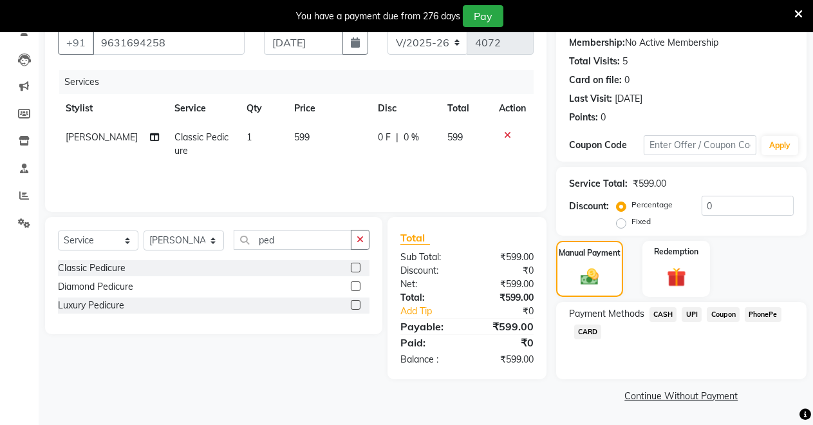
click at [666, 314] on span "CASH" at bounding box center [663, 314] width 28 height 15
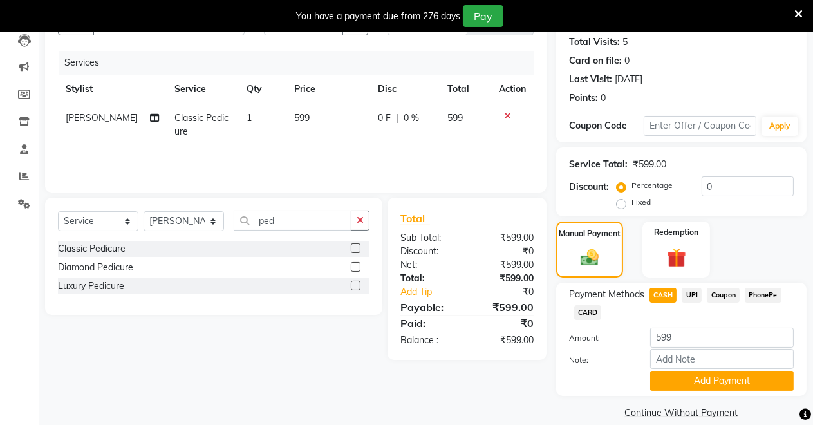
scroll to position [158, 0]
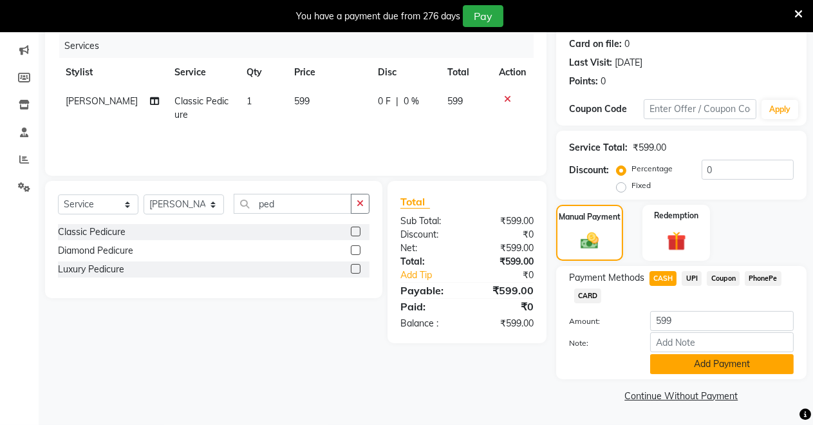
click at [702, 362] on button "Add Payment" at bounding box center [721, 364] width 143 height 20
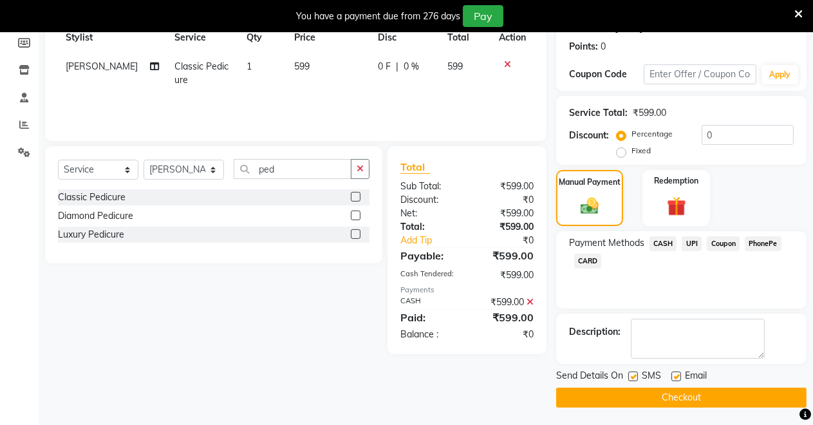
scroll to position [194, 0]
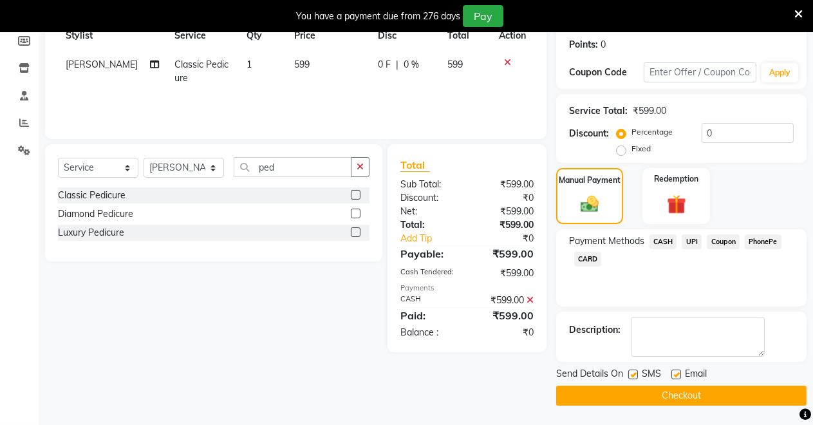
click at [688, 403] on button "Checkout" at bounding box center [681, 395] width 250 height 20
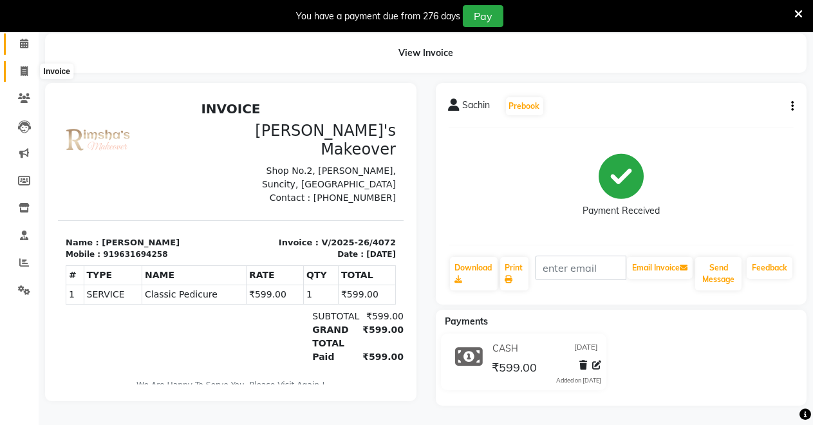
click at [22, 66] on icon at bounding box center [24, 71] width 7 height 10
select select "service"
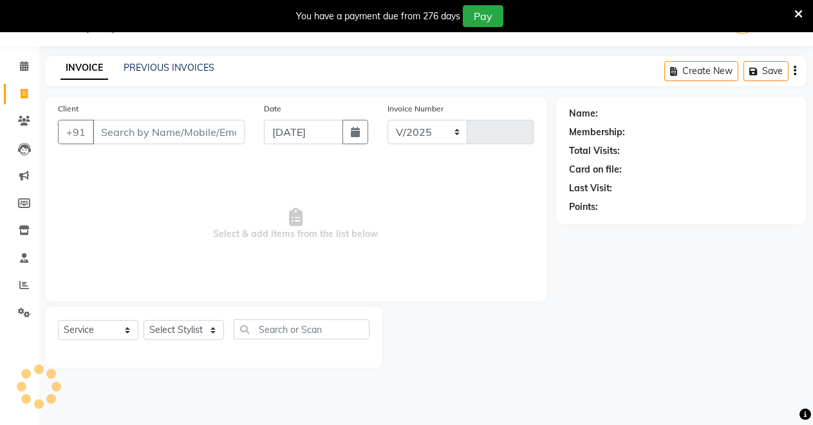
select select "7317"
type input "4073"
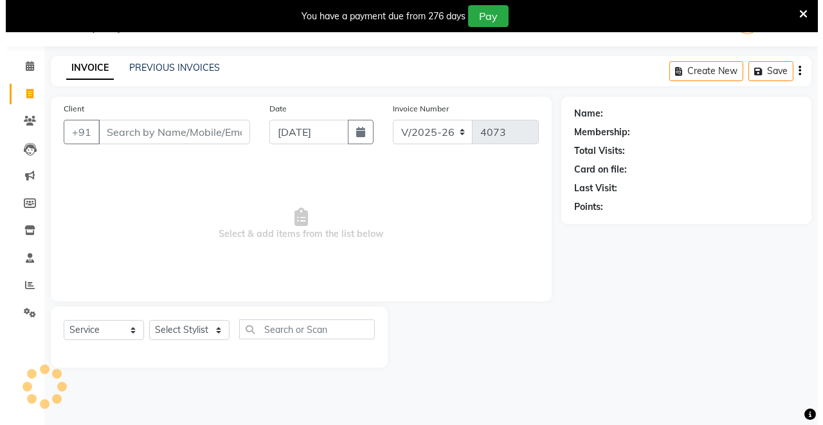
scroll to position [32, 0]
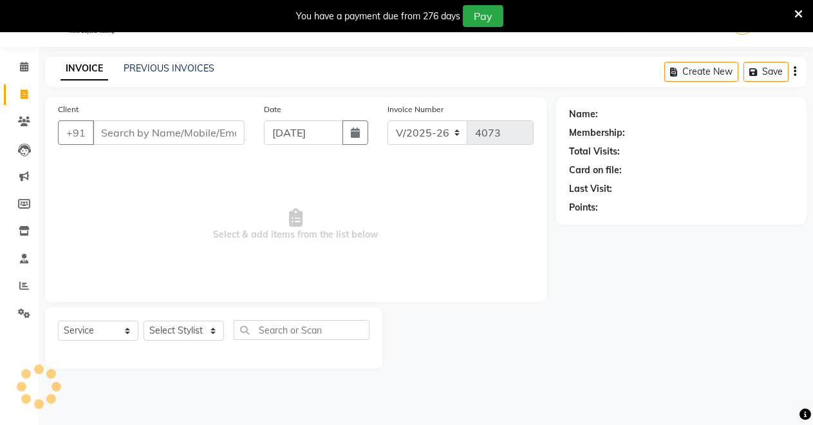
click at [170, 125] on input "Client" at bounding box center [169, 132] width 152 height 24
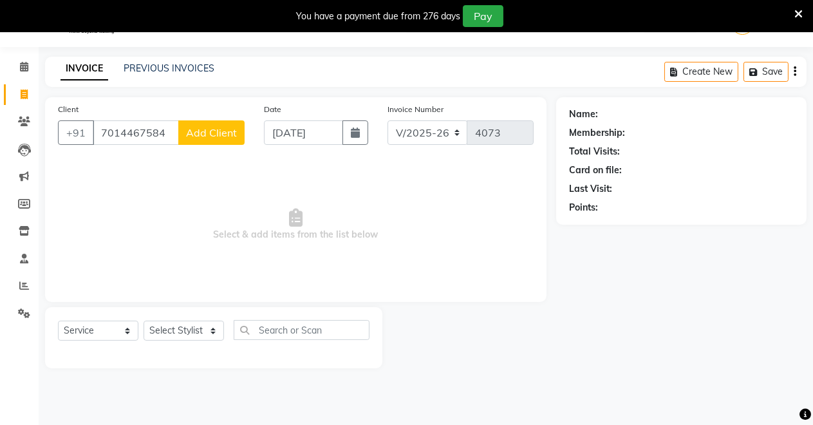
type input "7014467584"
click at [198, 128] on span "Add Client" at bounding box center [211, 132] width 51 height 13
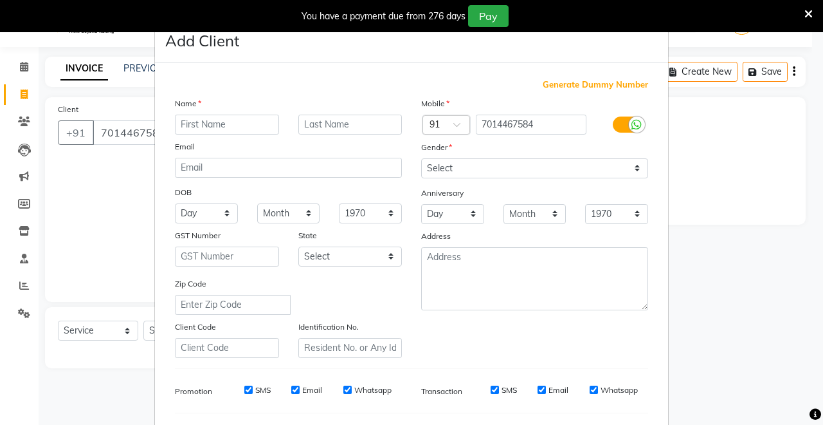
click at [227, 122] on input "text" at bounding box center [227, 125] width 104 height 20
type input "vikram"
click at [547, 172] on select "Select [DEMOGRAPHIC_DATA] [DEMOGRAPHIC_DATA] Other Prefer Not To Say" at bounding box center [534, 168] width 227 height 20
select select "[DEMOGRAPHIC_DATA]"
click at [421, 158] on select "Select [DEMOGRAPHIC_DATA] [DEMOGRAPHIC_DATA] Other Prefer Not To Say" at bounding box center [534, 168] width 227 height 20
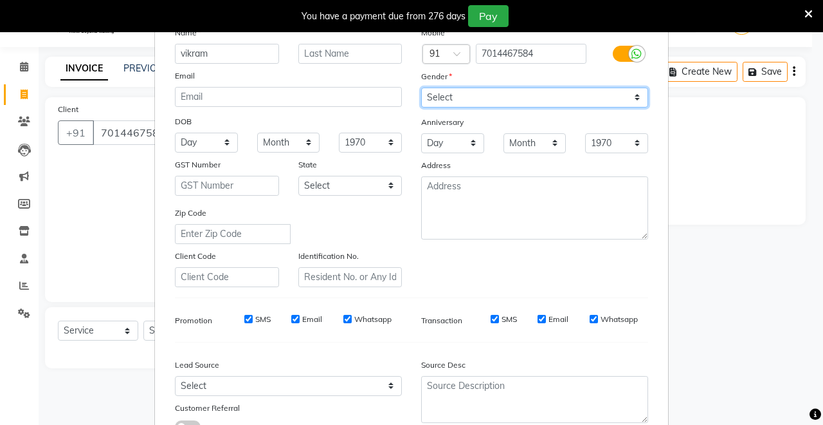
scroll to position [167, 0]
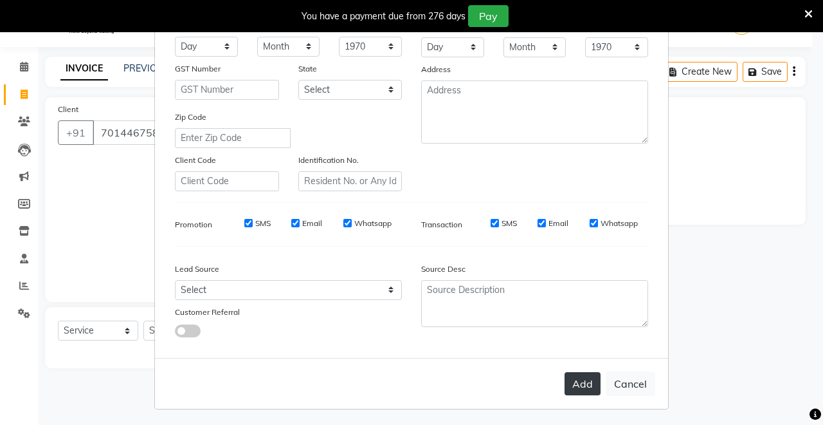
click at [576, 383] on button "Add" at bounding box center [583, 383] width 36 height 23
click at [576, 380] on button "Add" at bounding box center [583, 383] width 36 height 23
click at [576, 378] on button "Add" at bounding box center [583, 383] width 36 height 23
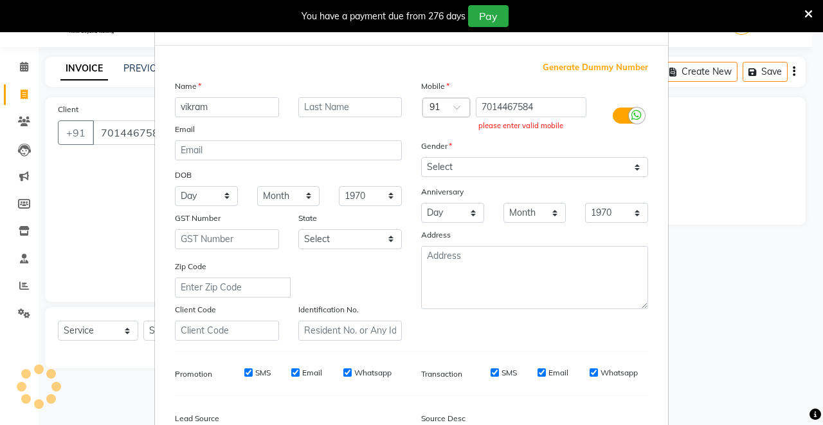
scroll to position [0, 0]
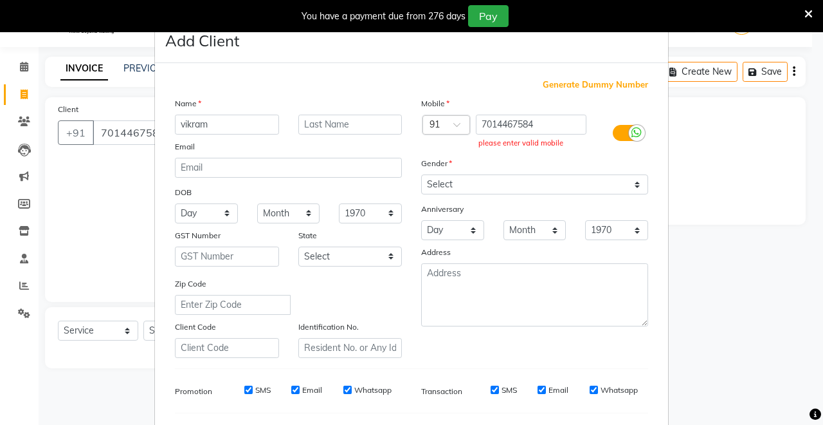
click at [623, 98] on div "Mobile" at bounding box center [535, 105] width 246 height 18
click at [553, 125] on input "7014467584" at bounding box center [531, 125] width 111 height 20
type input "7014467584"
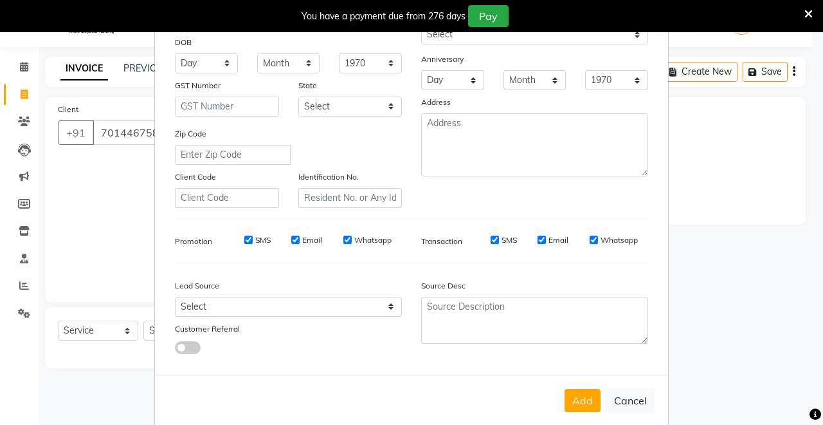
scroll to position [167, 0]
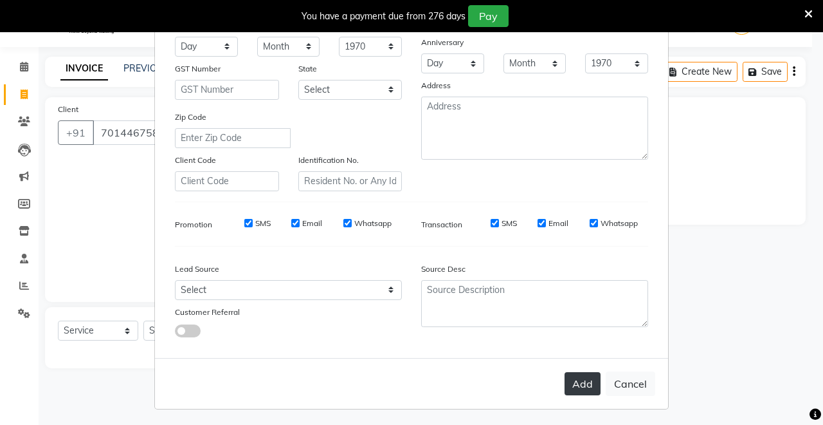
click at [587, 377] on button "Add" at bounding box center [583, 383] width 36 height 23
click at [586, 378] on button "Add" at bounding box center [583, 383] width 36 height 23
click at [590, 377] on button "Add" at bounding box center [583, 383] width 36 height 23
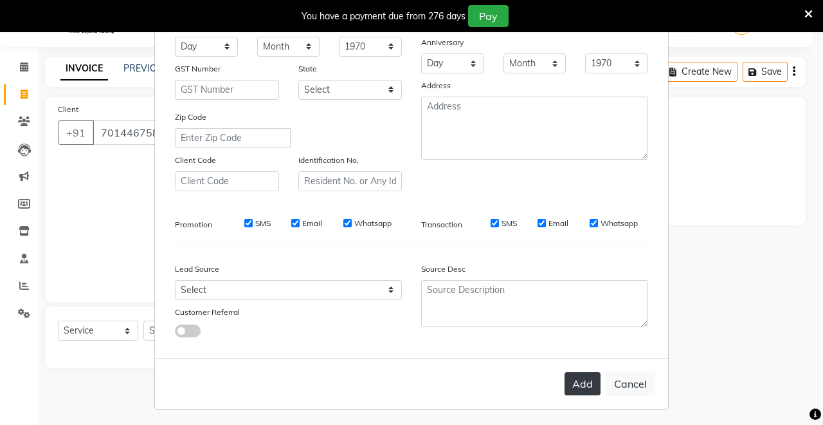
click at [590, 377] on button "Add" at bounding box center [583, 383] width 36 height 23
click at [592, 378] on button "Add" at bounding box center [583, 383] width 36 height 23
click at [587, 379] on button "Add" at bounding box center [583, 383] width 36 height 23
click at [637, 376] on button "Cancel" at bounding box center [631, 383] width 50 height 24
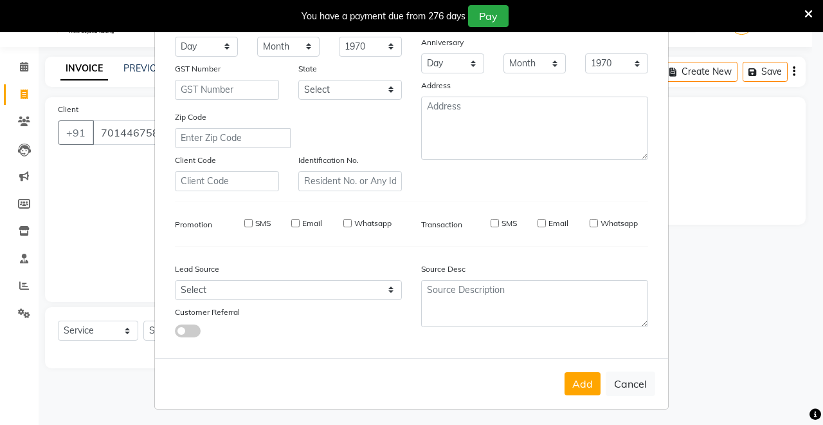
select select
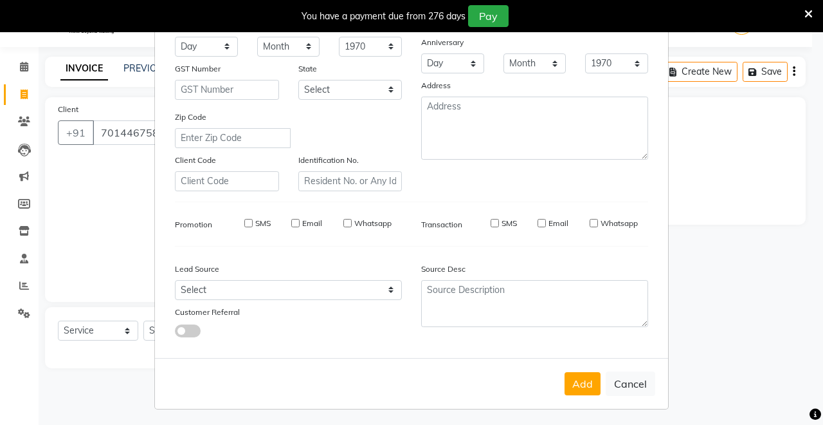
select select
checkbox input "false"
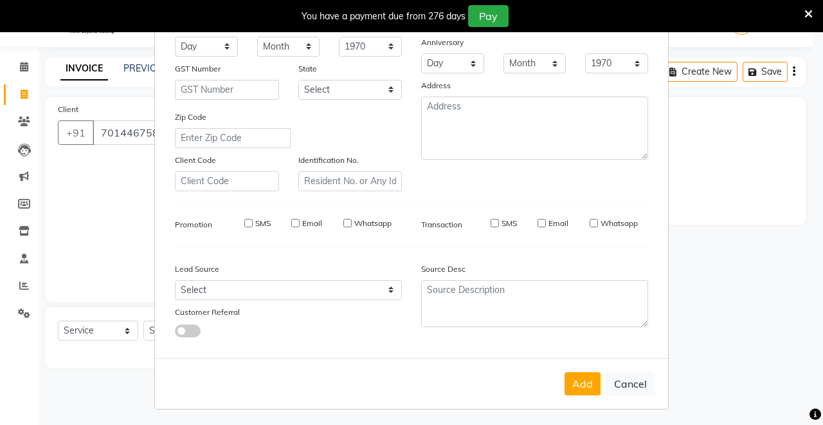
checkbox input "false"
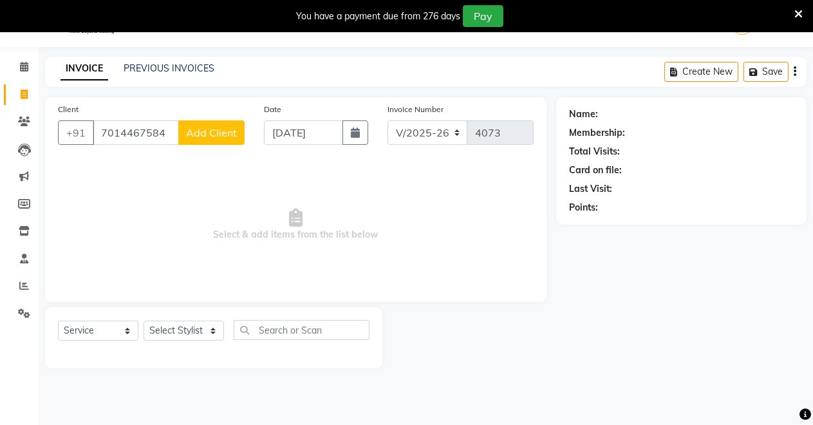
click at [218, 129] on span "Add Client" at bounding box center [211, 132] width 51 height 13
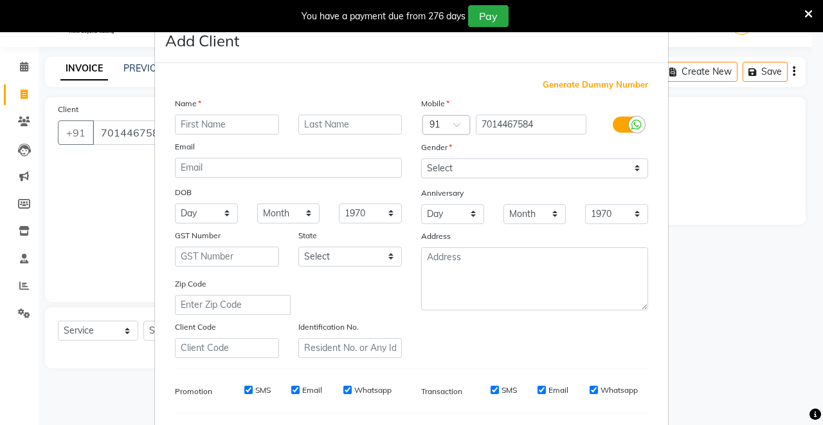
click at [220, 115] on input "text" at bounding box center [227, 125] width 104 height 20
type input "viram"
drag, startPoint x: 441, startPoint y: 163, endPoint x: 439, endPoint y: 173, distance: 9.8
click at [441, 167] on select "Select [DEMOGRAPHIC_DATA] [DEMOGRAPHIC_DATA] Other Prefer Not To Say" at bounding box center [534, 168] width 227 height 20
select select "[DEMOGRAPHIC_DATA]"
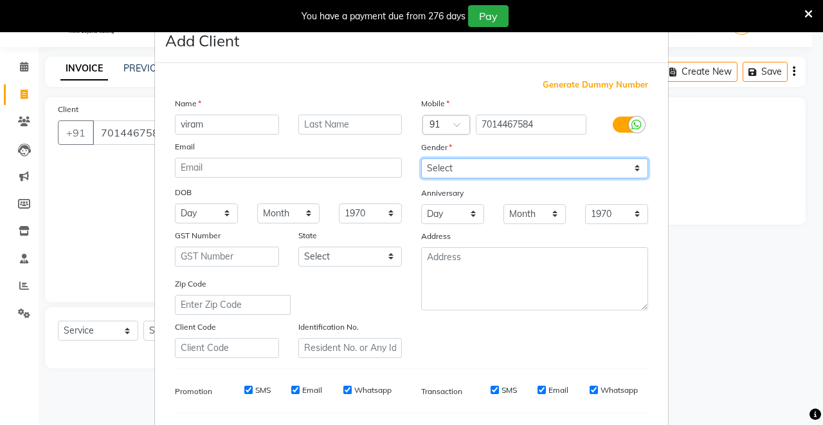
click at [421, 158] on select "Select [DEMOGRAPHIC_DATA] [DEMOGRAPHIC_DATA] Other Prefer Not To Say" at bounding box center [534, 168] width 227 height 20
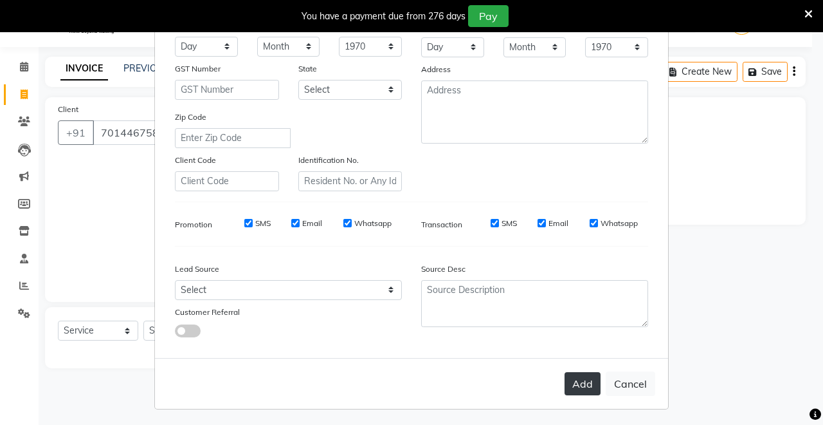
click at [572, 374] on button "Add" at bounding box center [583, 383] width 36 height 23
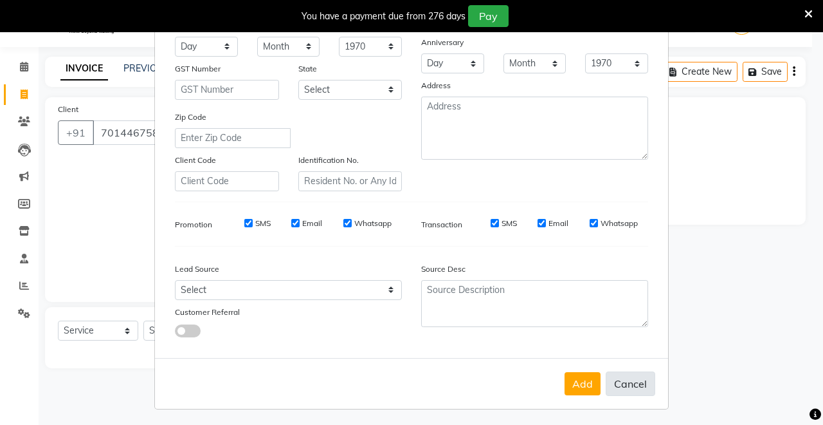
click at [633, 372] on button "Cancel" at bounding box center [631, 383] width 50 height 24
select select
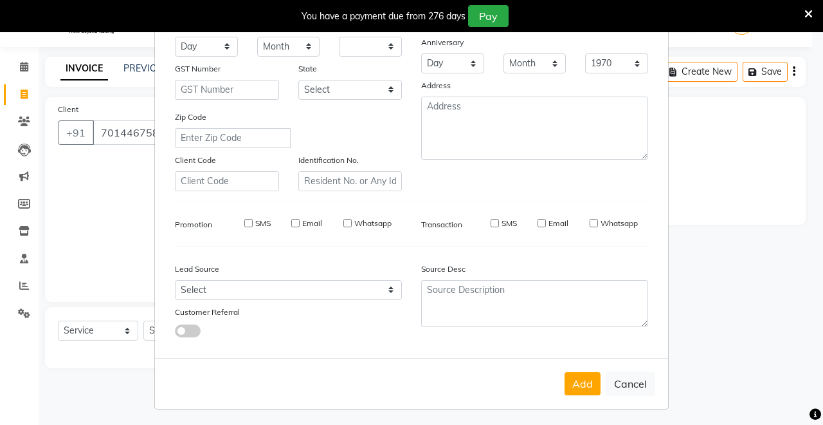
select select
checkbox input "false"
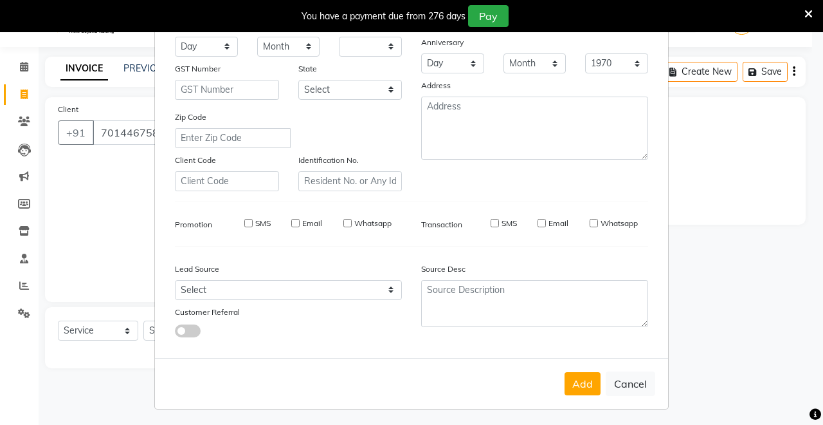
checkbox input "false"
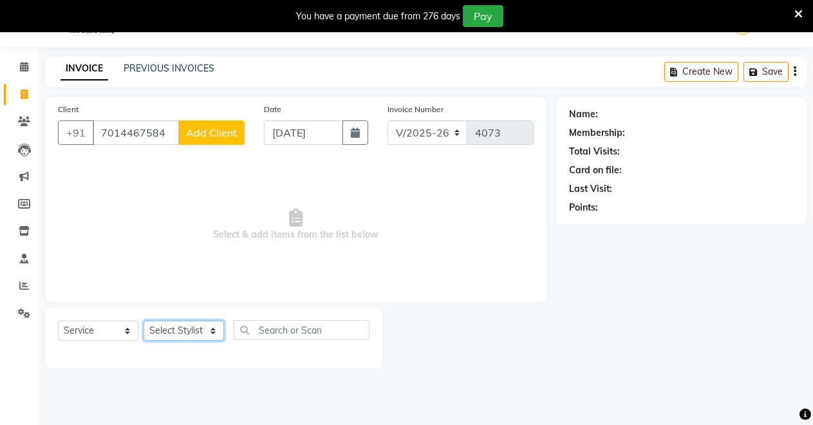
click at [207, 320] on select "Select Stylist [PERSON_NAME] [PERSON_NAME] [MEDICAL_DATA][PERSON_NAME] [PERSON_…" at bounding box center [183, 330] width 80 height 20
select select "84062"
click at [143, 320] on select "Select Stylist [PERSON_NAME] [PERSON_NAME] [MEDICAL_DATA][PERSON_NAME] [PERSON_…" at bounding box center [183, 330] width 80 height 20
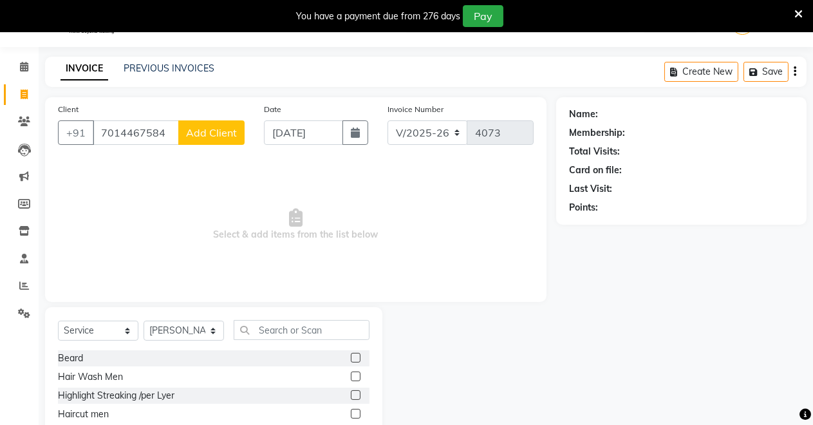
click at [351, 410] on label at bounding box center [356, 414] width 10 height 10
click at [351, 410] on input "checkbox" at bounding box center [355, 414] width 8 height 8
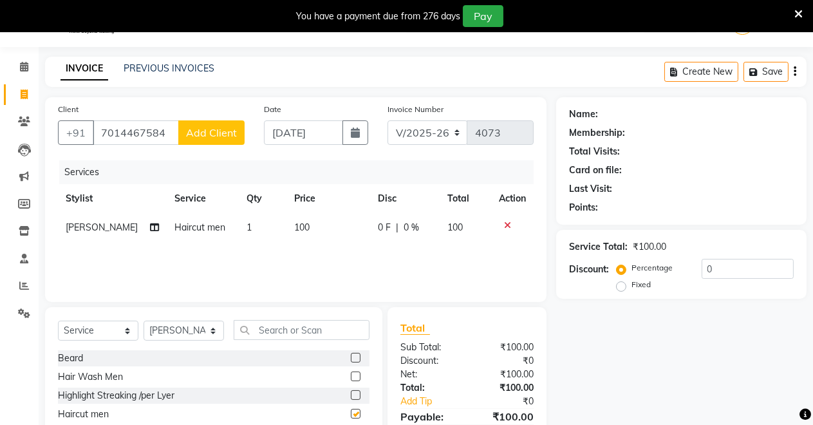
checkbox input "false"
click at [225, 133] on span "Add Client" at bounding box center [211, 132] width 51 height 13
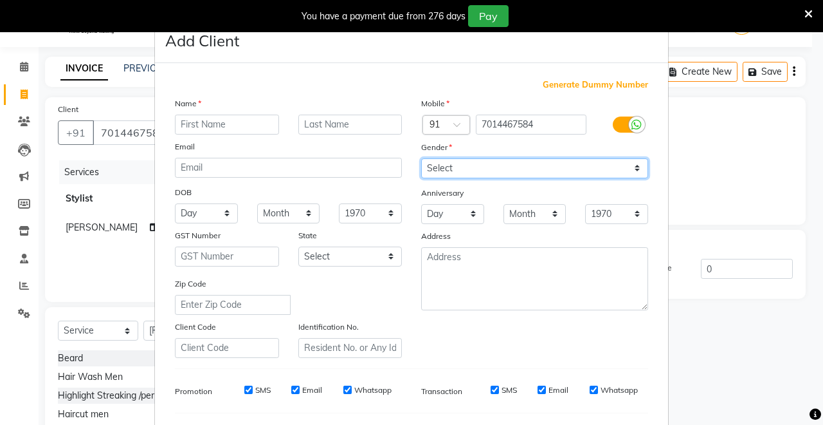
click at [623, 175] on select "Select [DEMOGRAPHIC_DATA] [DEMOGRAPHIC_DATA] Other Prefer Not To Say" at bounding box center [534, 168] width 227 height 20
select select "[DEMOGRAPHIC_DATA]"
click at [421, 158] on select "Select [DEMOGRAPHIC_DATA] [DEMOGRAPHIC_DATA] Other Prefer Not To Say" at bounding box center [534, 168] width 227 height 20
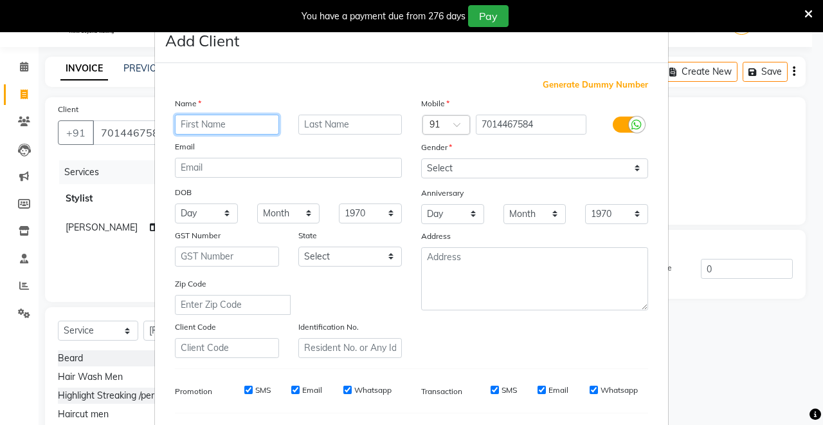
click at [232, 125] on input "text" at bounding box center [227, 125] width 104 height 20
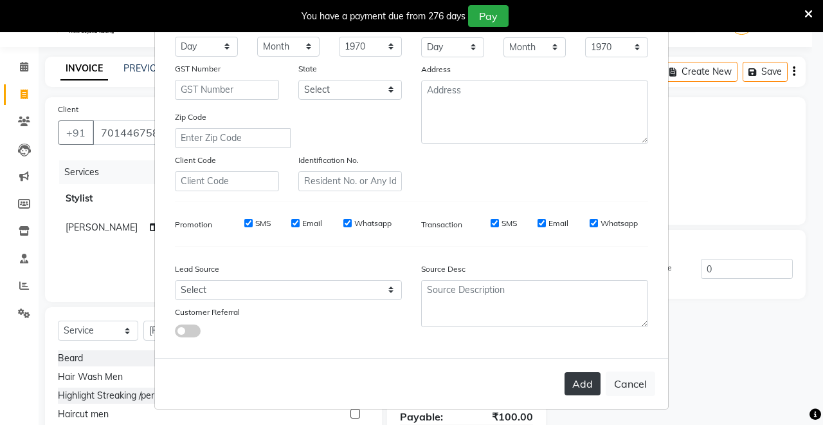
type input "vikram"
click at [576, 382] on button "Add" at bounding box center [583, 383] width 36 height 23
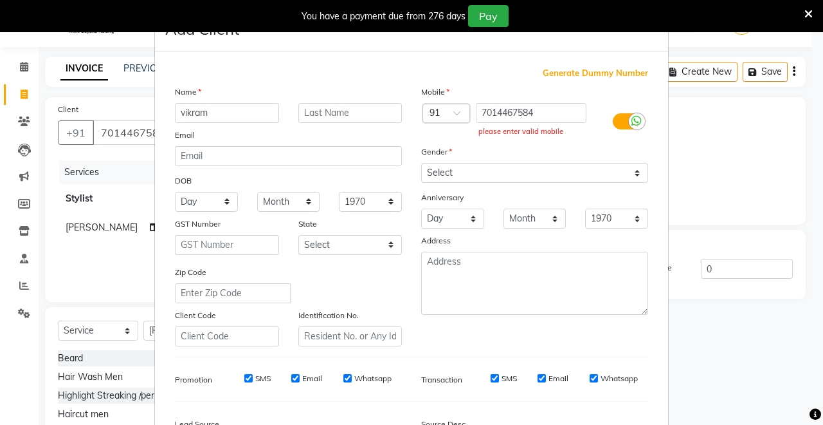
scroll to position [0, 0]
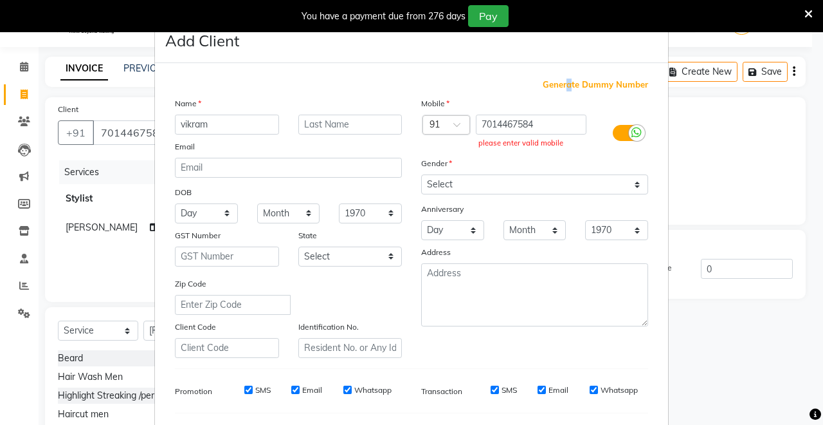
click at [566, 80] on span "Generate Dummy Number" at bounding box center [596, 84] width 106 height 13
type input "1322600000001"
checkbox input "false"
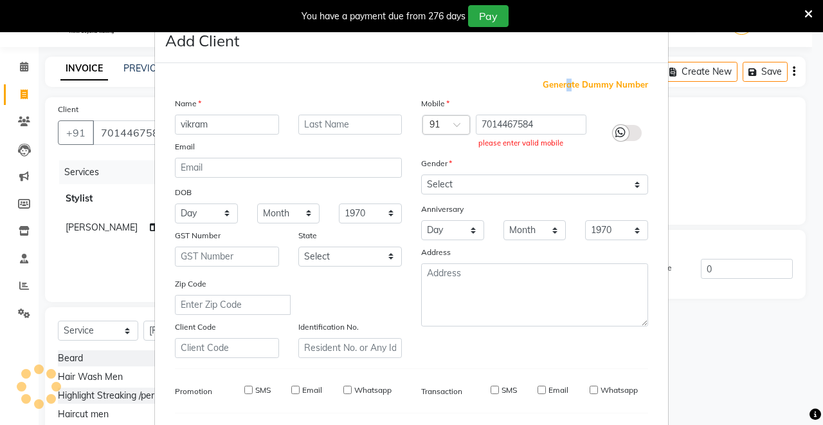
checkbox input "false"
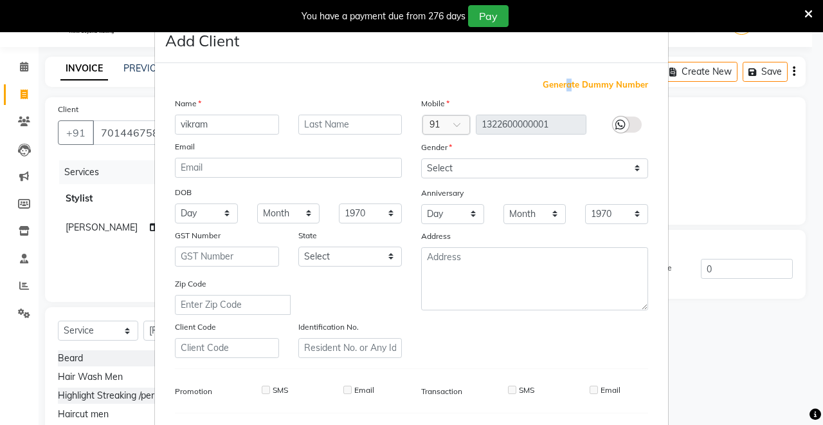
click at [566, 86] on span "Generate Dummy Number" at bounding box center [596, 84] width 106 height 13
click at [616, 123] on icon at bounding box center [621, 125] width 10 height 12
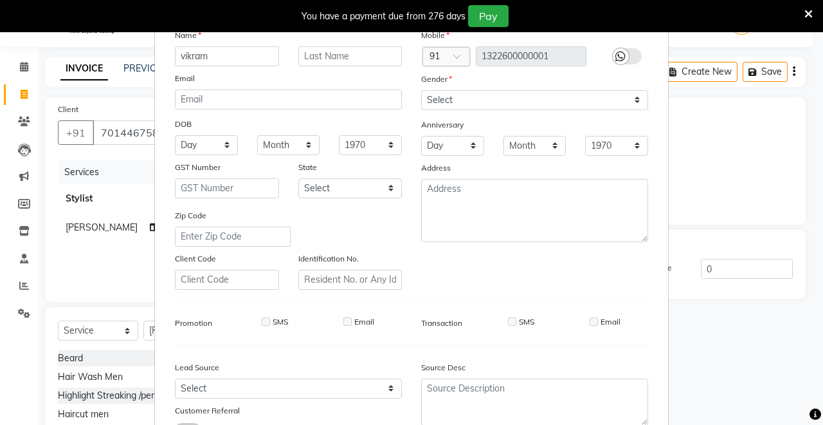
scroll to position [167, 0]
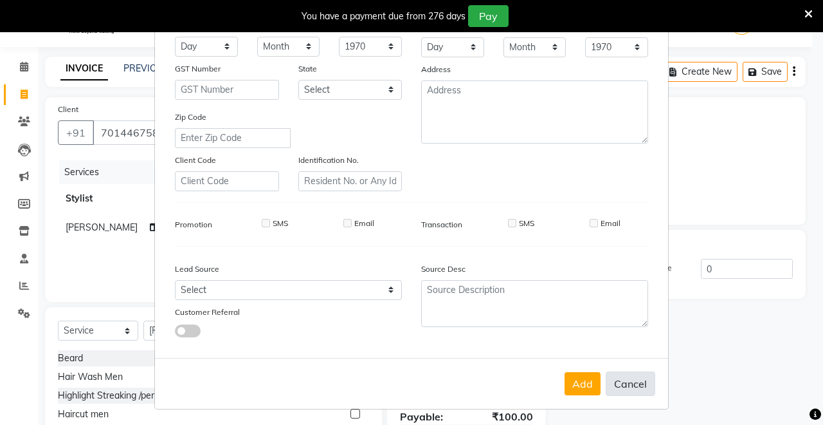
click at [629, 383] on button "Cancel" at bounding box center [631, 383] width 50 height 24
select select
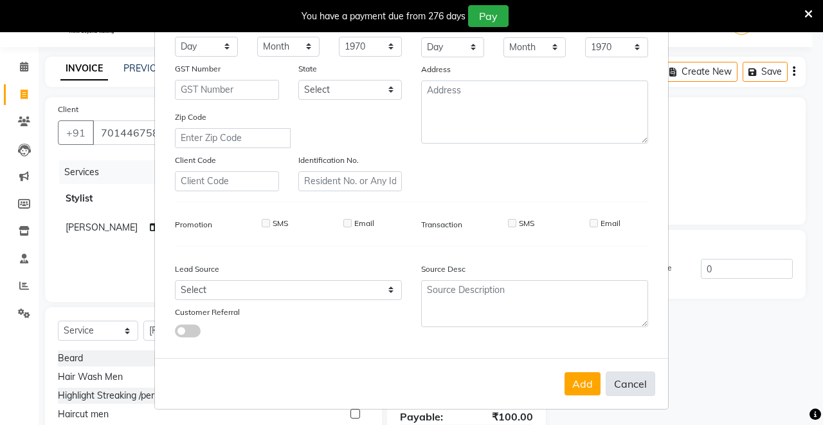
select select
checkbox input "false"
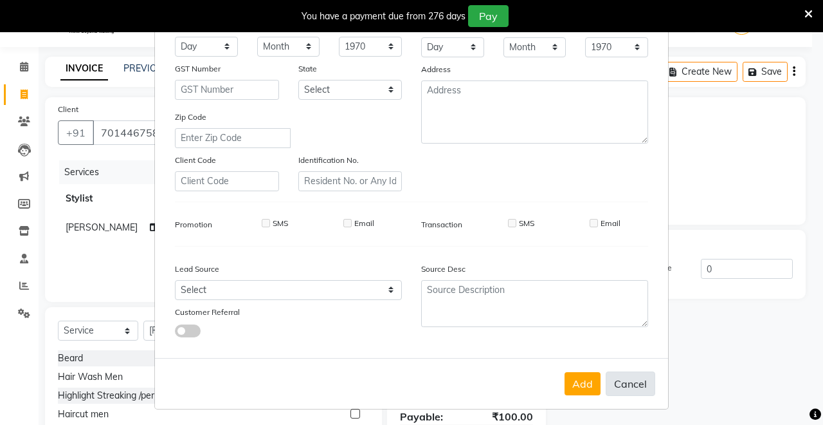
checkbox input "false"
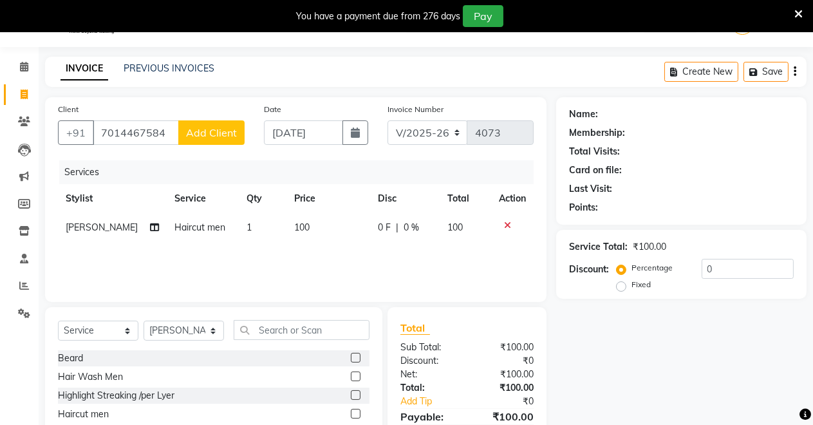
click at [223, 124] on button "Add Client" at bounding box center [211, 132] width 66 height 24
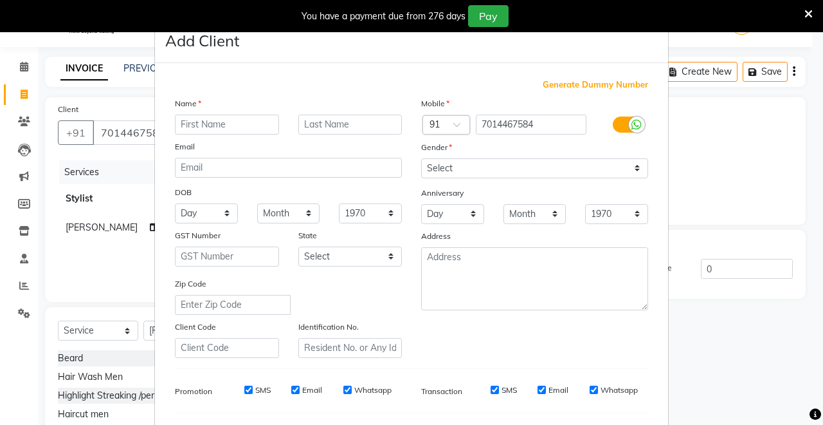
click at [226, 125] on input "text" at bounding box center [227, 125] width 104 height 20
type input "viram"
click at [453, 162] on select "Select [DEMOGRAPHIC_DATA] [DEMOGRAPHIC_DATA] Other Prefer Not To Say" at bounding box center [534, 168] width 227 height 20
select select "[DEMOGRAPHIC_DATA]"
click at [421, 158] on select "Select [DEMOGRAPHIC_DATA] [DEMOGRAPHIC_DATA] Other Prefer Not To Say" at bounding box center [534, 168] width 227 height 20
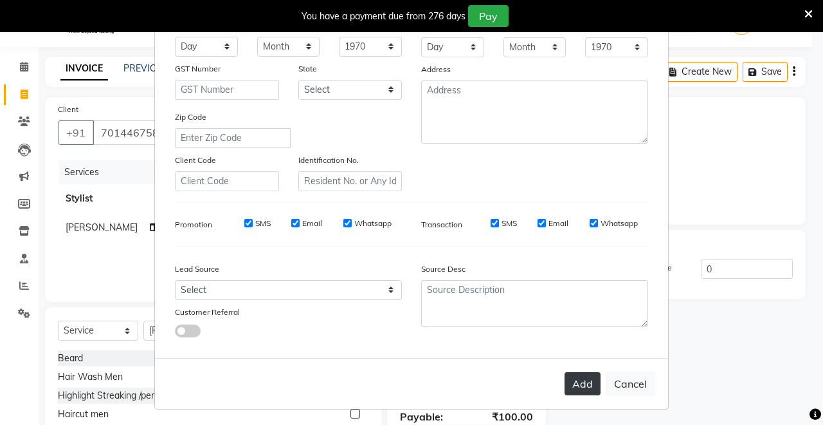
click at [584, 378] on button "Add" at bounding box center [583, 383] width 36 height 23
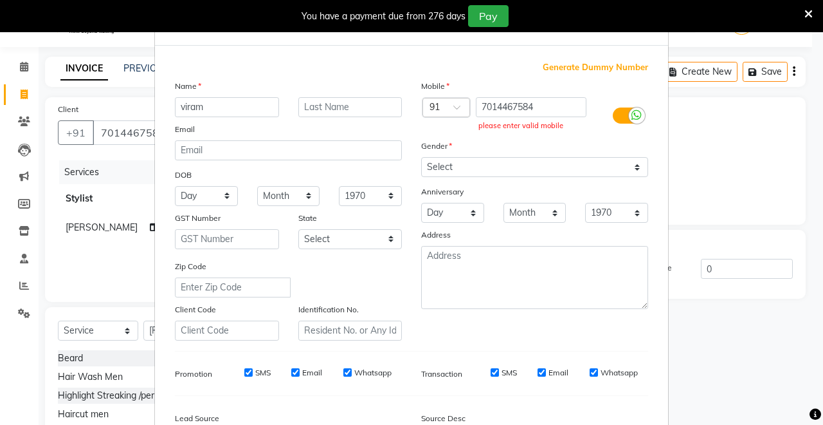
scroll to position [0, 0]
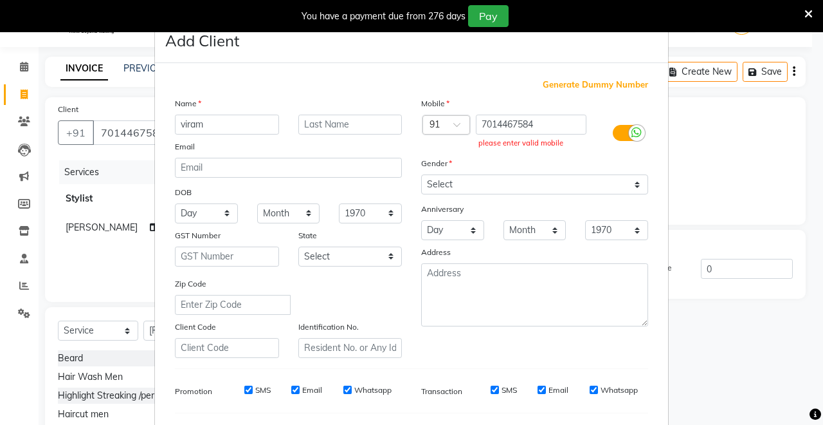
click at [632, 128] on icon at bounding box center [637, 133] width 10 height 12
click at [0, 0] on input "checkbox" at bounding box center [0, 0] width 0 height 0
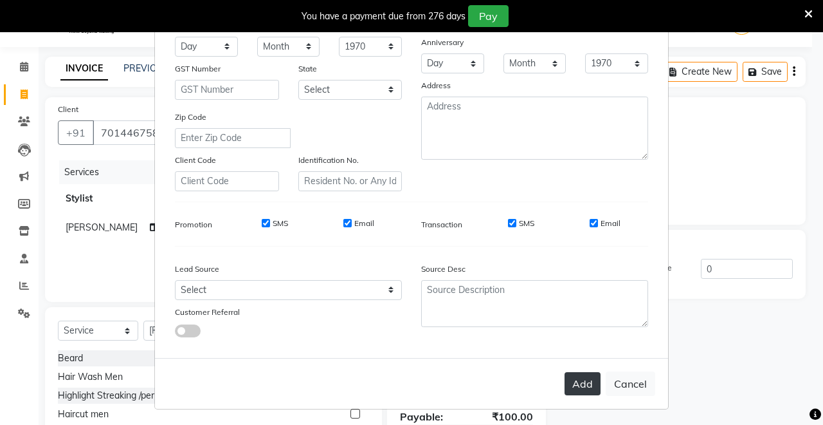
click at [573, 380] on button "Add" at bounding box center [583, 383] width 36 height 23
click at [611, 377] on button "Cancel" at bounding box center [631, 383] width 50 height 24
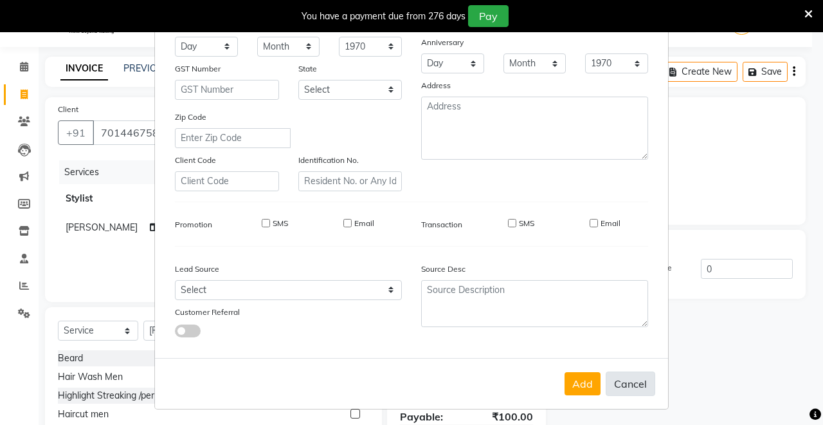
select select
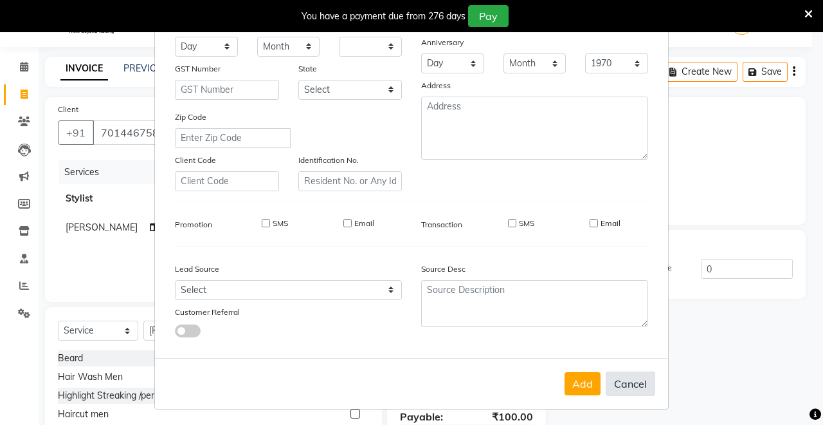
select select
checkbox input "false"
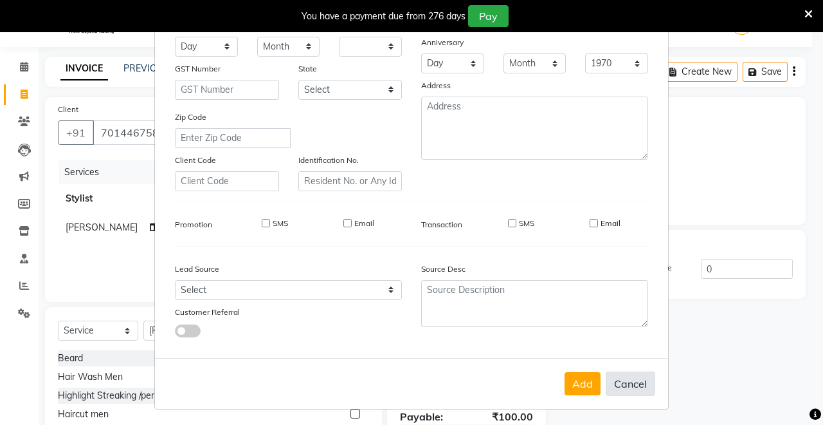
checkbox input "false"
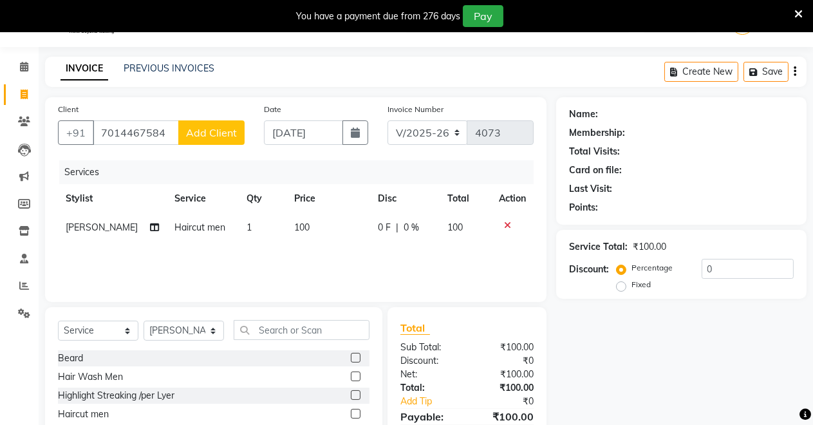
click at [224, 131] on span "Add Client" at bounding box center [211, 132] width 51 height 13
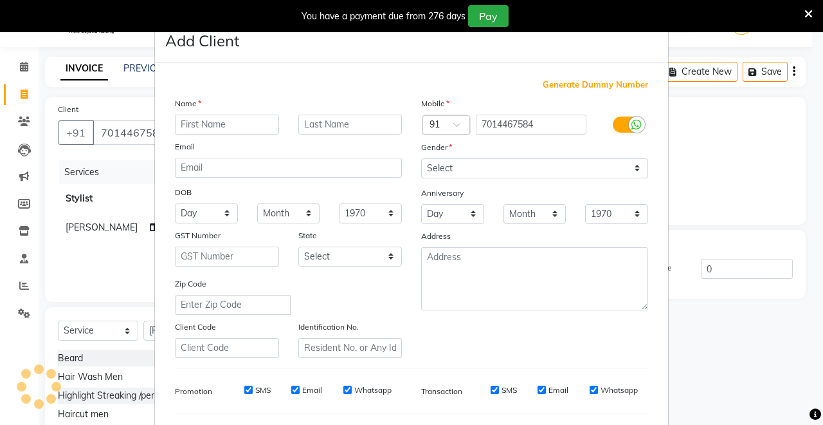
click at [127, 160] on ngb-modal-window "Add Client Generate Dummy Number Name Email DOB Day 01 02 03 04 05 06 07 08 09 …" at bounding box center [411, 212] width 823 height 425
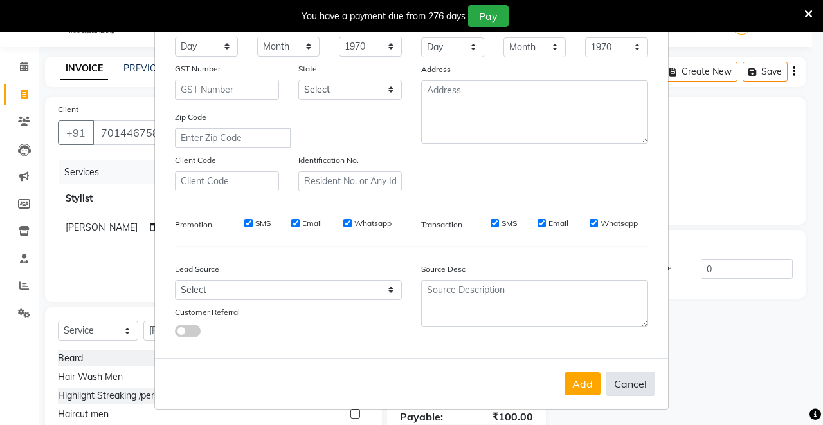
click at [630, 378] on button "Cancel" at bounding box center [631, 383] width 50 height 24
select select
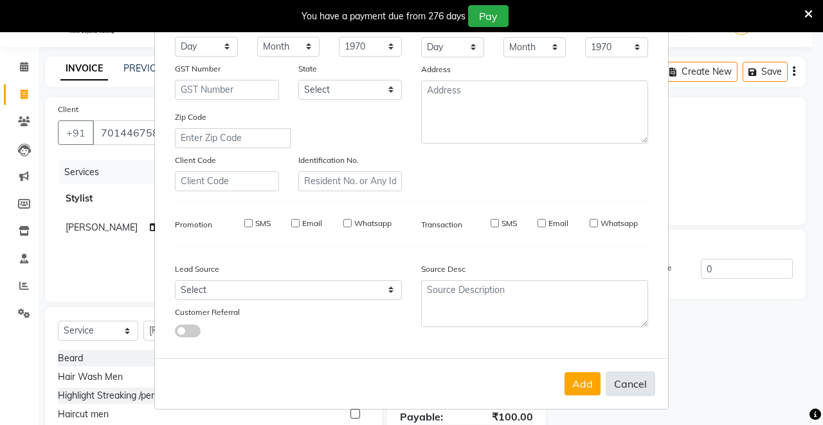
select select
checkbox input "false"
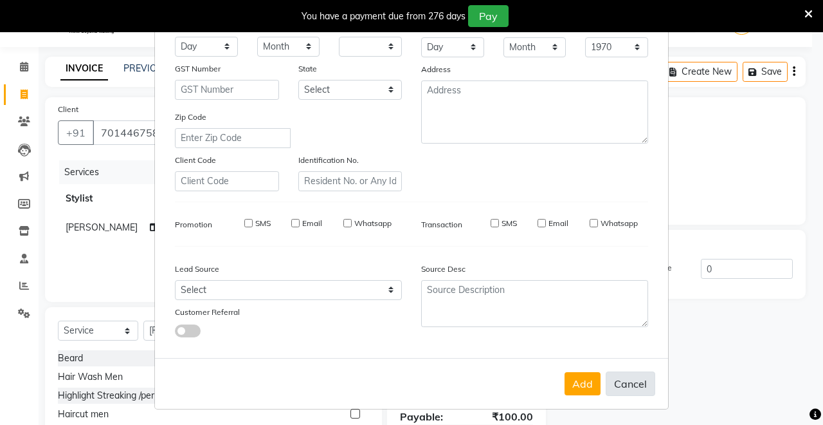
checkbox input "false"
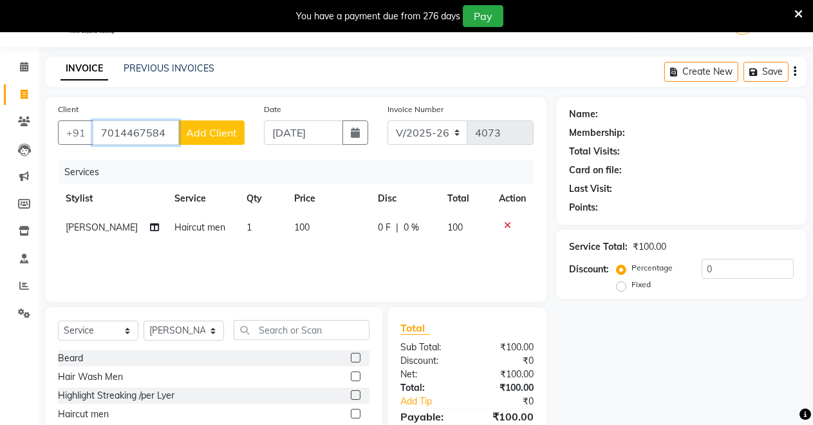
click at [165, 133] on input "7014467584" at bounding box center [136, 132] width 86 height 24
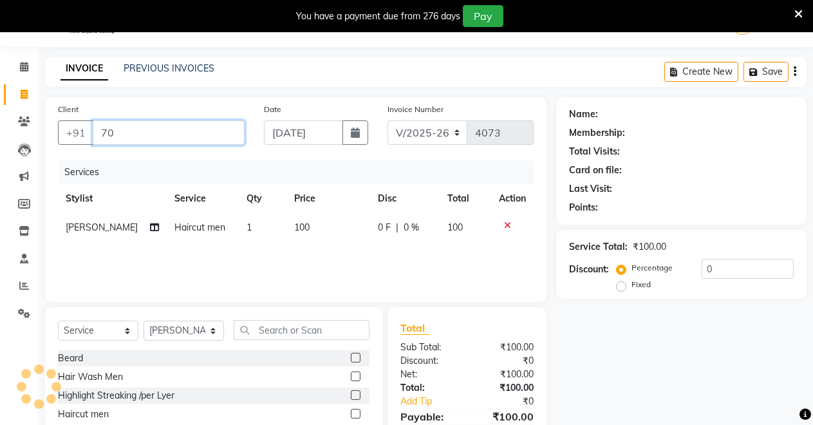
type input "7"
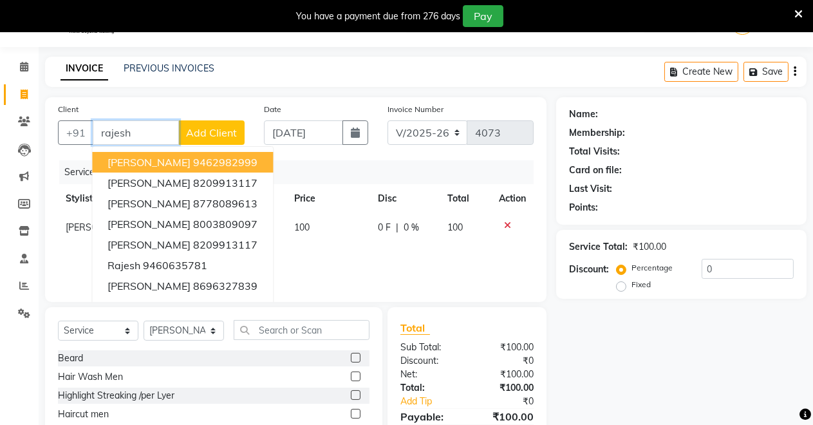
click at [160, 152] on button "Rajesh 9462982999" at bounding box center [182, 162] width 181 height 21
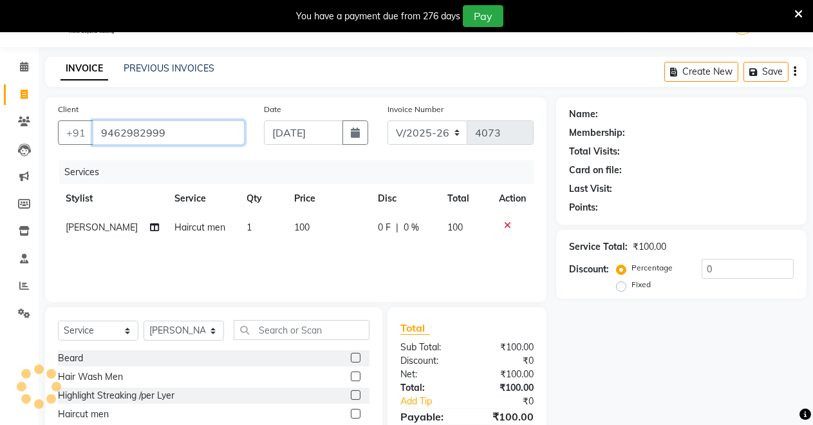
type input "9462982999"
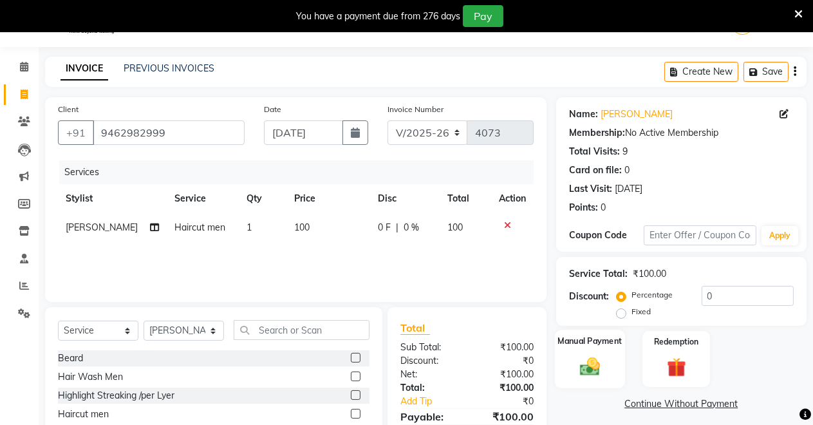
click at [582, 355] on img at bounding box center [589, 365] width 33 height 23
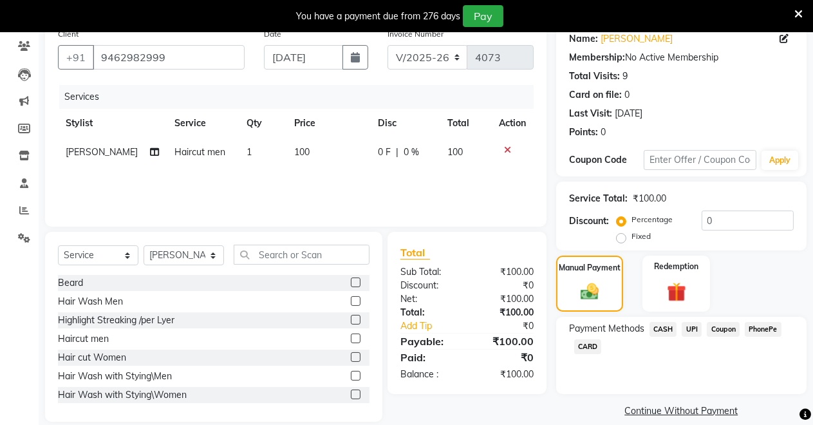
scroll to position [123, 0]
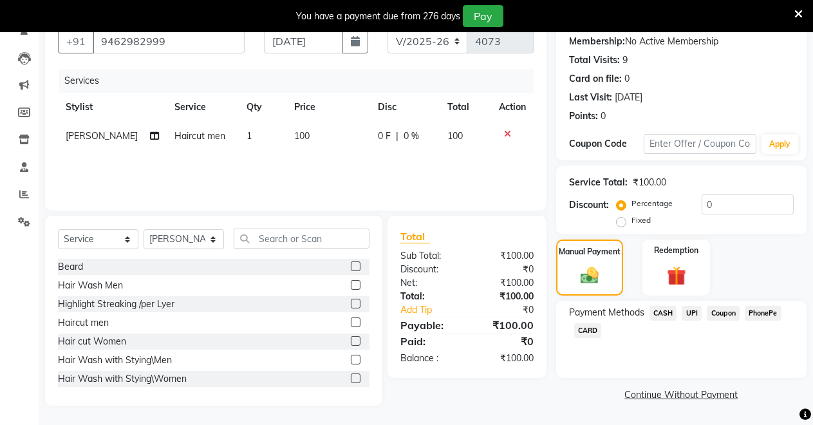
click at [693, 309] on span "UPI" at bounding box center [691, 313] width 20 height 15
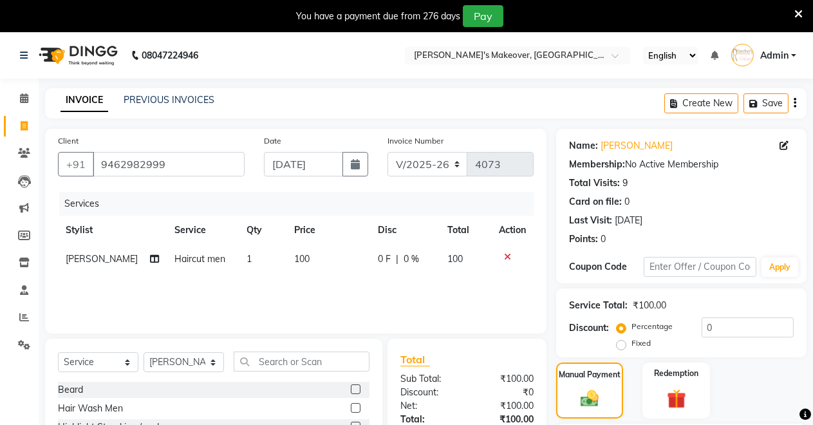
scroll to position [158, 0]
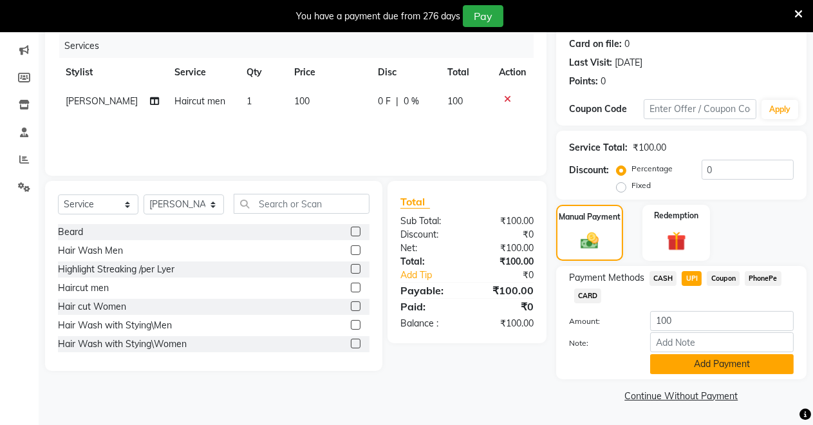
click at [714, 363] on button "Add Payment" at bounding box center [721, 364] width 143 height 20
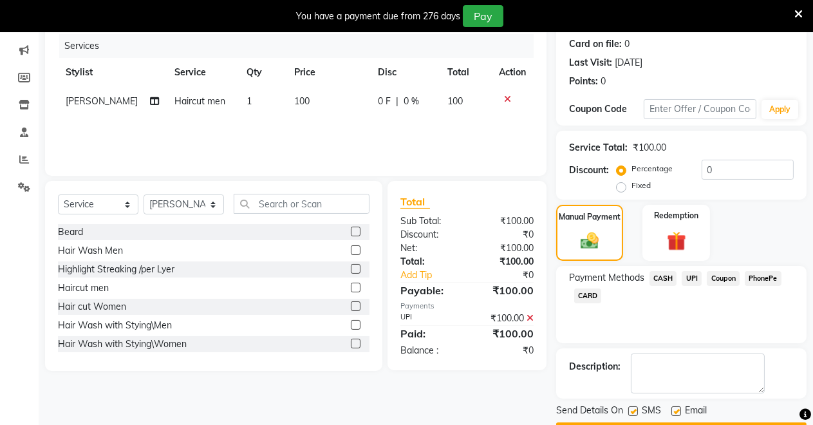
scroll to position [194, 0]
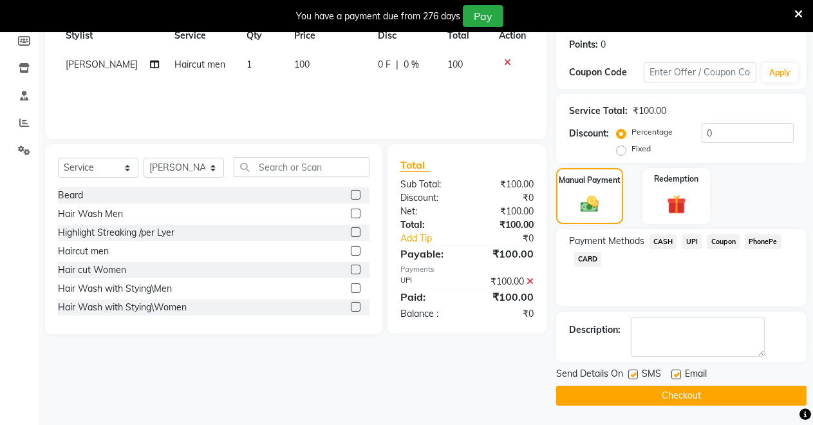
click at [657, 385] on button "Checkout" at bounding box center [681, 395] width 250 height 20
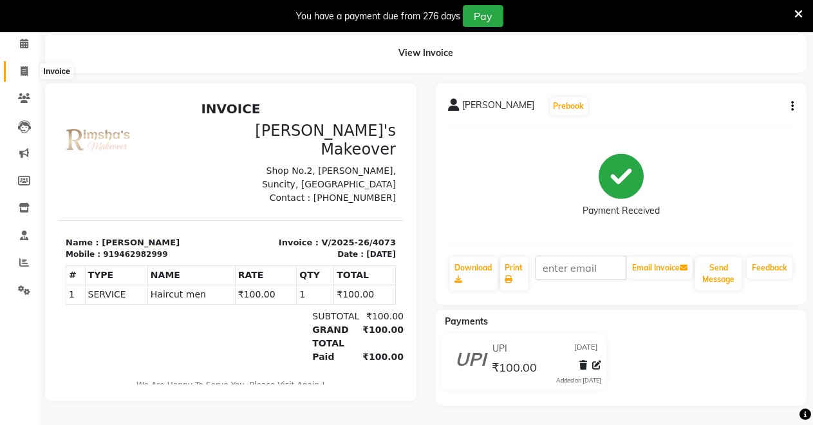
click at [17, 68] on span at bounding box center [24, 71] width 23 height 15
select select "7317"
select select "service"
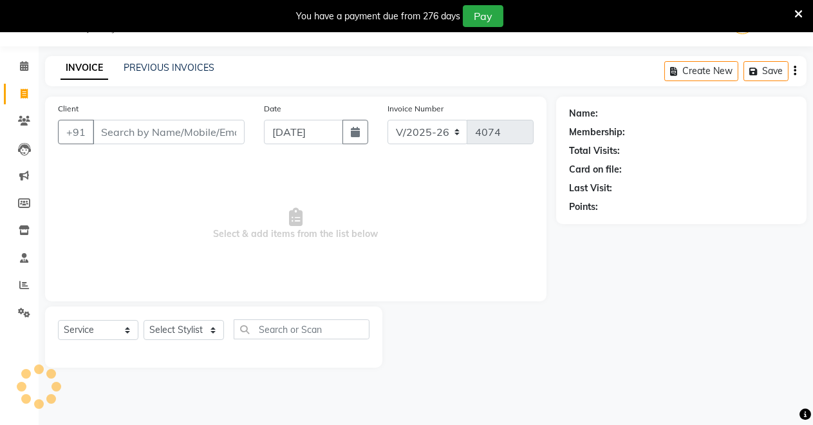
scroll to position [32, 0]
click at [111, 135] on input "Client" at bounding box center [169, 132] width 152 height 24
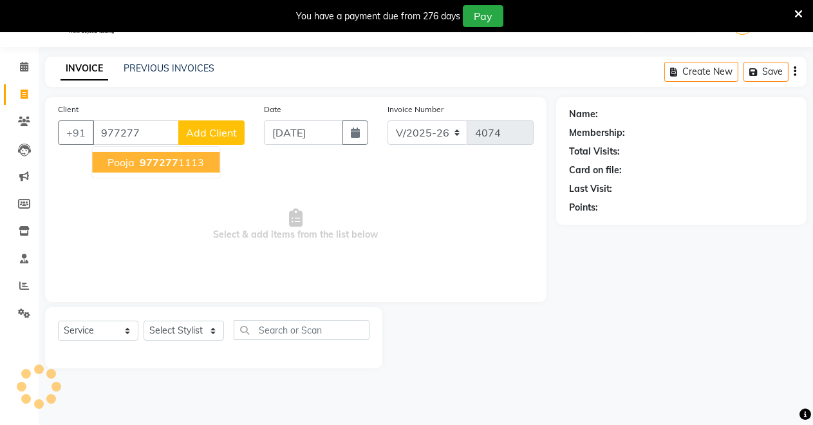
click at [141, 165] on ngb-highlight "977277 1113" at bounding box center [170, 162] width 67 height 13
type input "9772771113"
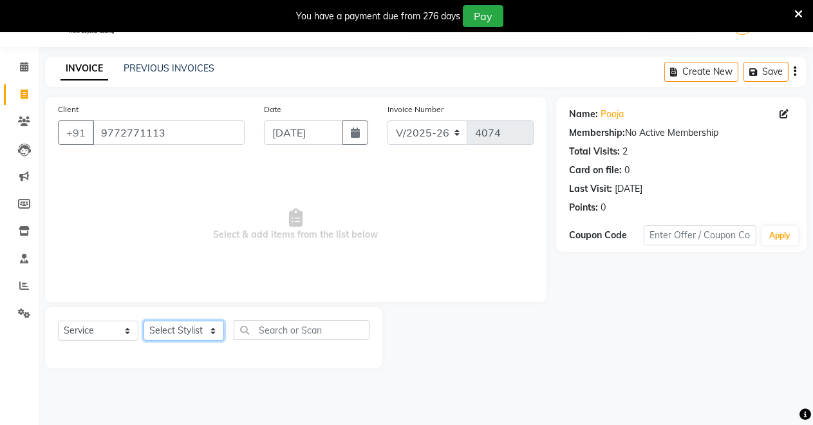
click at [192, 323] on select "Select Stylist [PERSON_NAME] [PERSON_NAME] [MEDICAL_DATA][PERSON_NAME] [PERSON_…" at bounding box center [183, 330] width 80 height 20
click at [143, 320] on select "Select Stylist [PERSON_NAME] [PERSON_NAME] [MEDICAL_DATA][PERSON_NAME] [PERSON_…" at bounding box center [183, 330] width 80 height 20
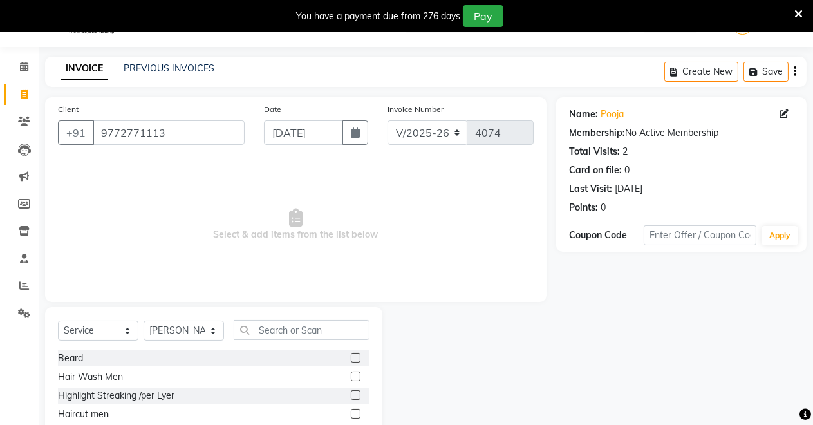
click at [182, 321] on div "Select Service Product Membership Package Voucher Prepaid Gift Card Select Styl…" at bounding box center [213, 402] width 337 height 190
click at [179, 325] on select "Select Stylist [PERSON_NAME] [PERSON_NAME] [MEDICAL_DATA][PERSON_NAME] [PERSON_…" at bounding box center [183, 330] width 80 height 20
select select "88618"
click at [143, 320] on select "Select Stylist [PERSON_NAME] [PERSON_NAME] [MEDICAL_DATA][PERSON_NAME] [PERSON_…" at bounding box center [183, 330] width 80 height 20
click at [271, 331] on input "text" at bounding box center [302, 330] width 136 height 20
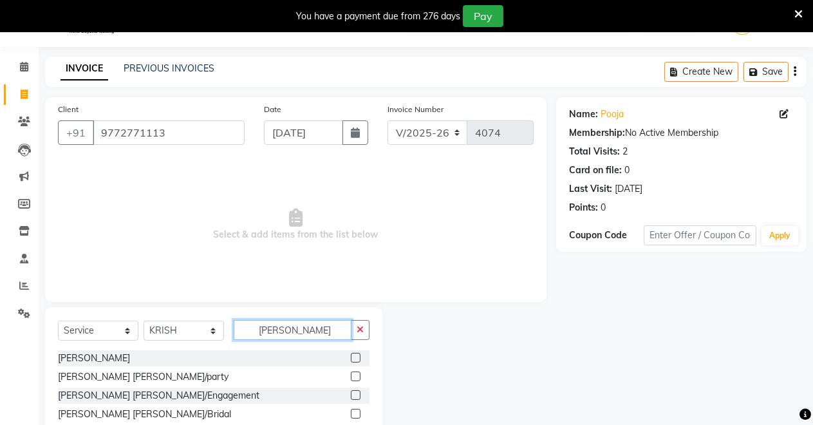
type input "[PERSON_NAME]"
click at [351, 358] on label at bounding box center [356, 358] width 10 height 10
click at [351, 358] on input "checkbox" at bounding box center [355, 358] width 8 height 8
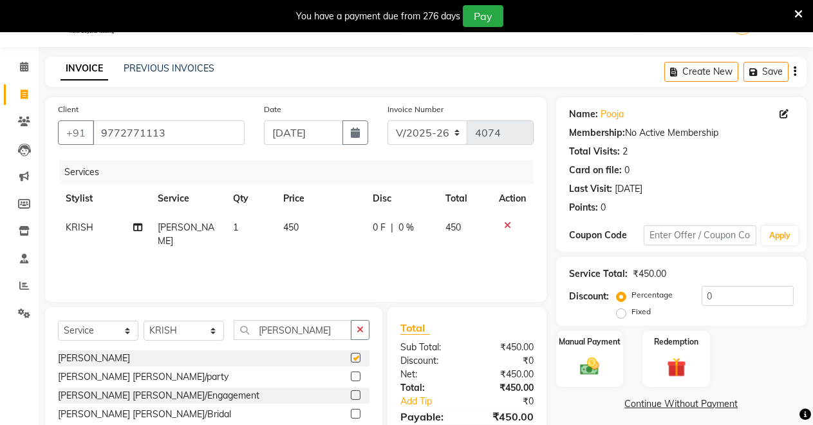
checkbox input "false"
click at [600, 365] on img at bounding box center [589, 365] width 33 height 23
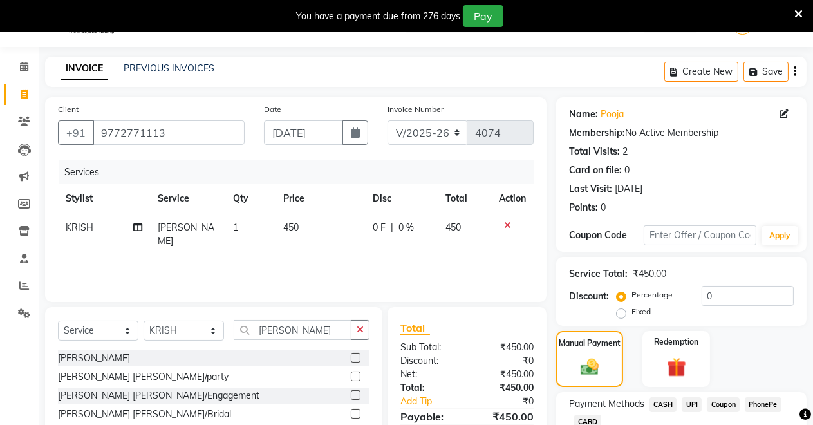
click at [631, 312] on label "Fixed" at bounding box center [640, 312] width 19 height 12
click at [619, 312] on input "Fixed" at bounding box center [623, 311] width 9 height 9
radio input "true"
click at [761, 300] on input "0" at bounding box center [747, 296] width 92 height 20
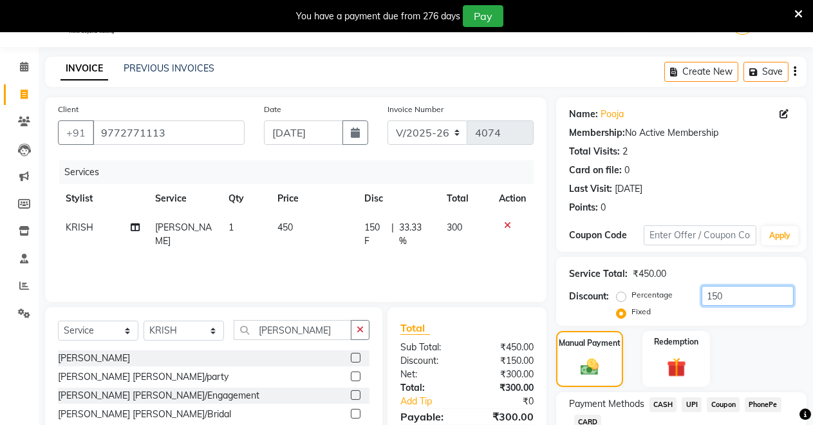
scroll to position [123, 0]
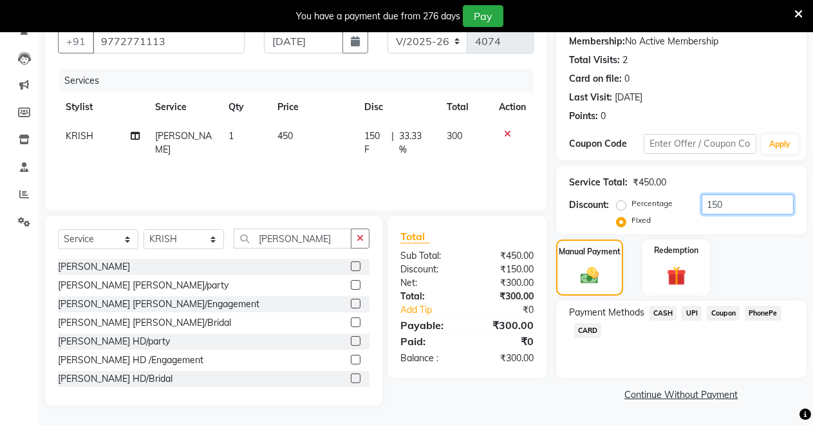
type input "150"
click at [693, 310] on span "UPI" at bounding box center [691, 313] width 20 height 15
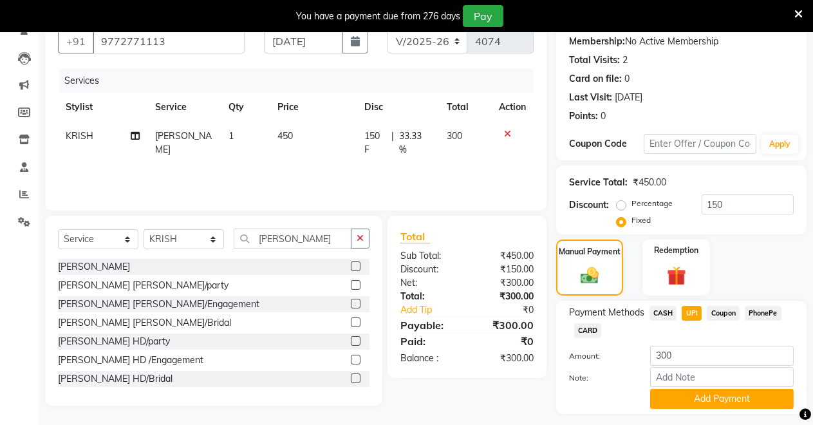
scroll to position [158, 0]
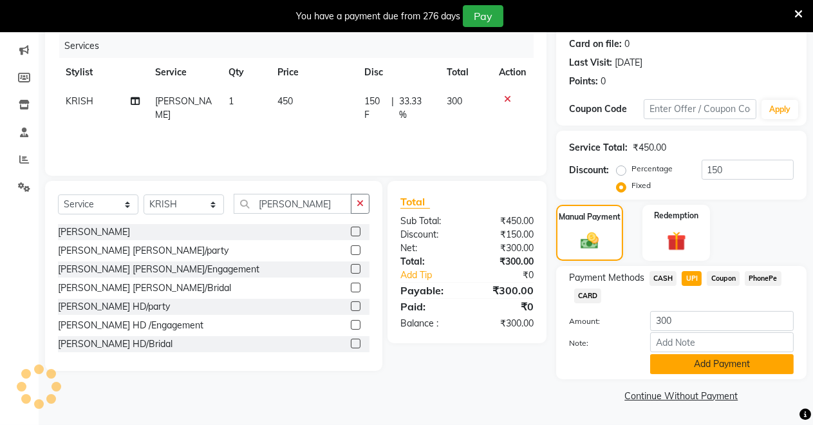
click at [725, 372] on button "Add Payment" at bounding box center [721, 364] width 143 height 20
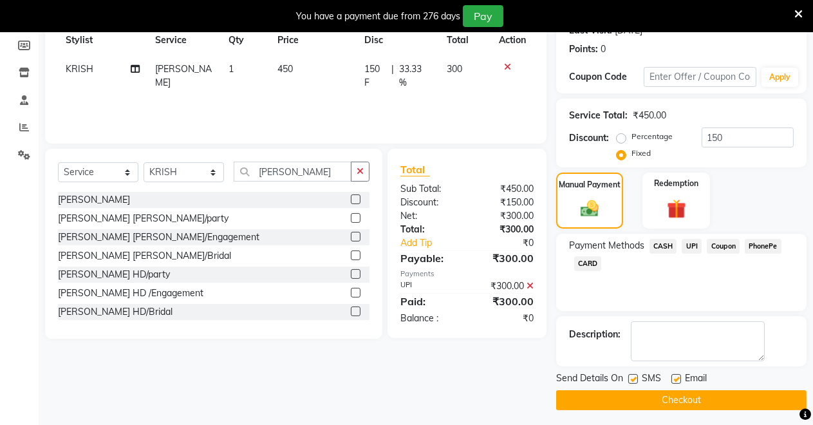
scroll to position [194, 0]
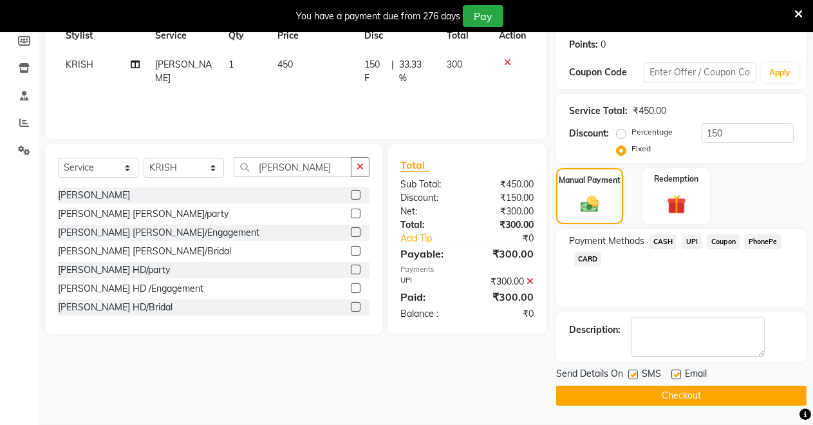
click at [715, 391] on button "Checkout" at bounding box center [681, 395] width 250 height 20
